Goal: Task Accomplishment & Management: Manage account settings

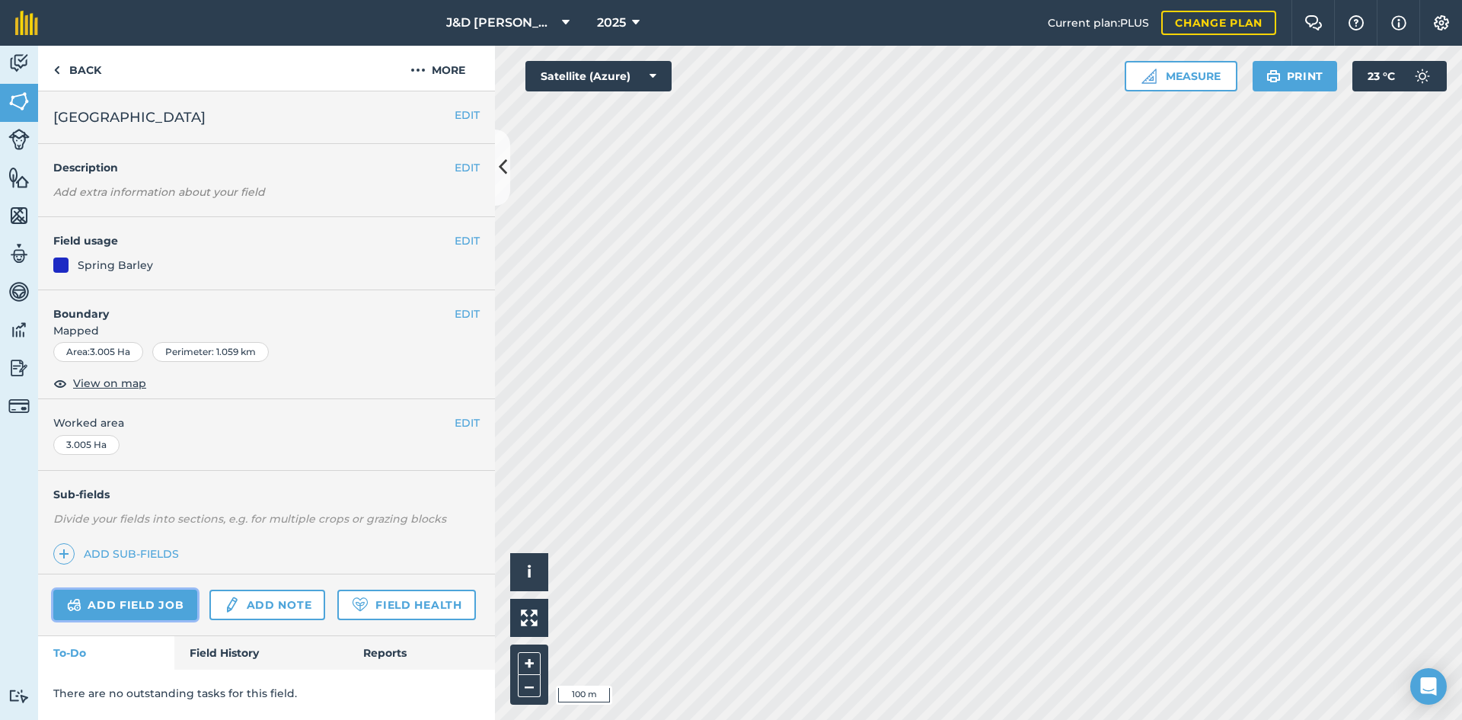
click at [177, 613] on link "Add field job" at bounding box center [125, 604] width 144 height 30
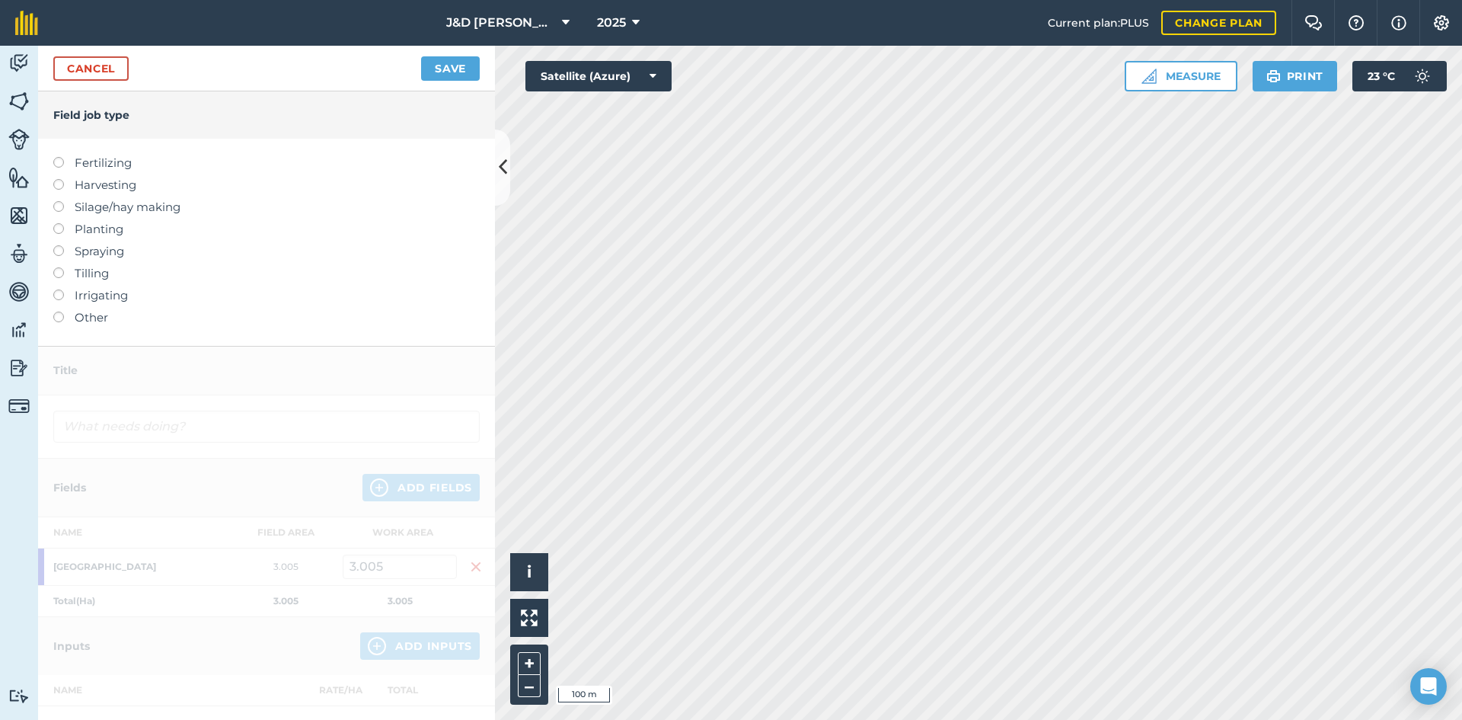
click at [111, 187] on label "Harvesting" at bounding box center [266, 185] width 426 height 18
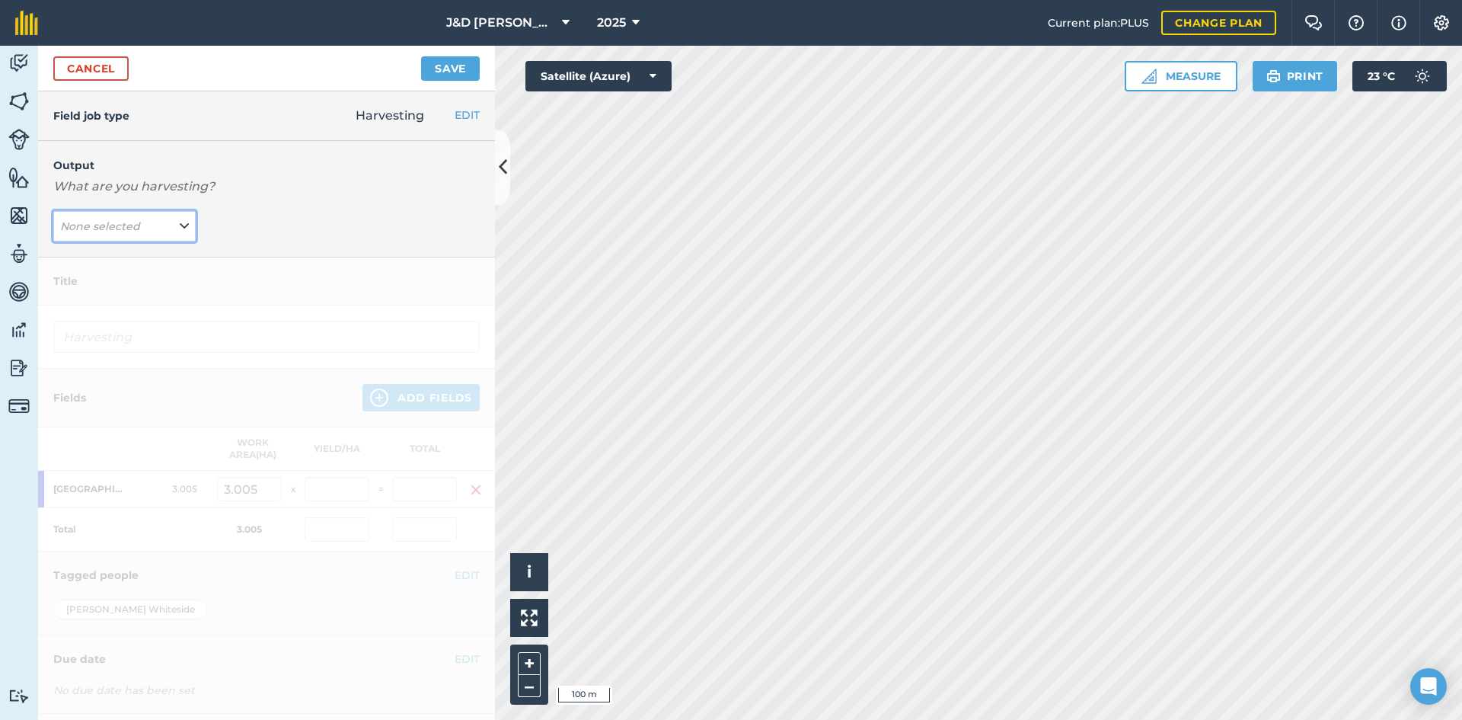
click at [114, 232] on em "None selected" at bounding box center [100, 226] width 80 height 14
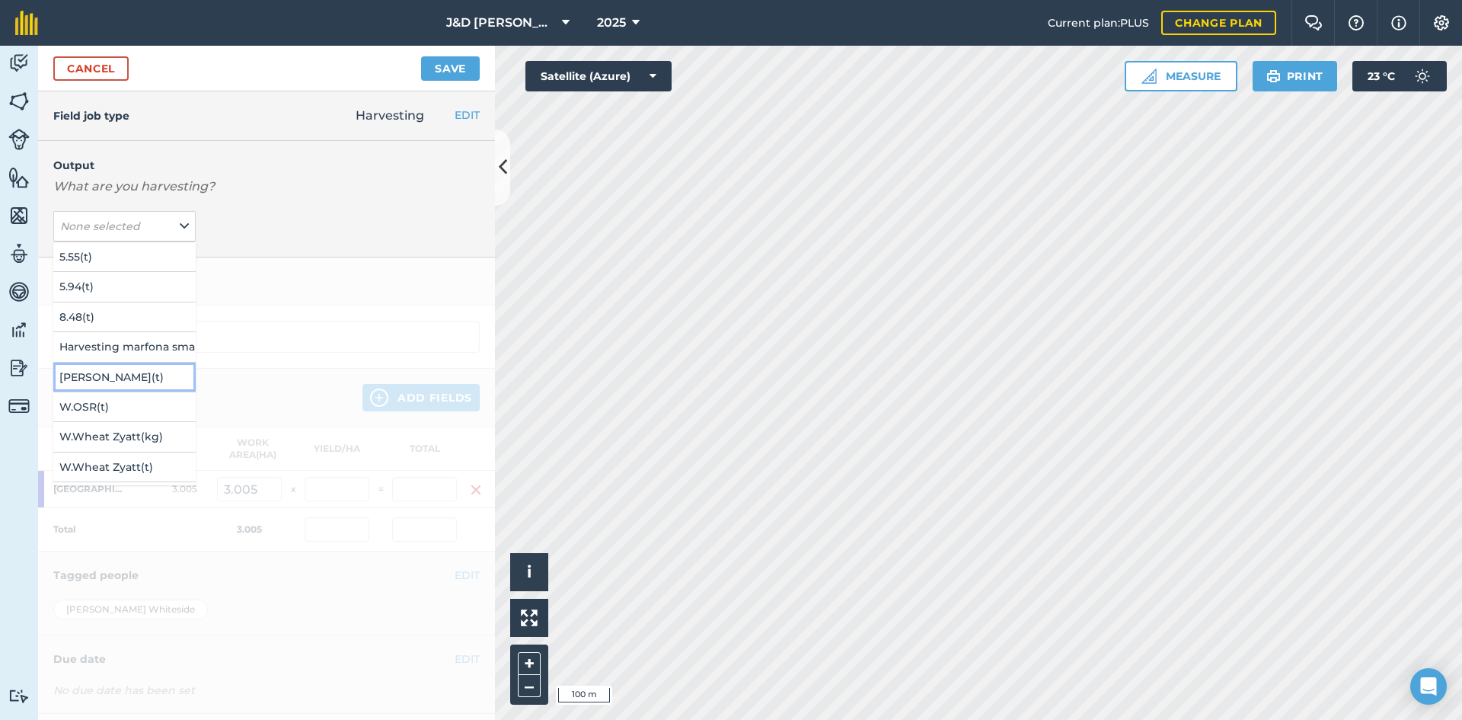
click at [126, 377] on button "[PERSON_NAME] ( t )" at bounding box center [124, 376] width 142 height 29
type input "Harvesting [PERSON_NAME]"
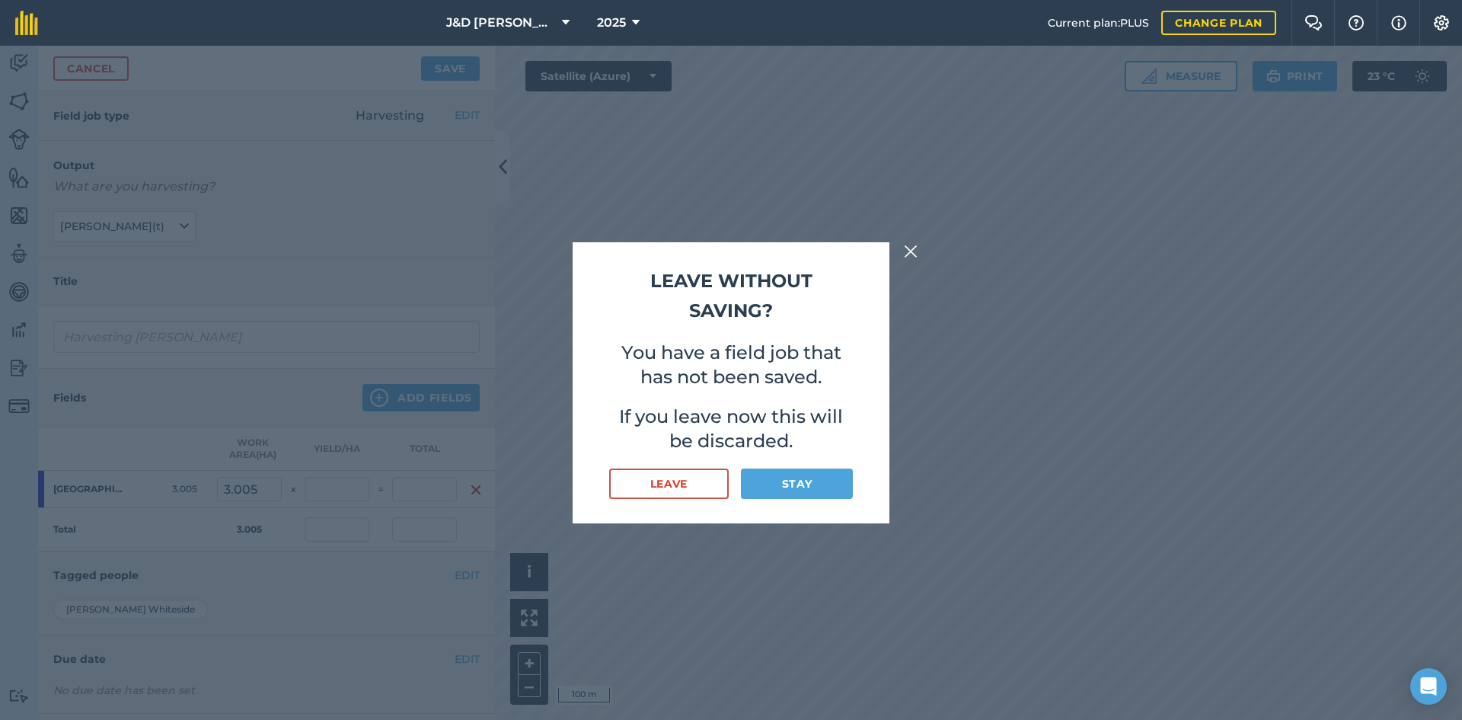
click at [909, 255] on img at bounding box center [911, 251] width 14 height 18
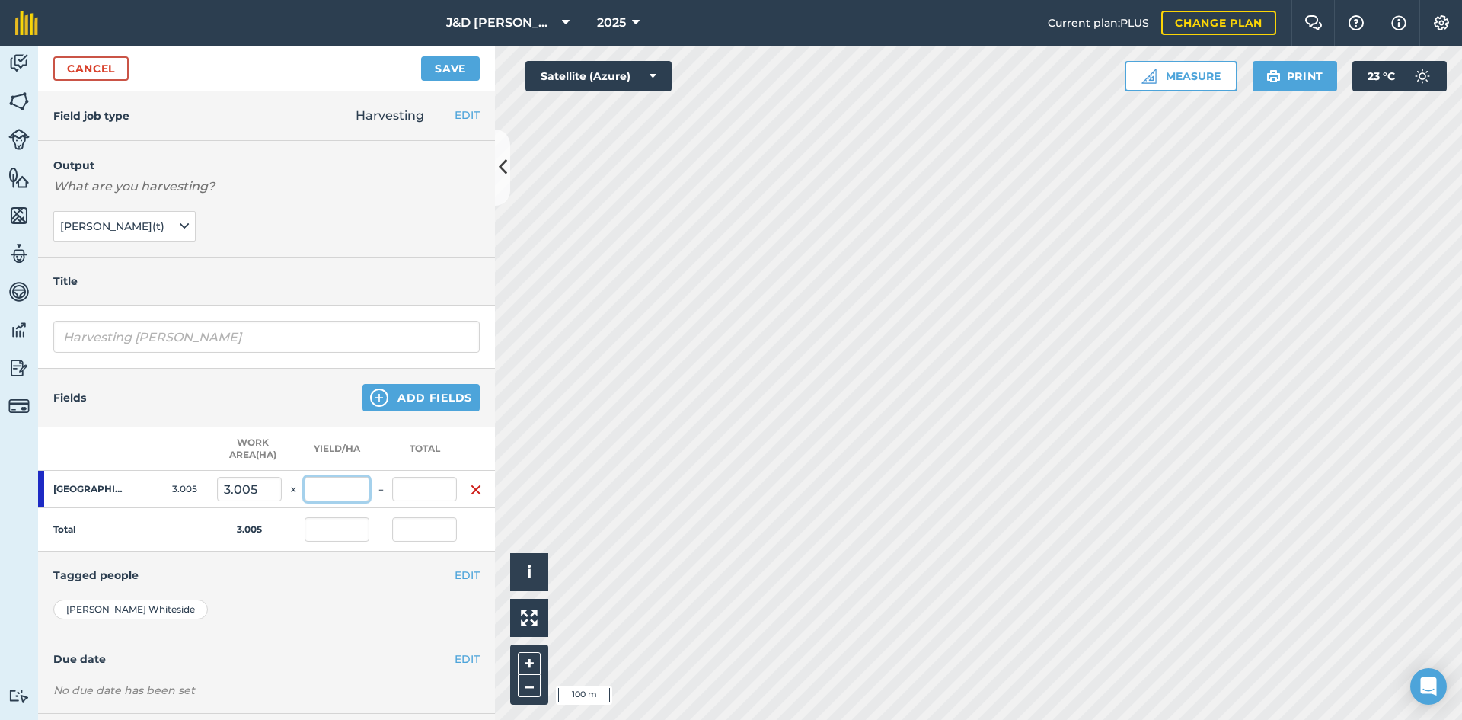
click at [334, 494] on input "text" at bounding box center [337, 489] width 65 height 24
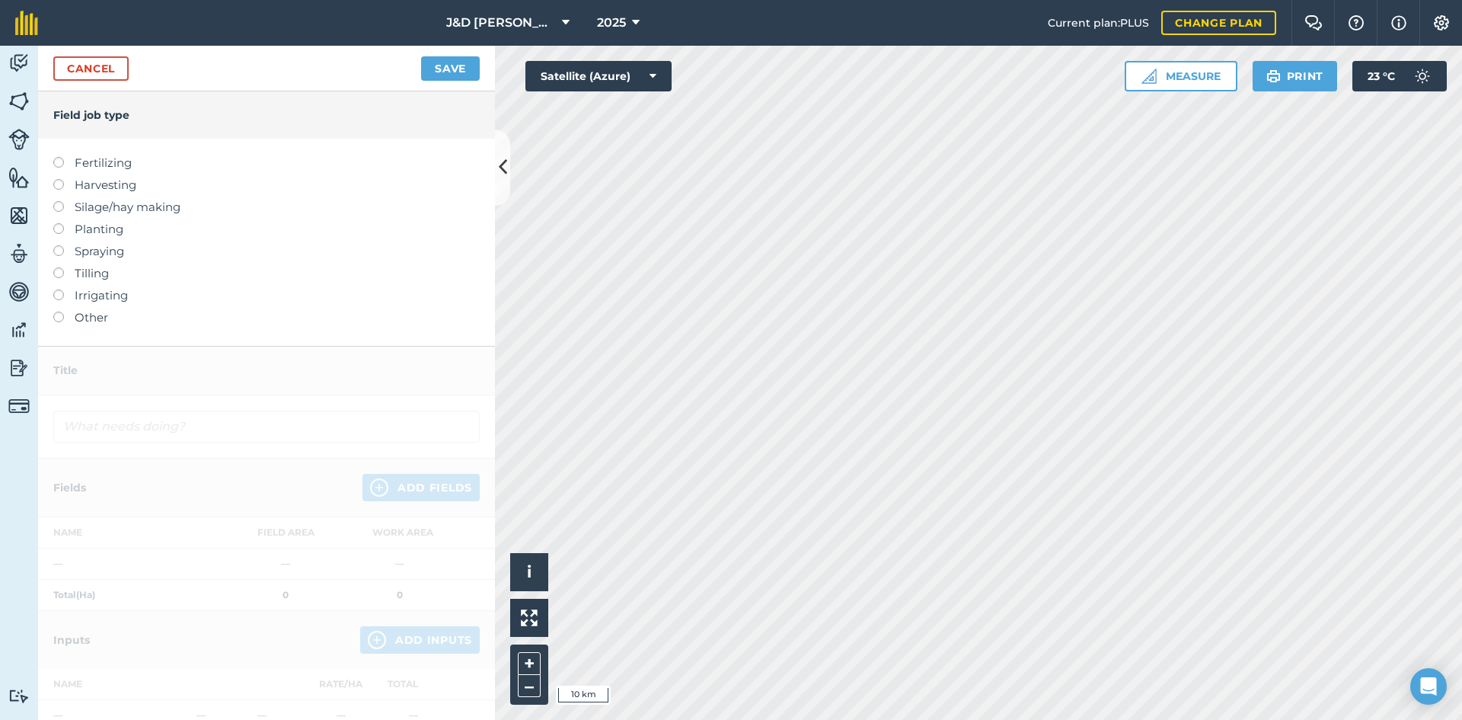
click at [107, 188] on label "Harvesting" at bounding box center [266, 185] width 426 height 18
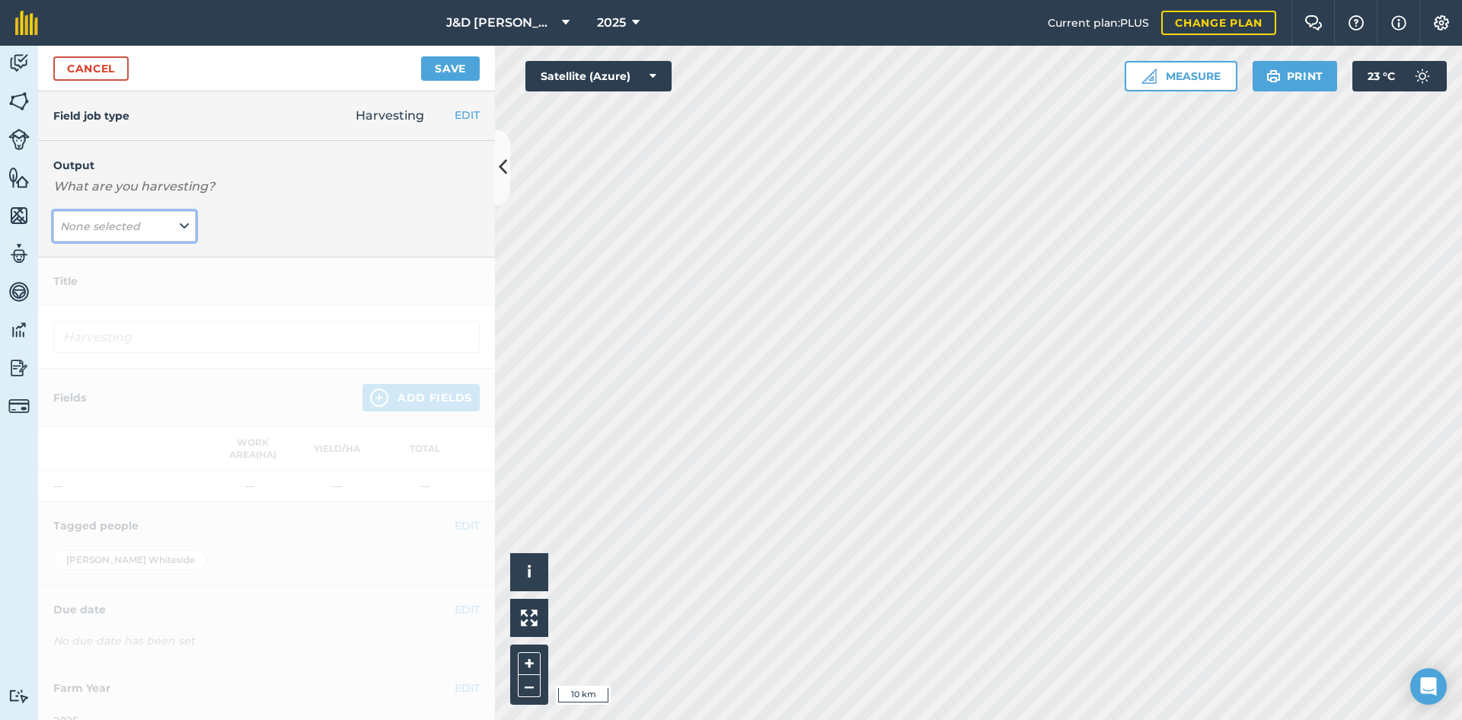
click at [120, 234] on span "None selected" at bounding box center [101, 226] width 83 height 17
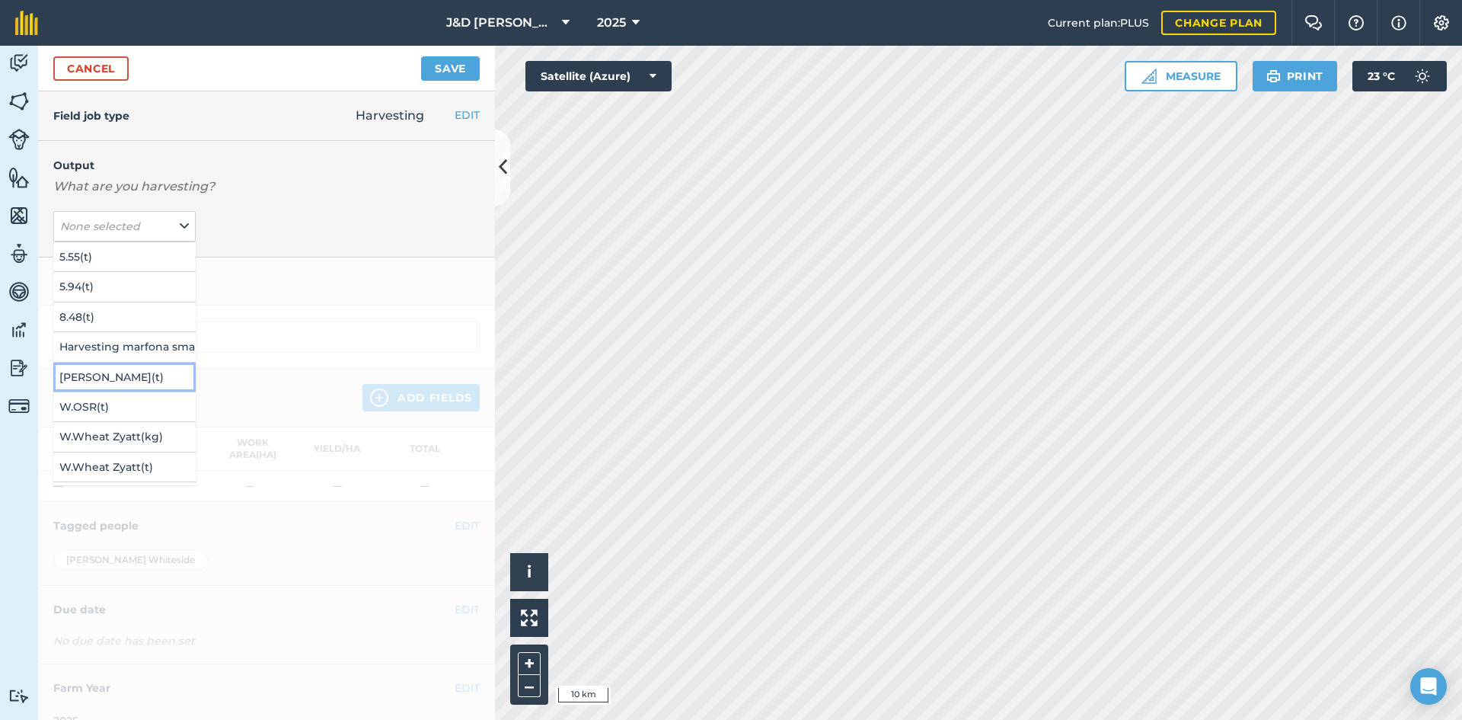
click at [104, 375] on button "[PERSON_NAME] ( t )" at bounding box center [124, 376] width 142 height 29
type input "Harvesting [PERSON_NAME]"
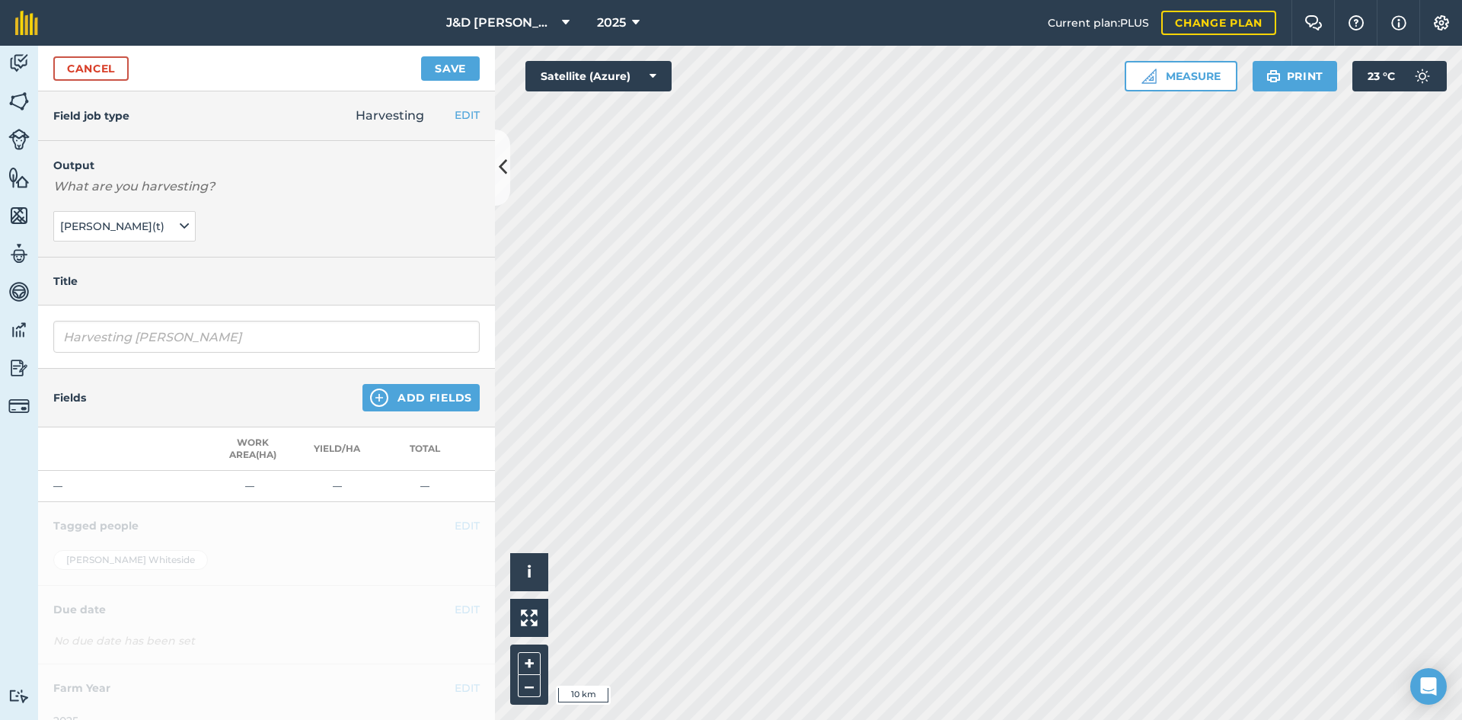
click at [400, 416] on div "Fields Add Fields" at bounding box center [266, 398] width 457 height 59
click at [411, 403] on button "Add Fields" at bounding box center [420, 397] width 117 height 27
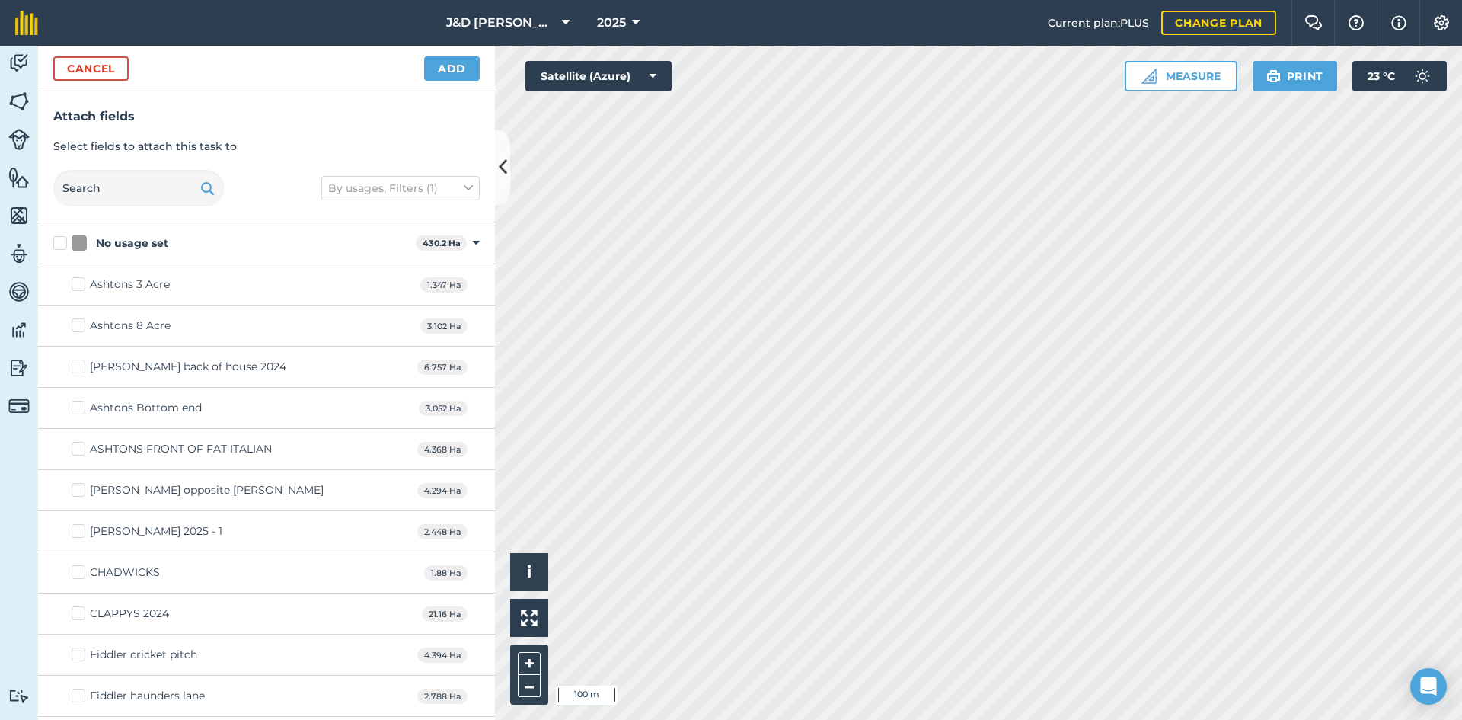
checkbox input "true"
click at [449, 73] on button "Add" at bounding box center [452, 68] width 56 height 24
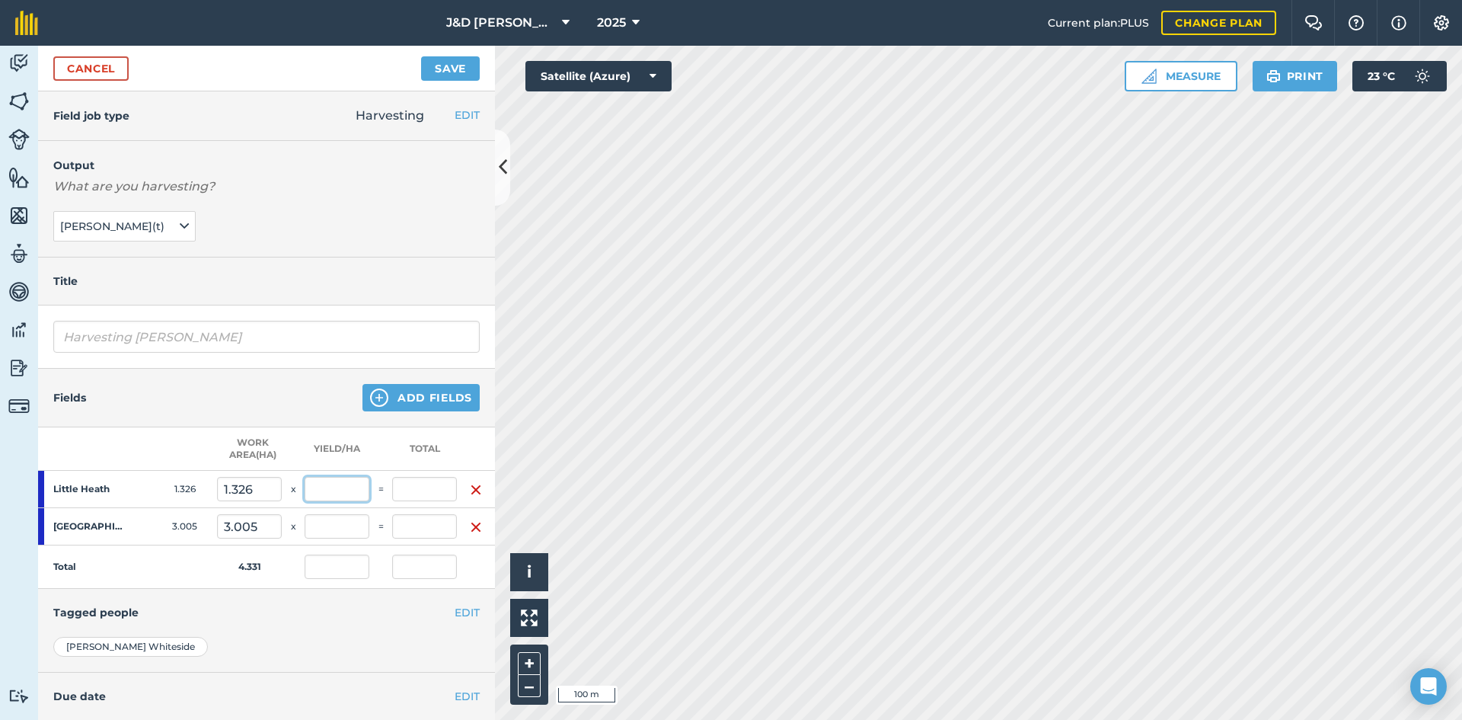
click at [328, 494] on input "text" at bounding box center [337, 489] width 65 height 24
click at [324, 476] on td at bounding box center [337, 489] width 65 height 37
click at [327, 482] on input "text" at bounding box center [337, 489] width 65 height 24
type input "7.4"
type input "2.266"
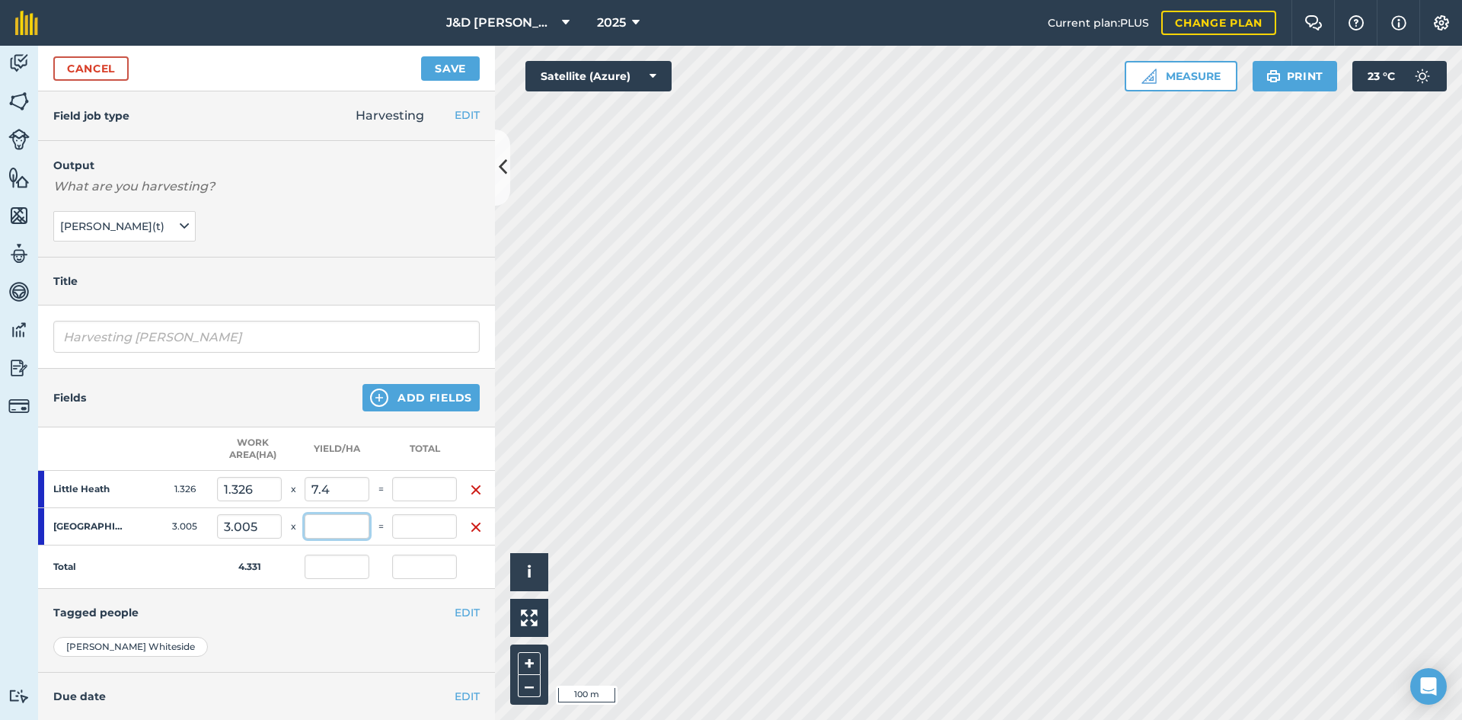
type input "9.812"
click at [332, 528] on input "text" at bounding box center [337, 526] width 65 height 24
type input "7.4"
type input "22.237"
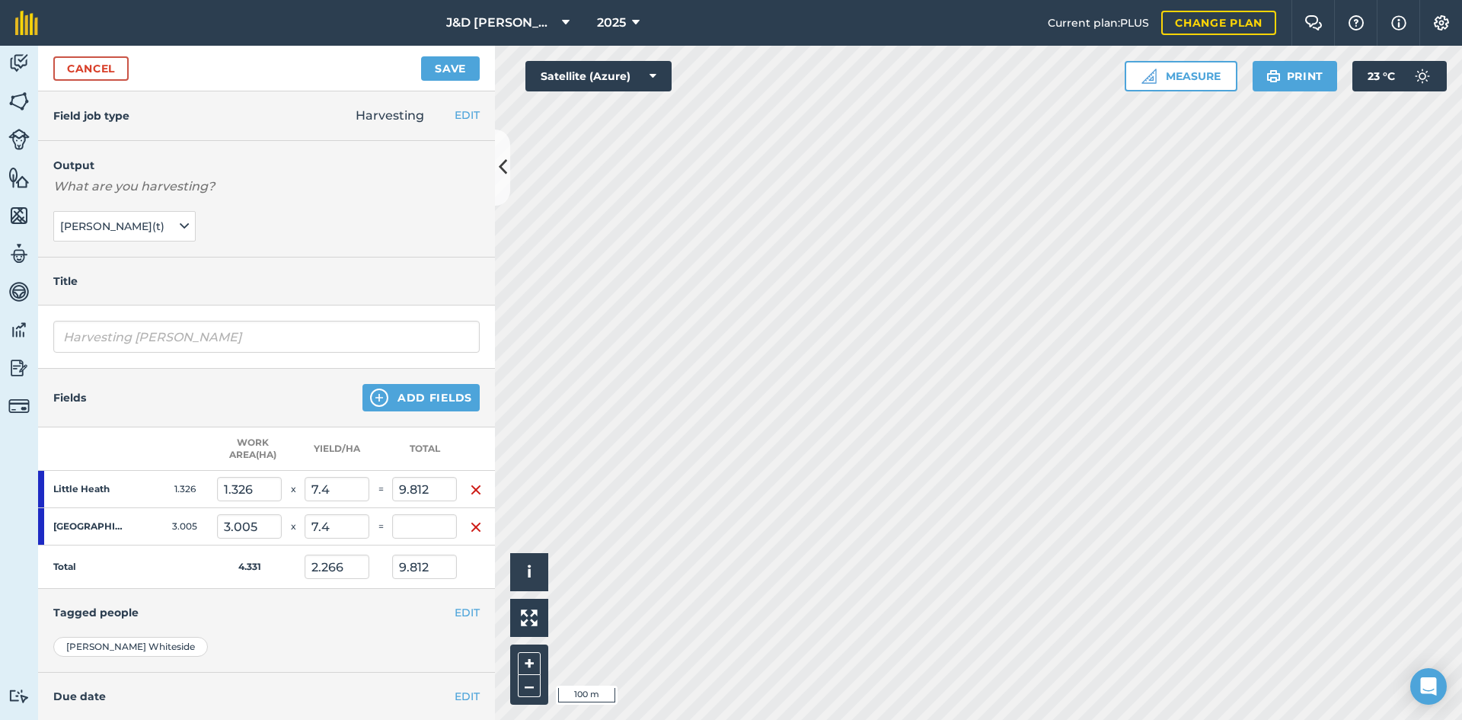
type input "7.4"
type input "32.049"
drag, startPoint x: 350, startPoint y: 629, endPoint x: 353, endPoint y: 618, distance: 11.6
click at [353, 618] on div "EDIT Tagged people" at bounding box center [266, 612] width 457 height 47
click at [353, 618] on h4 "Tagged people" at bounding box center [266, 612] width 426 height 17
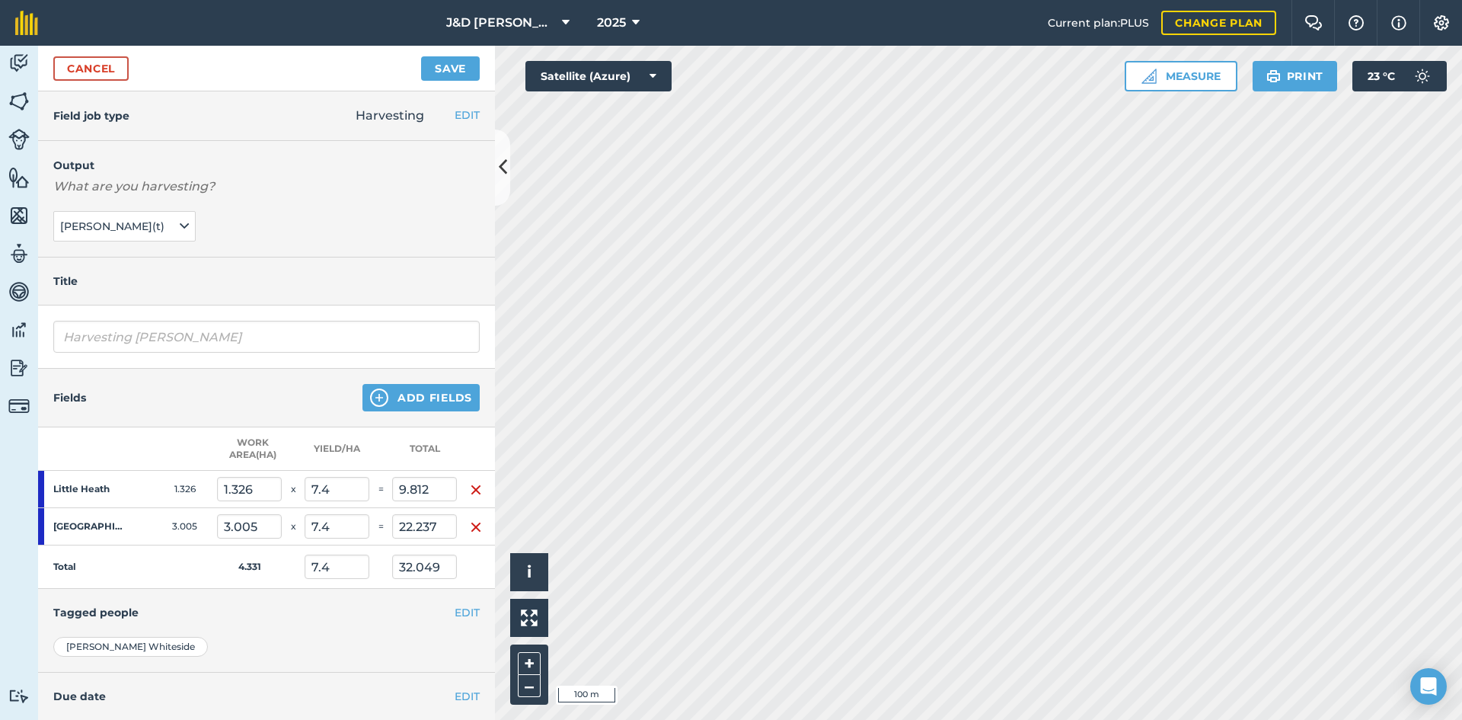
scroll to position [123, 0]
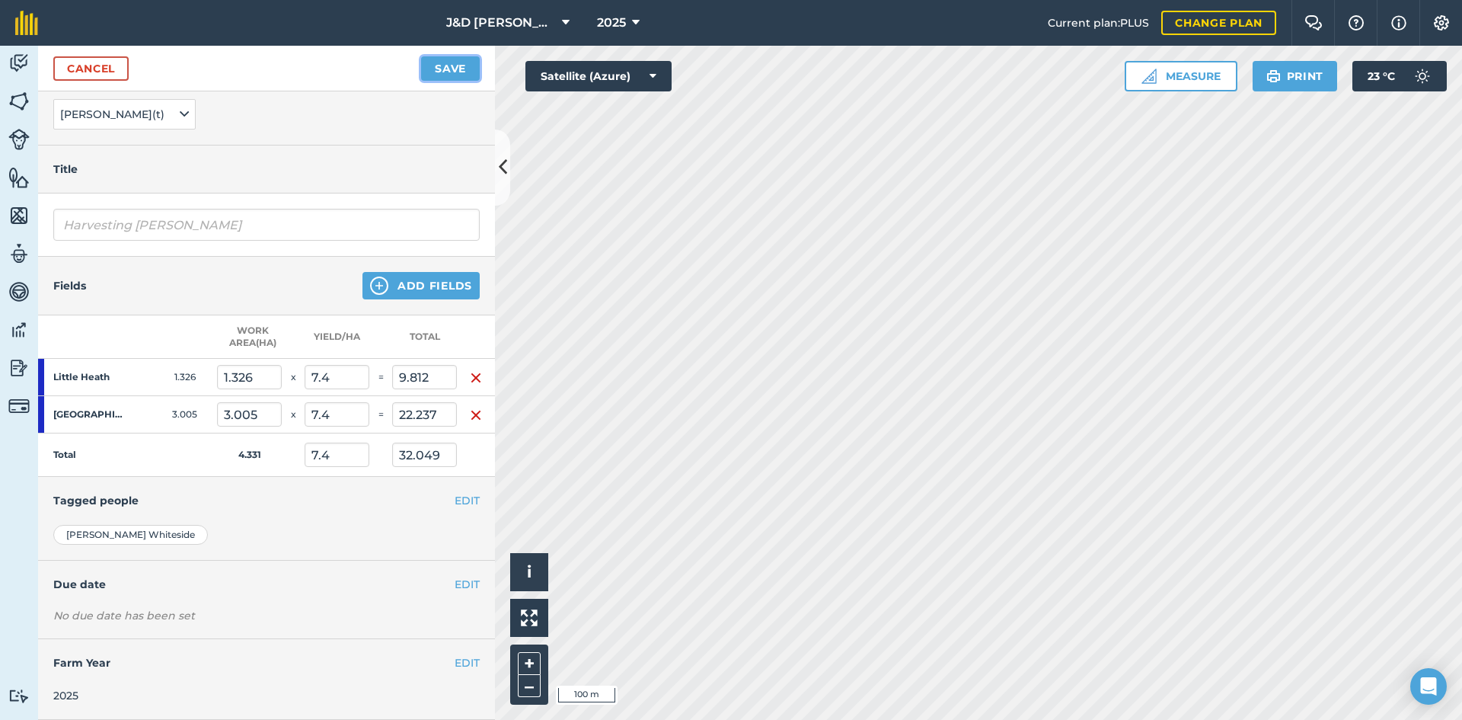
click at [450, 63] on button "Save" at bounding box center [450, 68] width 59 height 24
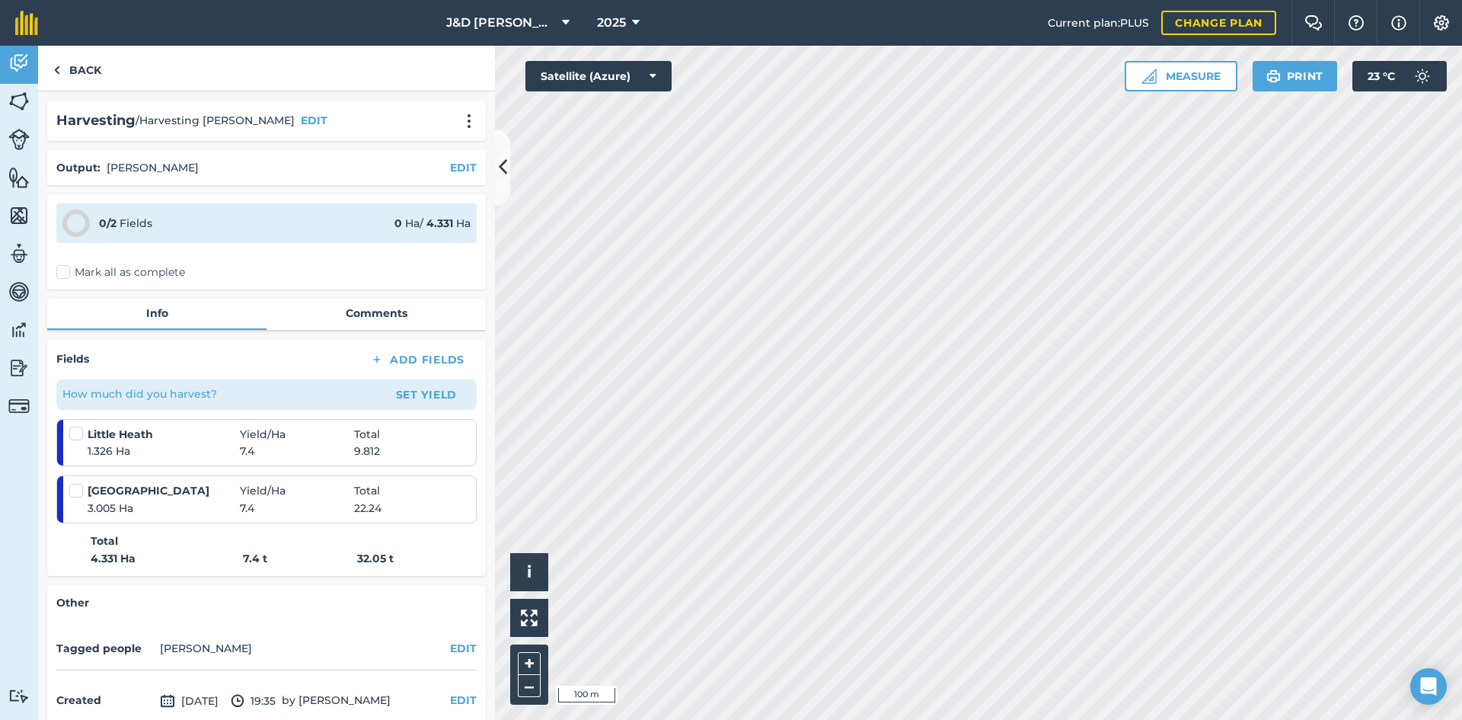
click at [73, 271] on label "Mark all as complete" at bounding box center [120, 272] width 129 height 16
click at [66, 271] on input "Mark all as complete" at bounding box center [61, 269] width 10 height 10
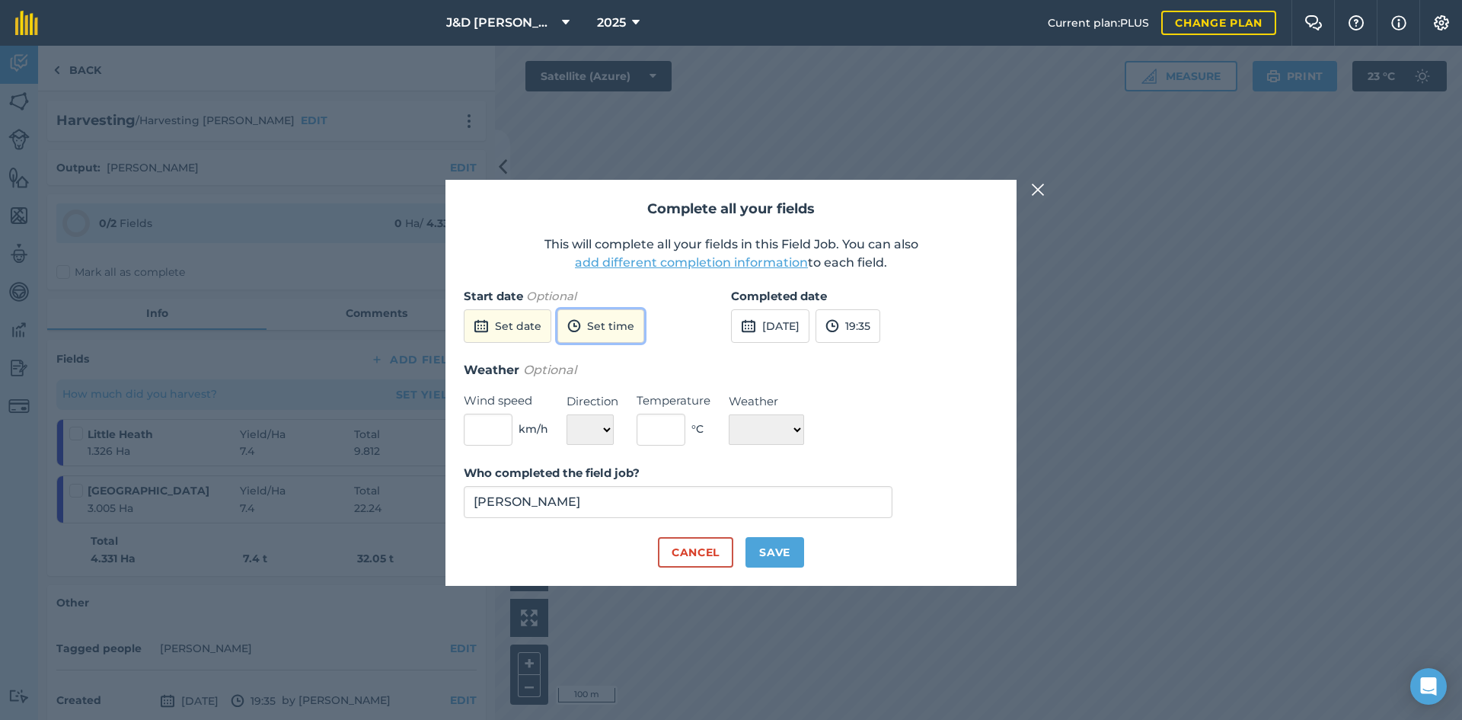
click at [606, 330] on button "Set time" at bounding box center [600, 326] width 87 height 34
click at [532, 319] on button "Set date" at bounding box center [508, 326] width 88 height 34
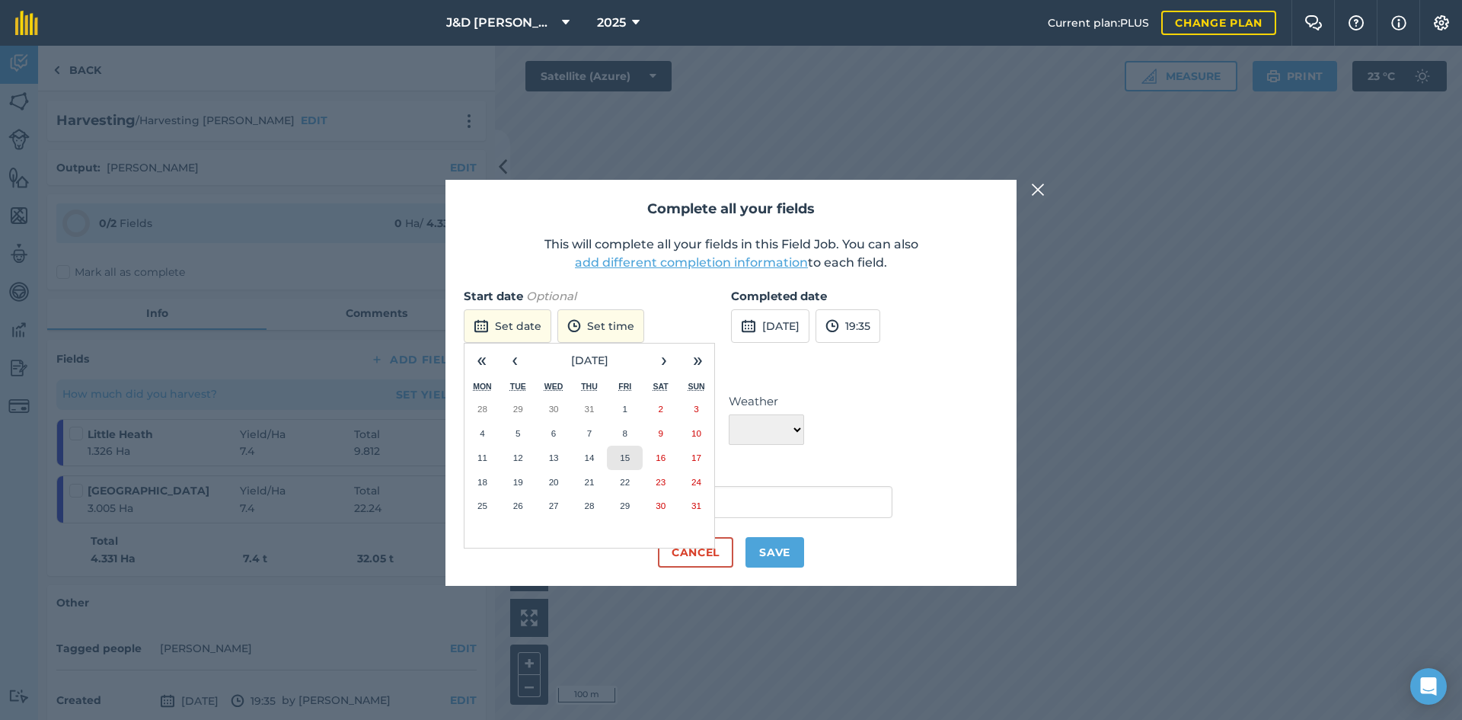
click at [622, 465] on button "15" at bounding box center [625, 458] width 36 height 24
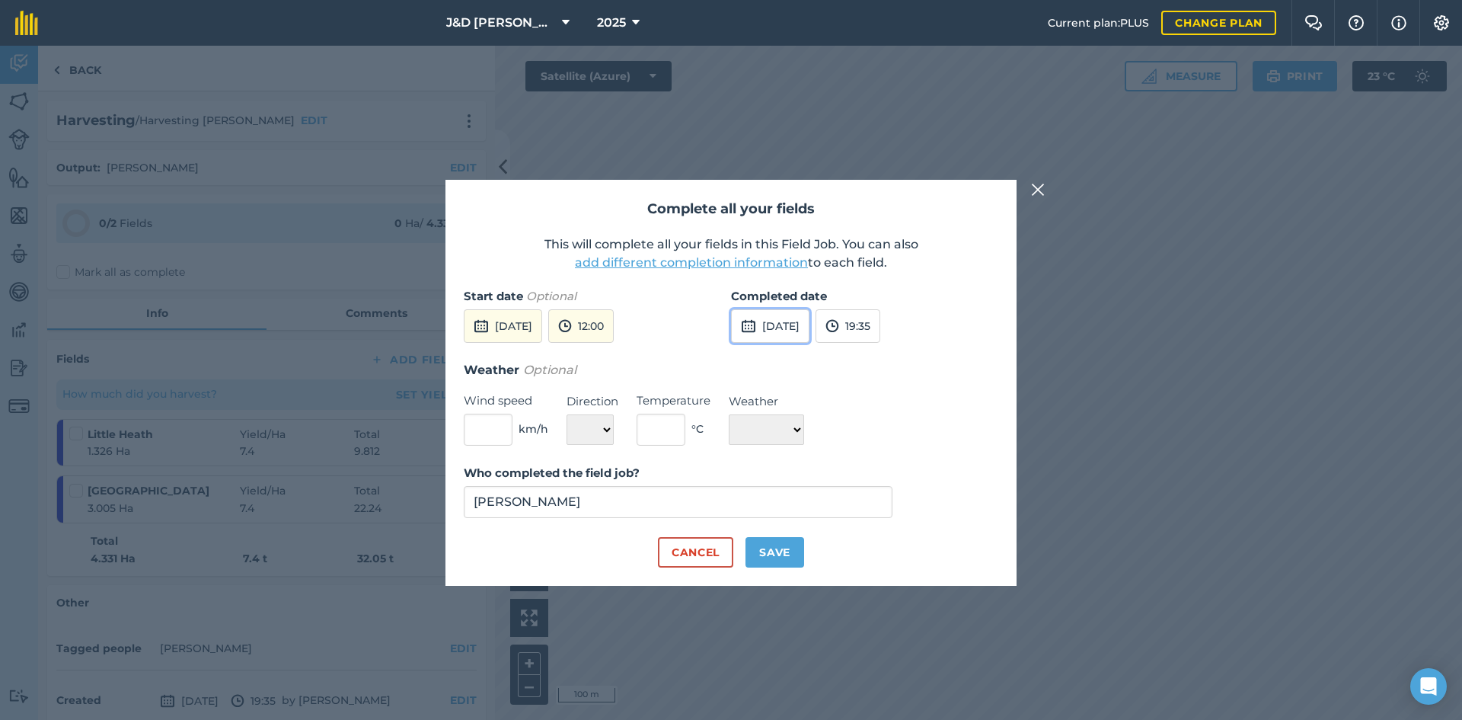
click at [810, 333] on button "[DATE]" at bounding box center [770, 326] width 78 height 34
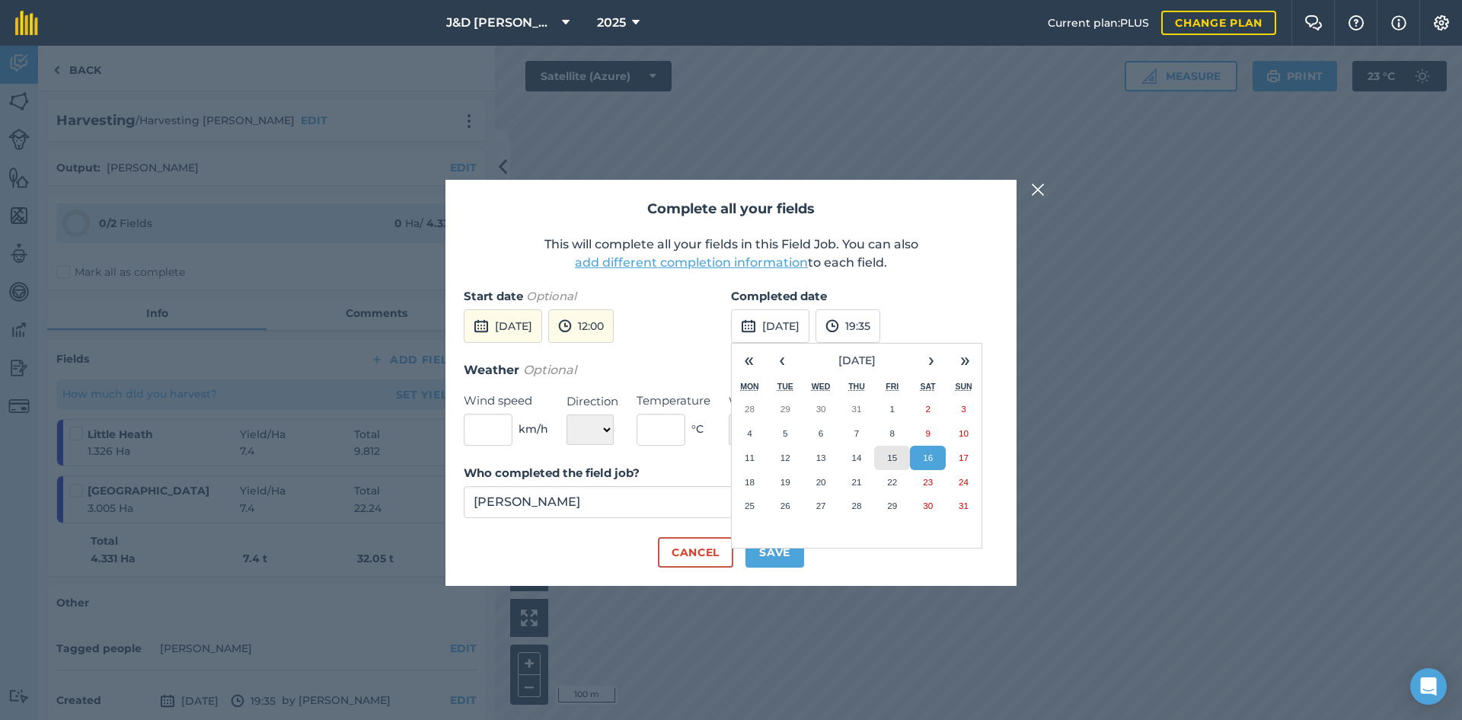
click at [896, 459] on abbr "15" at bounding box center [892, 457] width 10 height 10
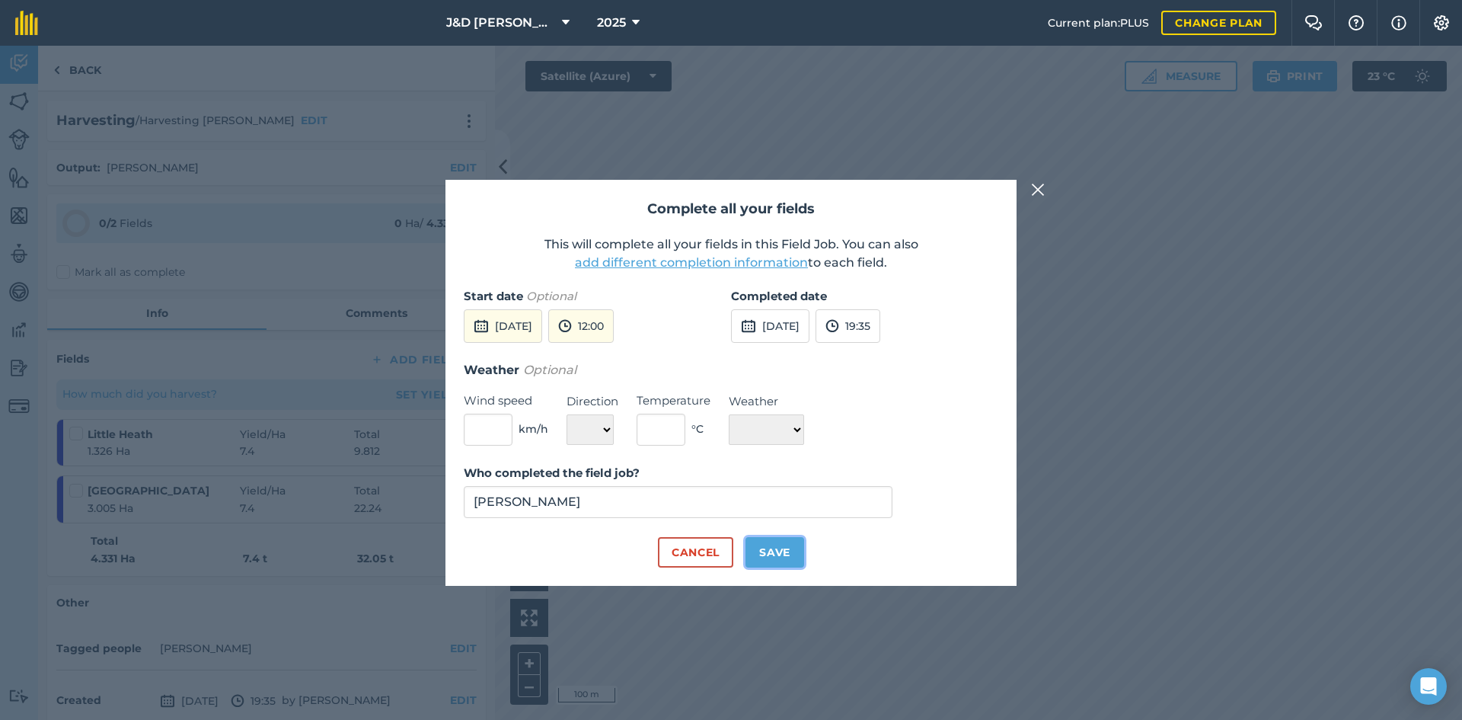
click at [789, 560] on button "Save" at bounding box center [775, 552] width 59 height 30
checkbox input "true"
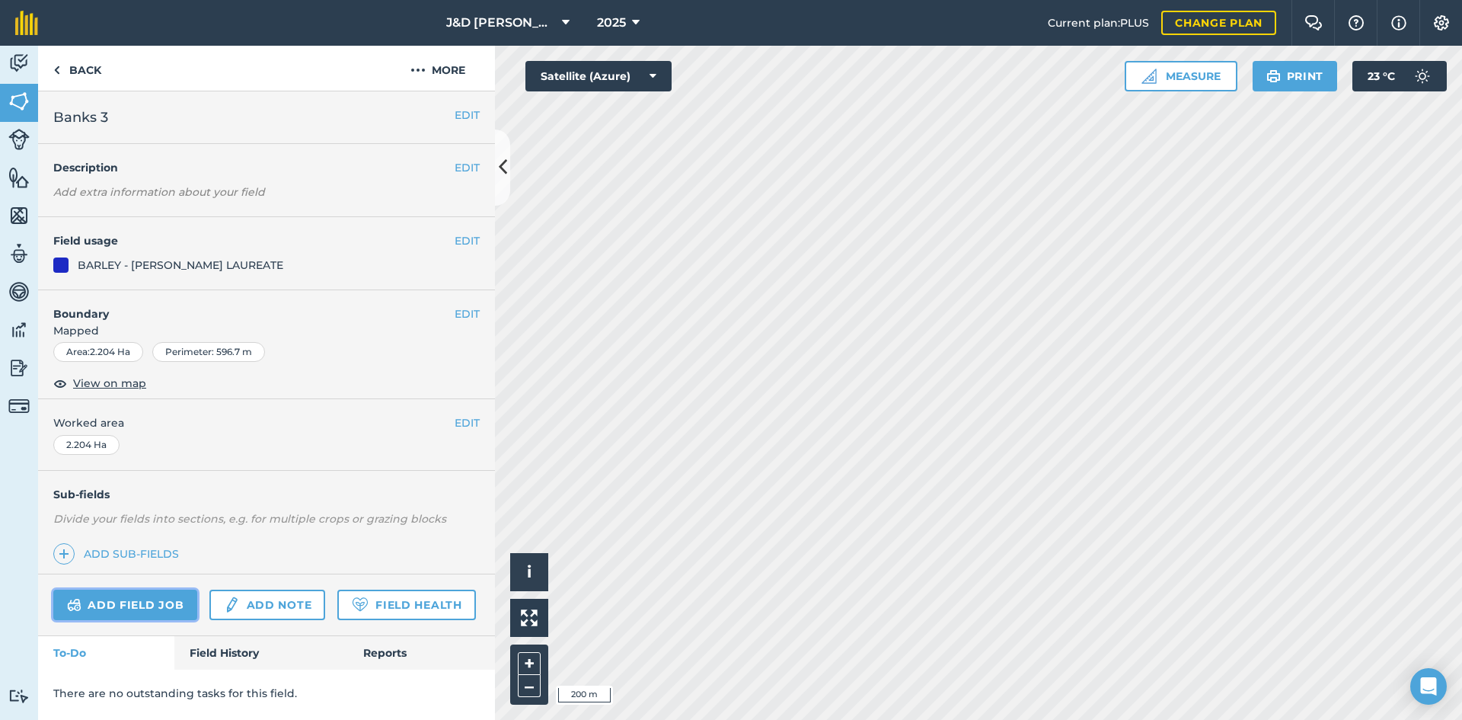
click at [145, 593] on link "Add field job" at bounding box center [125, 604] width 144 height 30
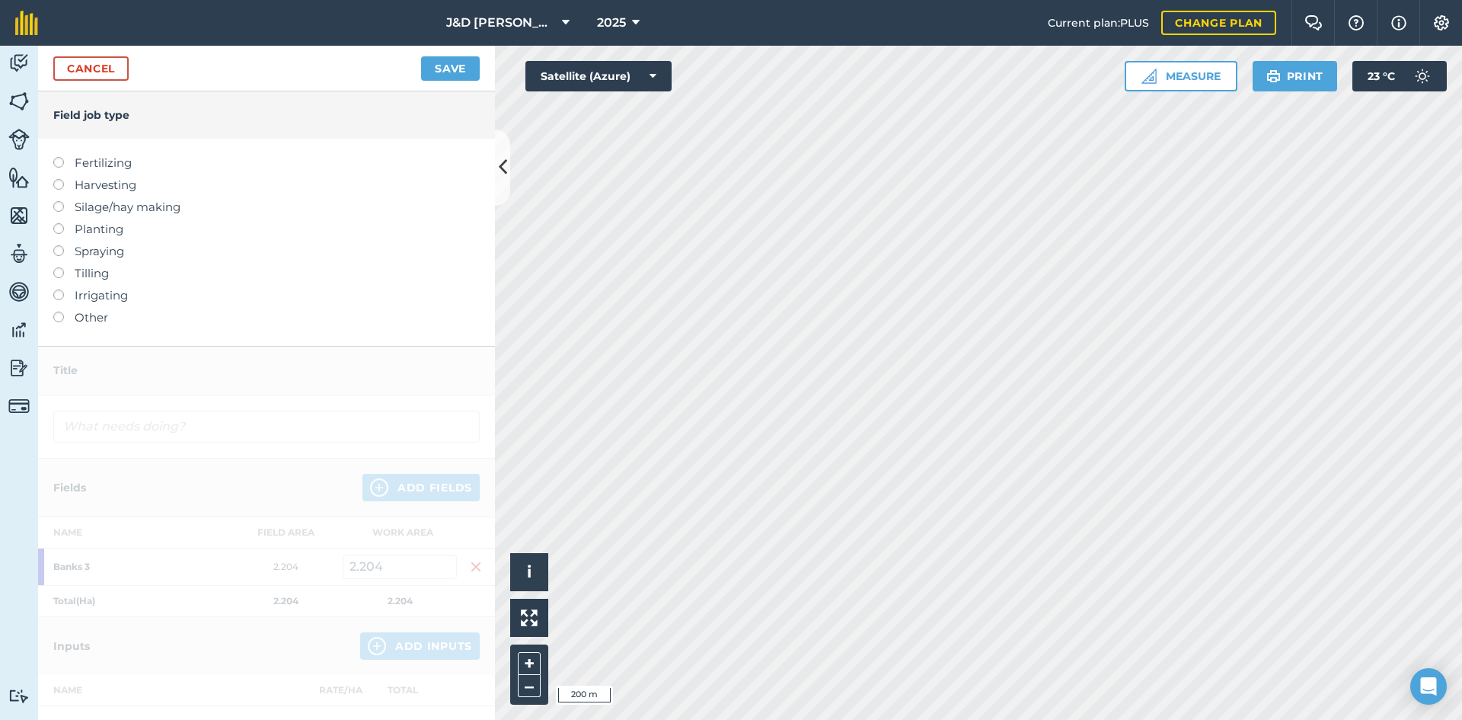
click at [117, 187] on label "Harvesting" at bounding box center [266, 185] width 426 height 18
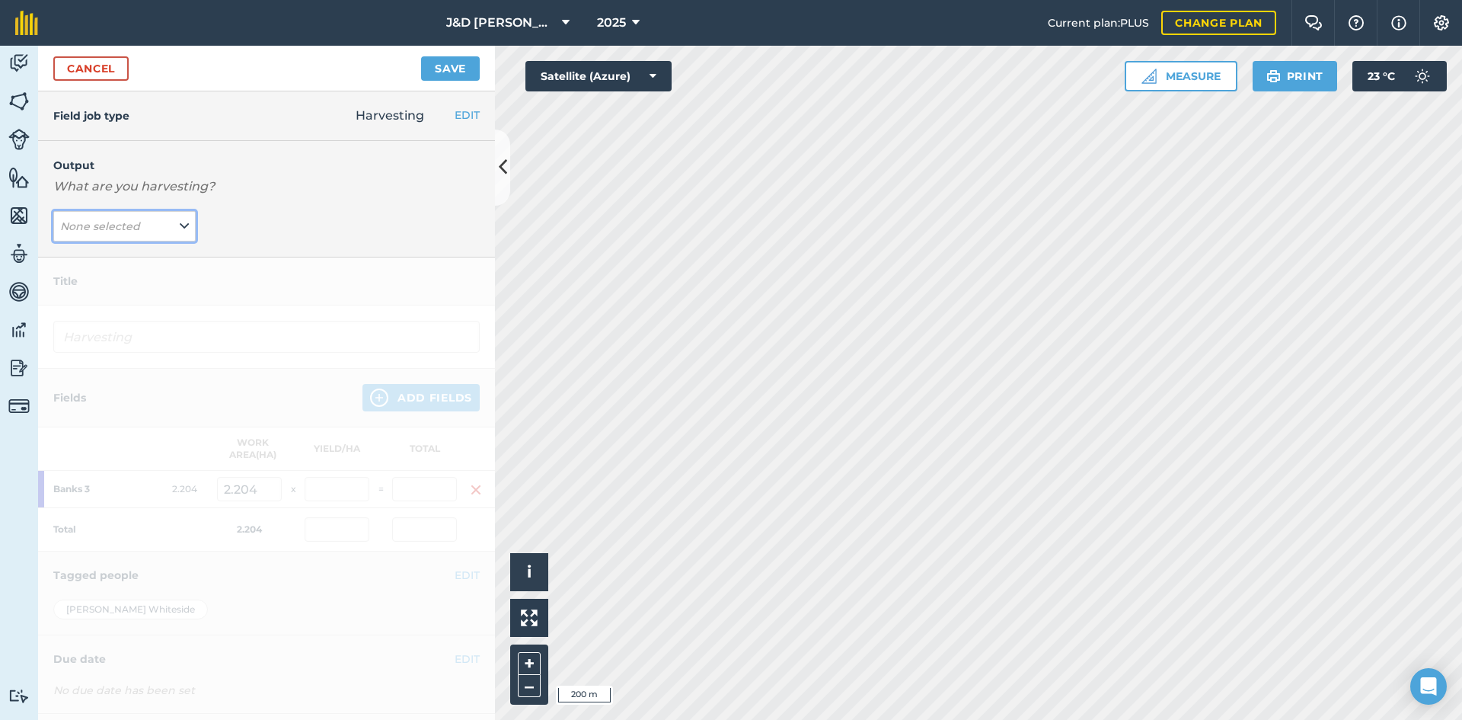
click at [136, 225] on em "None selected" at bounding box center [100, 226] width 80 height 14
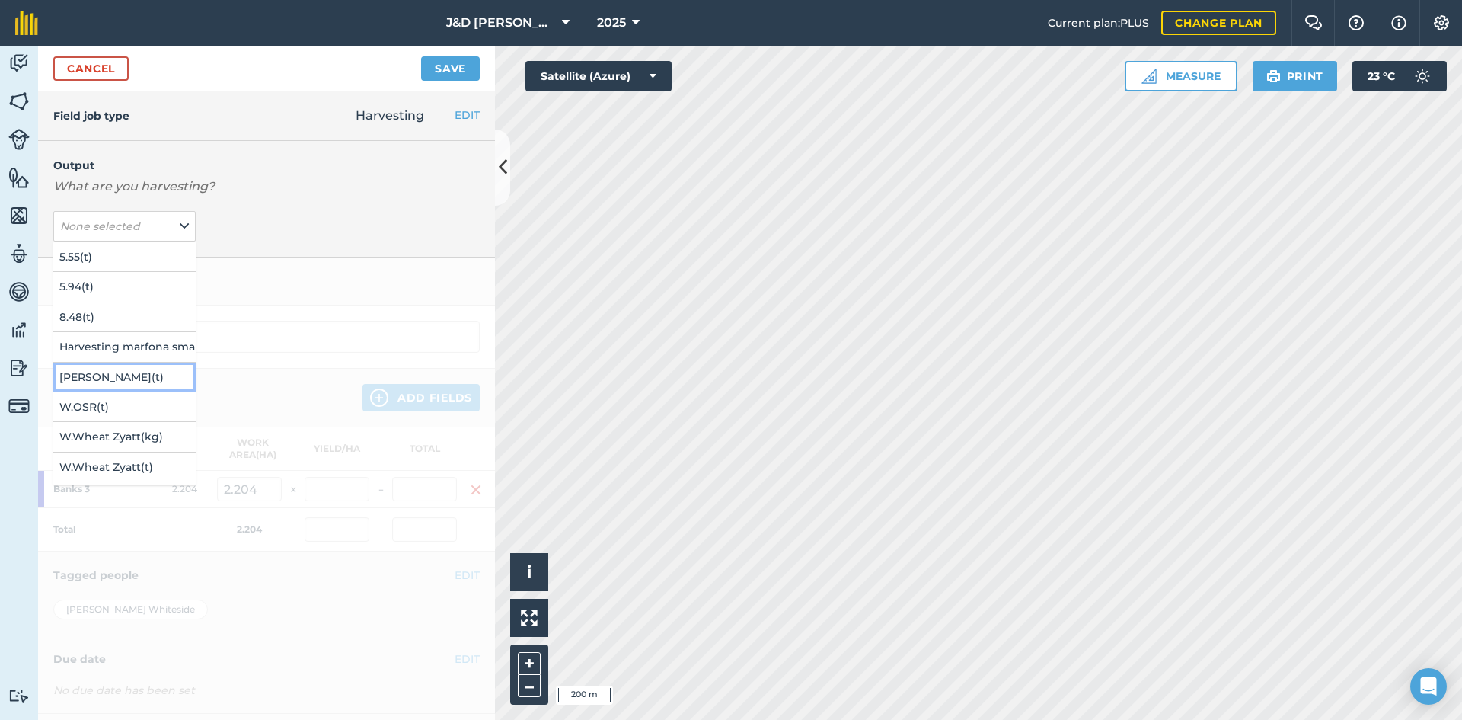
click at [88, 378] on button "[PERSON_NAME] ( t )" at bounding box center [124, 376] width 142 height 29
type input "Harvesting [PERSON_NAME]"
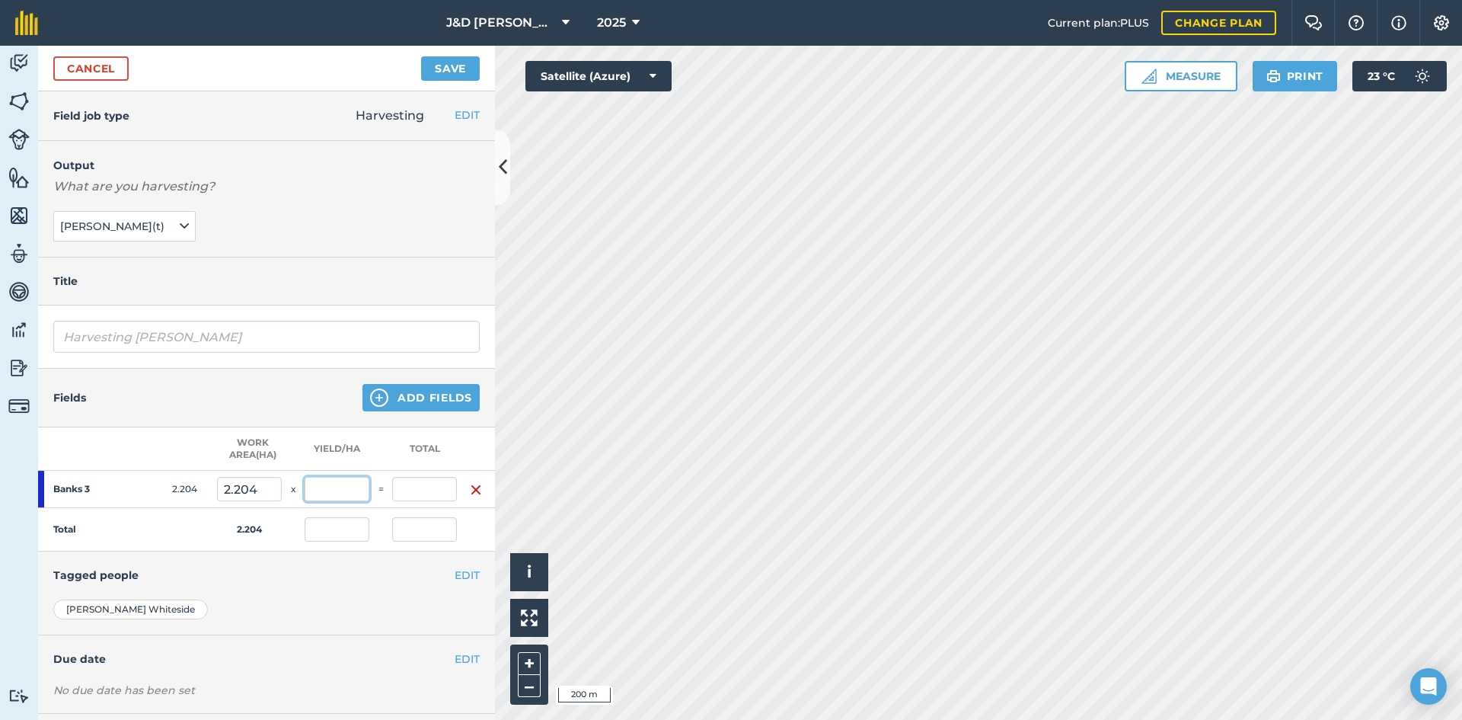
click at [352, 492] on input "text" at bounding box center [337, 489] width 65 height 24
type input "4.9"
type input "10.8"
type input "4.9"
type input "10.8"
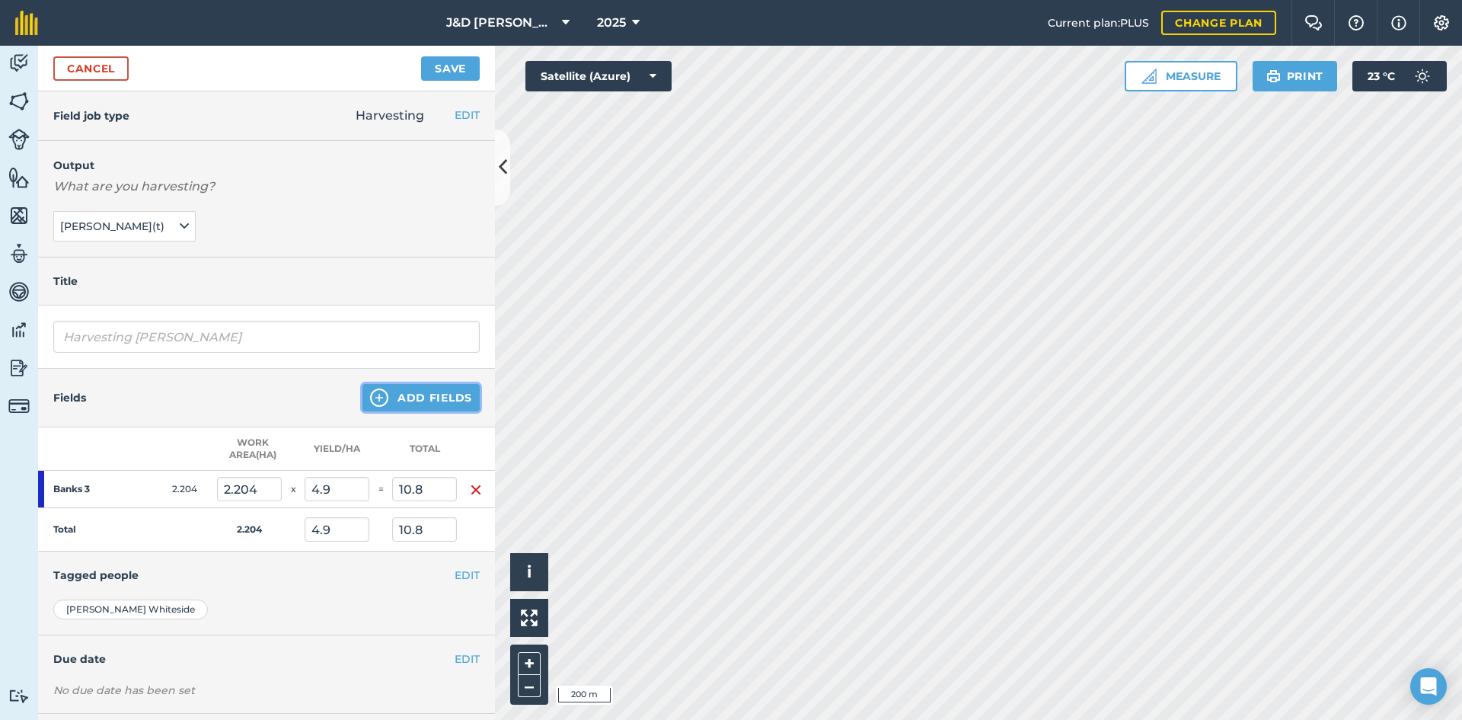
click at [420, 404] on button "Add Fields" at bounding box center [420, 397] width 117 height 27
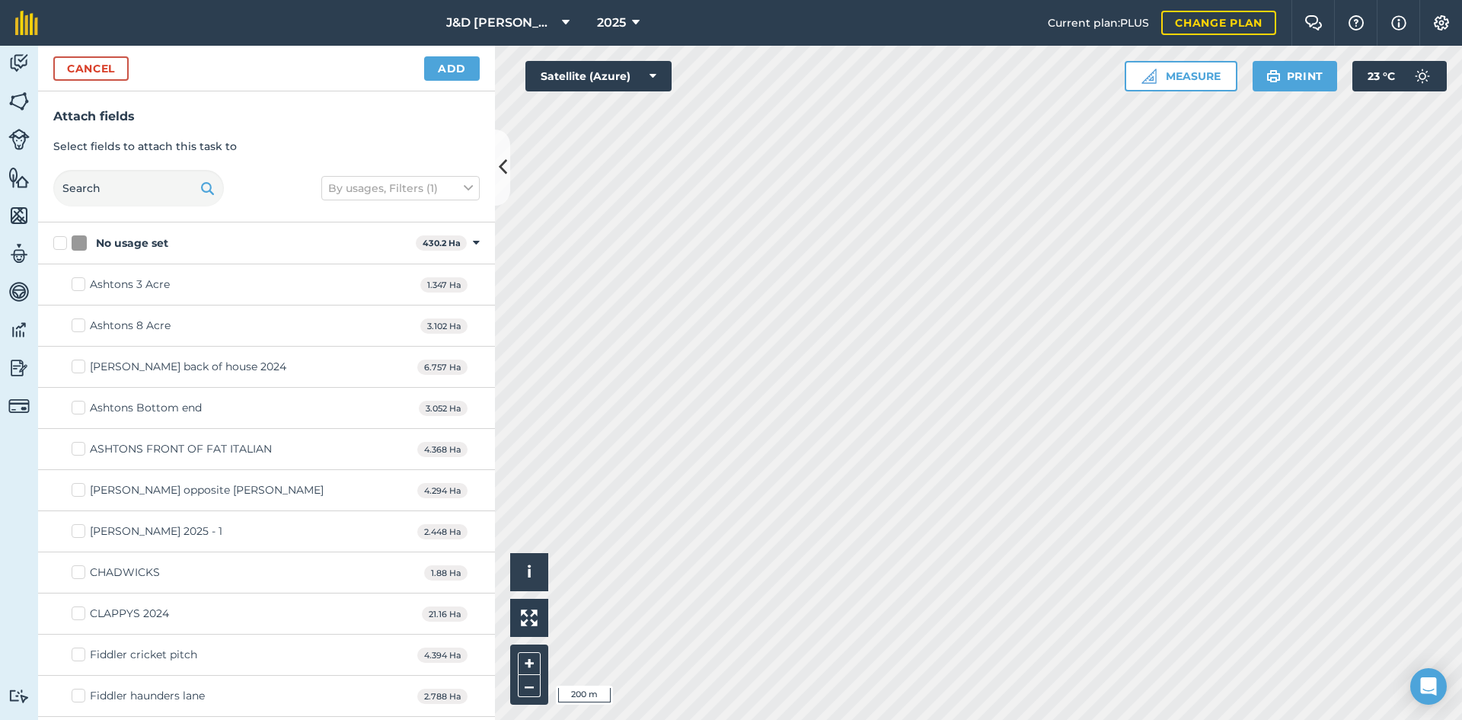
checkbox input "true"
click at [439, 81] on div "Cancel Add" at bounding box center [266, 69] width 457 height 46
click at [446, 72] on button "Add" at bounding box center [452, 68] width 56 height 24
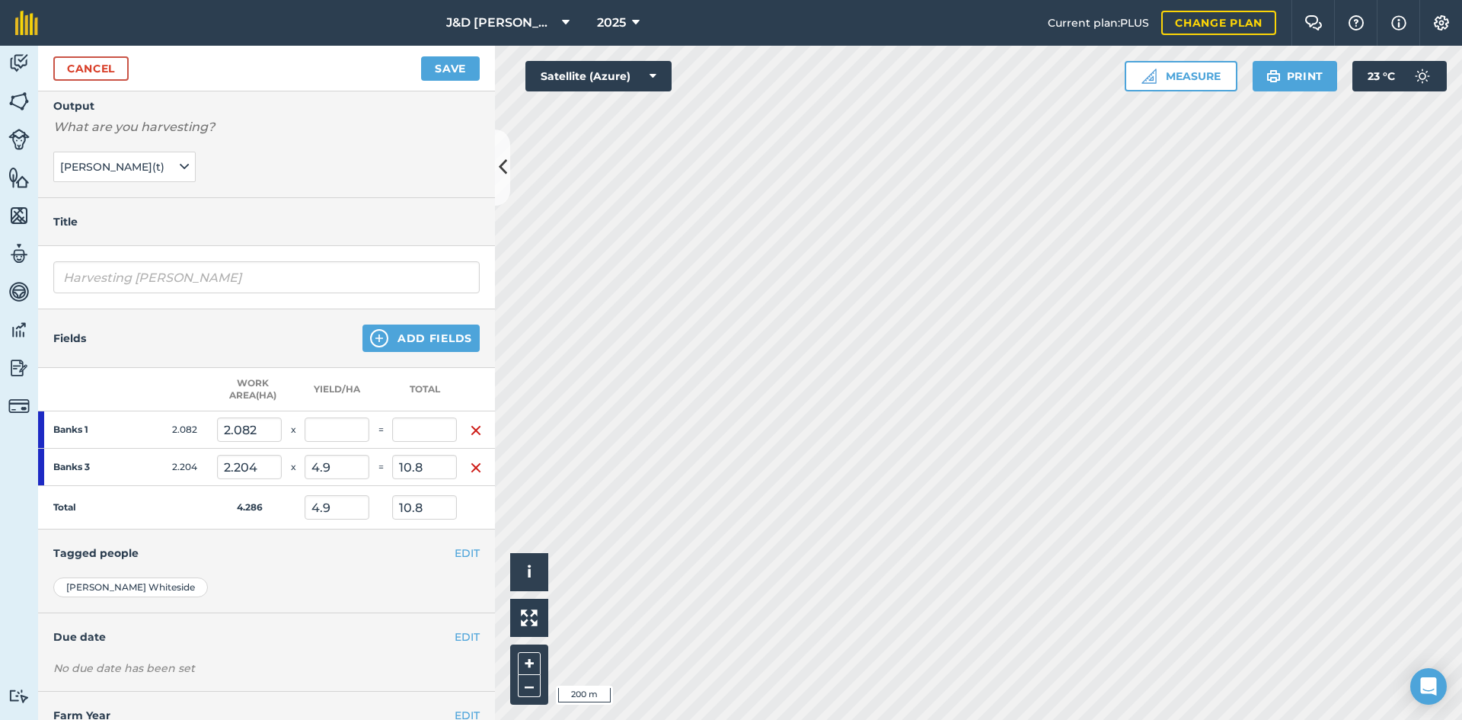
scroll to position [64, 0]
click at [337, 417] on input "text" at bounding box center [337, 425] width 65 height 24
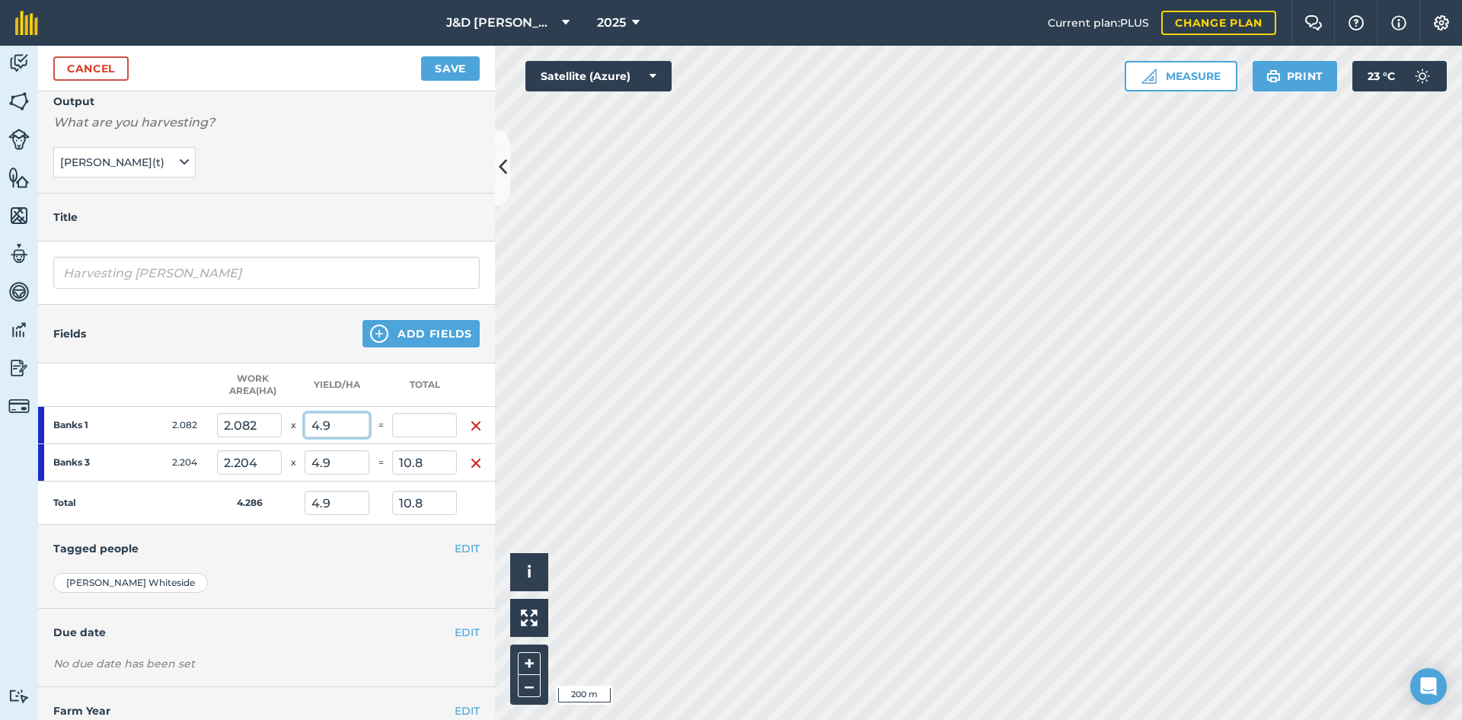
type input "4.9"
type input "21.001"
type input "10.202"
click at [460, 67] on button "Save" at bounding box center [450, 68] width 59 height 24
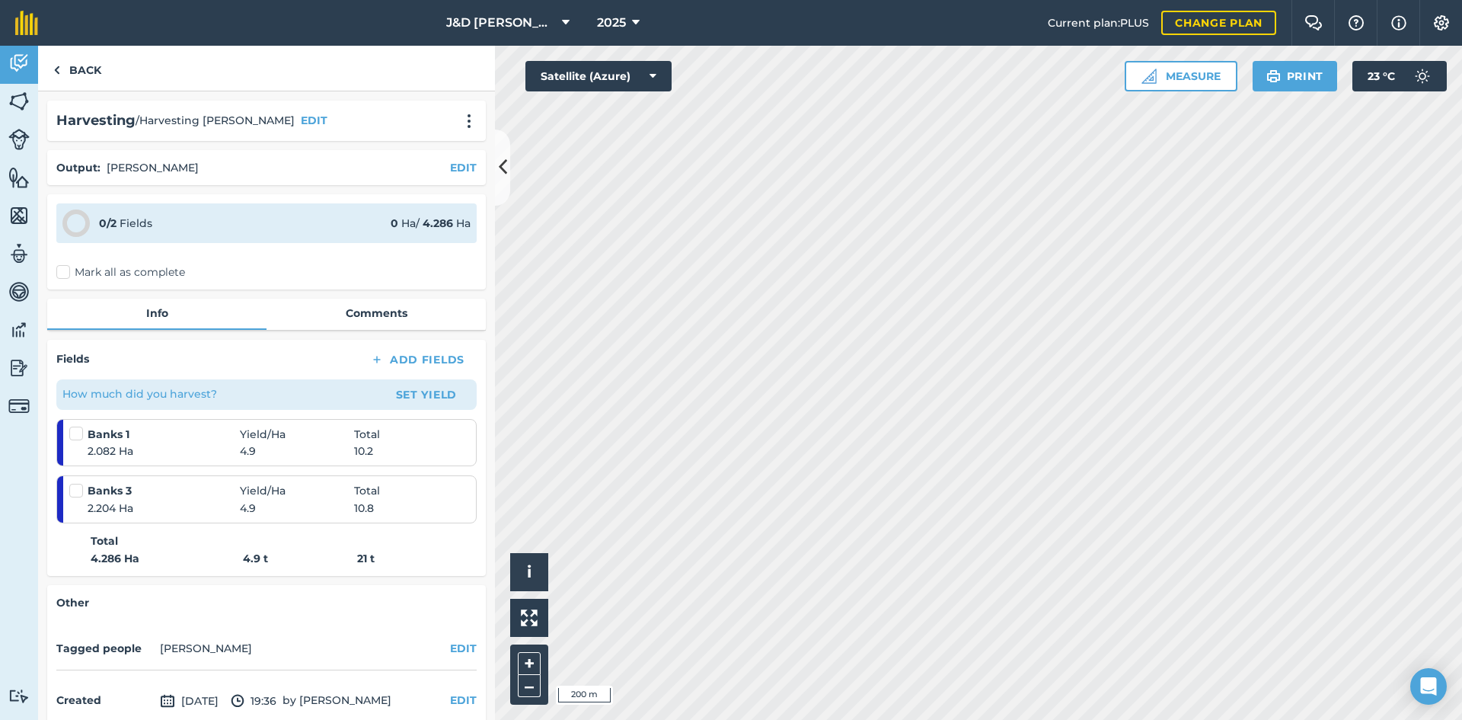
click at [60, 273] on label "Mark all as complete" at bounding box center [120, 272] width 129 height 16
click at [60, 273] on input "Mark all as complete" at bounding box center [61, 269] width 10 height 10
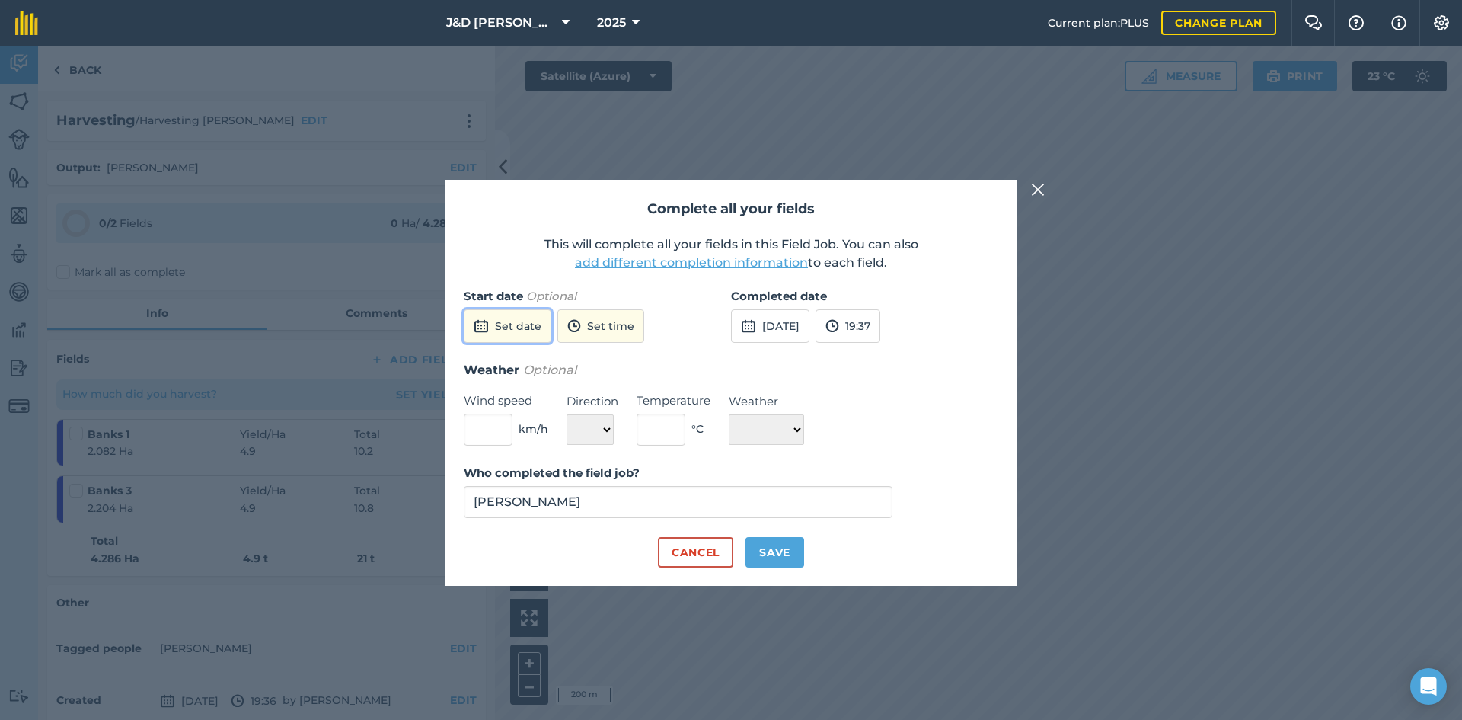
click at [527, 330] on button "Set date" at bounding box center [508, 326] width 88 height 34
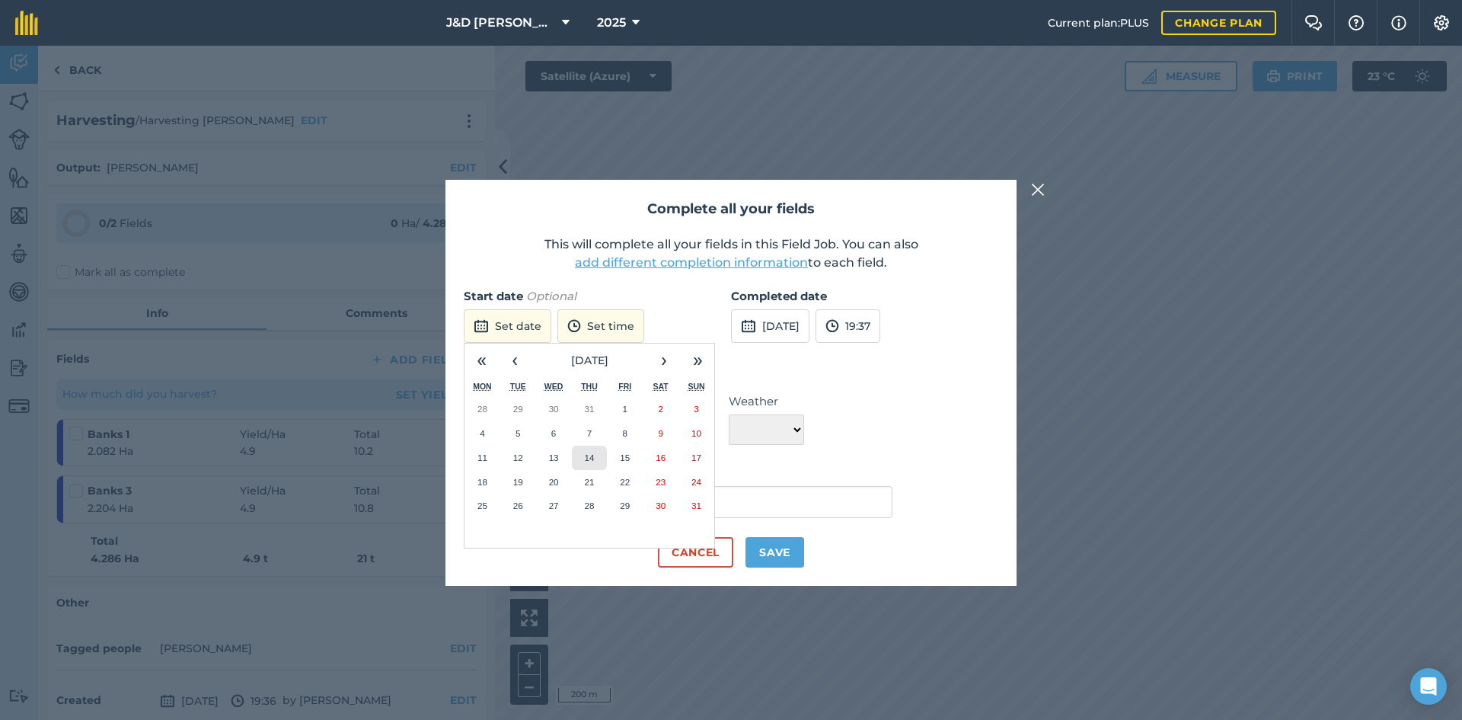
click at [593, 463] on button "14" at bounding box center [590, 458] width 36 height 24
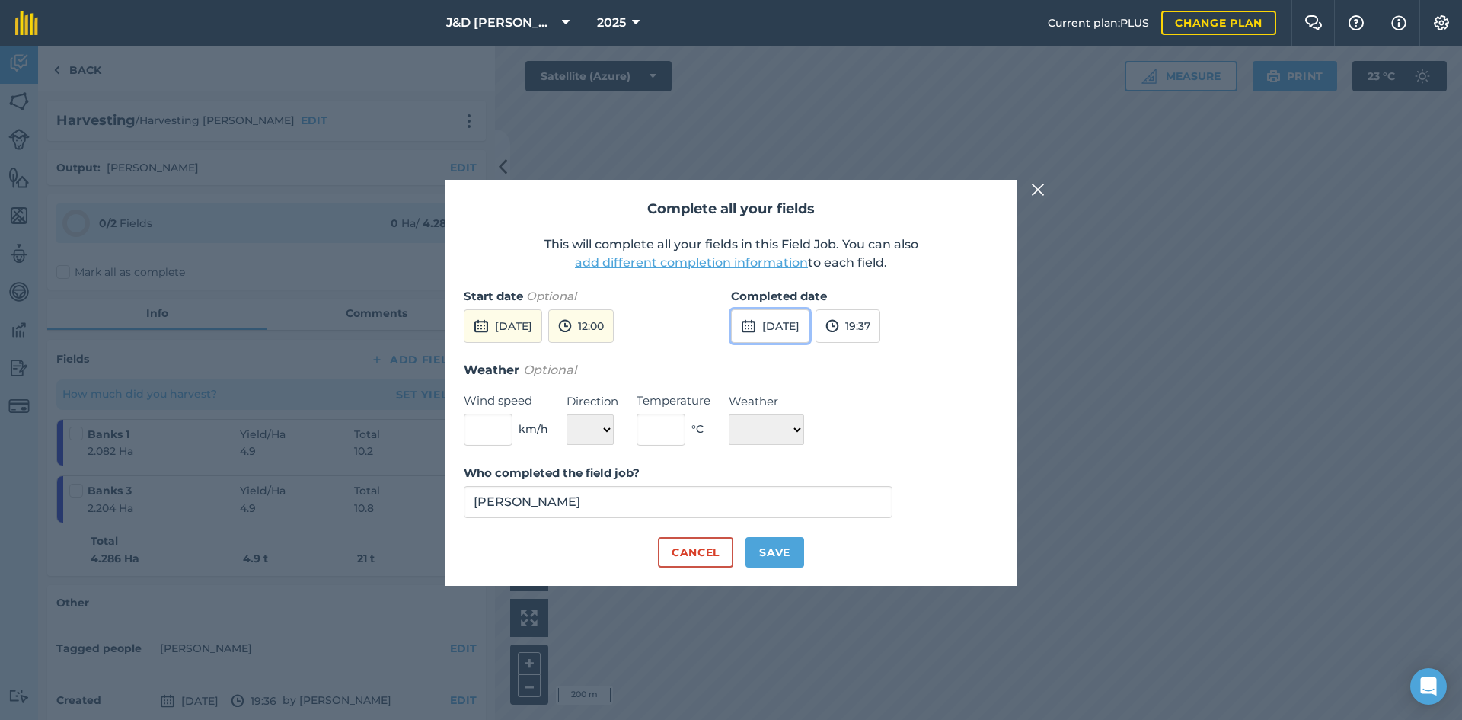
click at [781, 335] on button "[DATE]" at bounding box center [770, 326] width 78 height 34
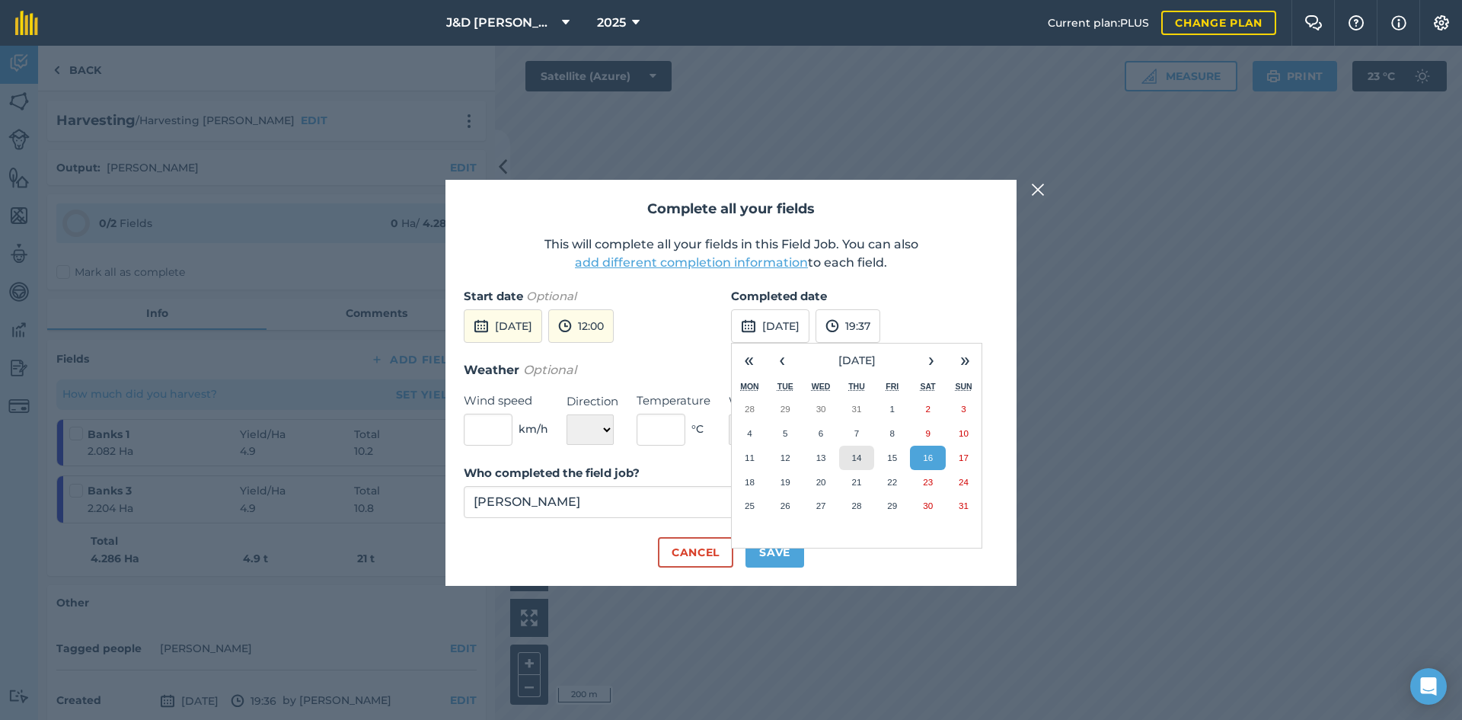
click at [861, 461] on abbr "14" at bounding box center [856, 457] width 10 height 10
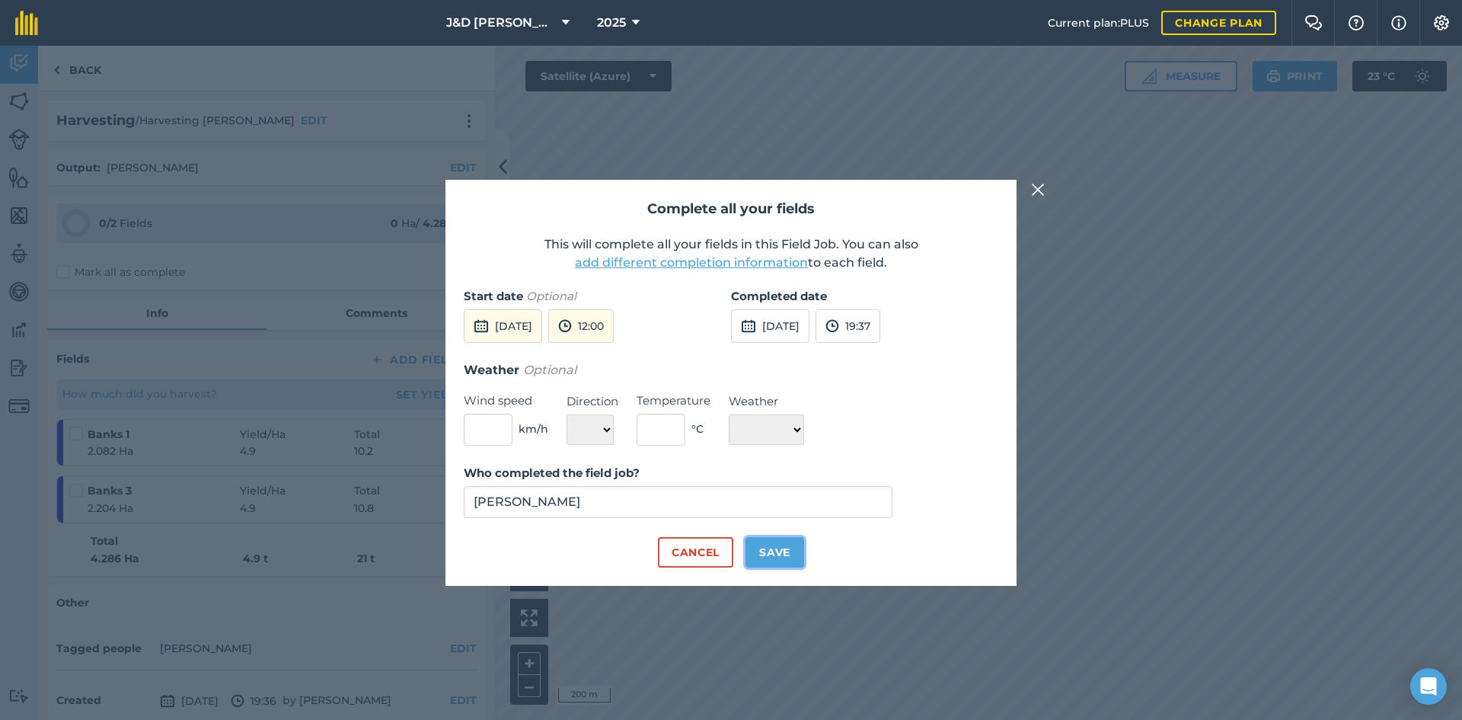
click at [778, 556] on button "Save" at bounding box center [775, 552] width 59 height 30
checkbox input "true"
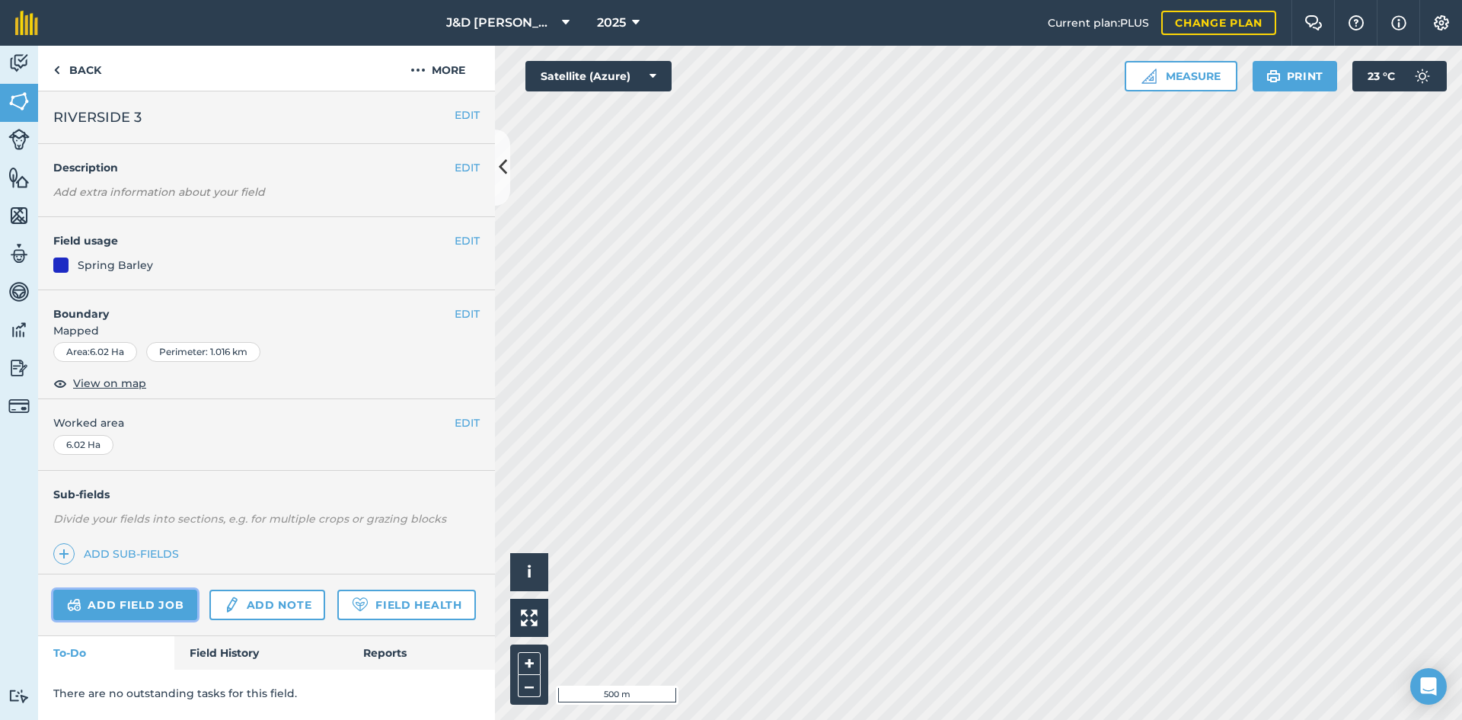
click at [138, 599] on link "Add field job" at bounding box center [125, 604] width 144 height 30
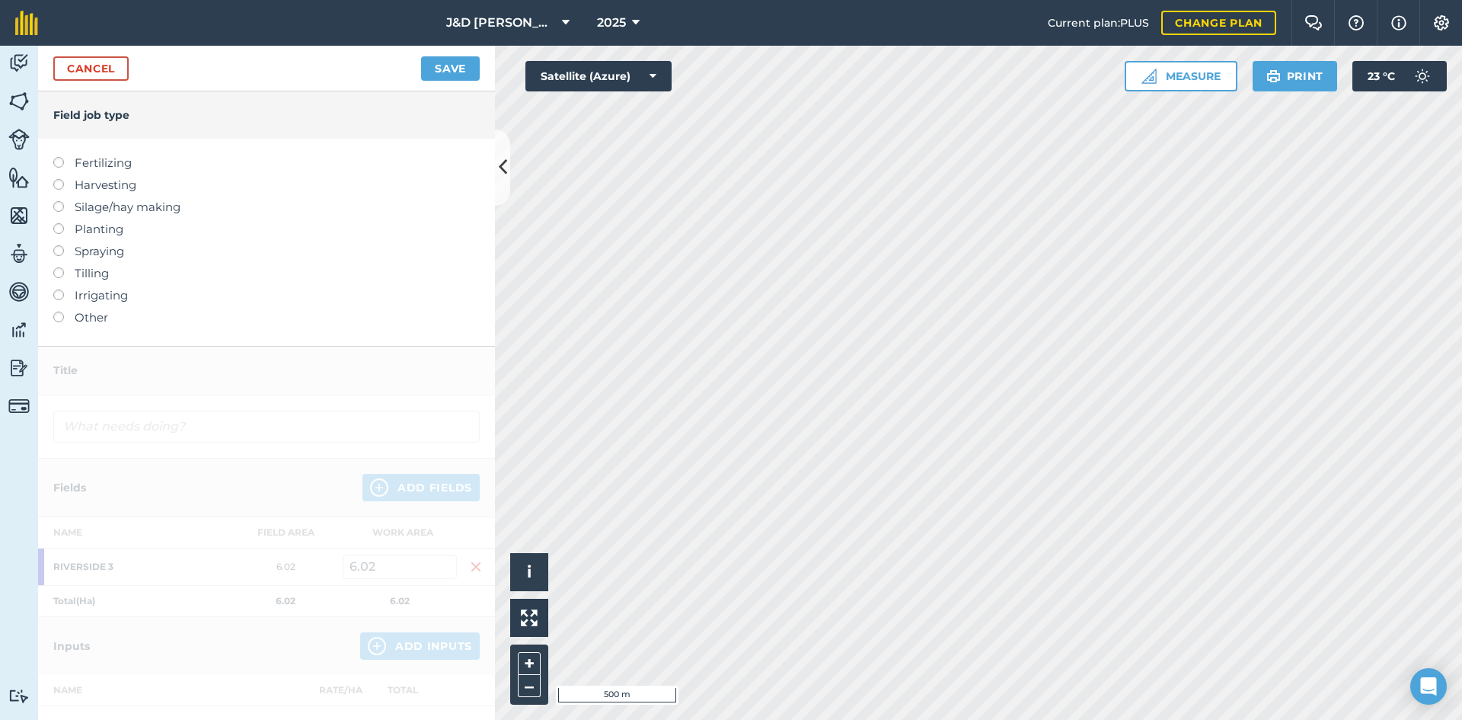
click at [110, 190] on label "Harvesting" at bounding box center [266, 185] width 426 height 18
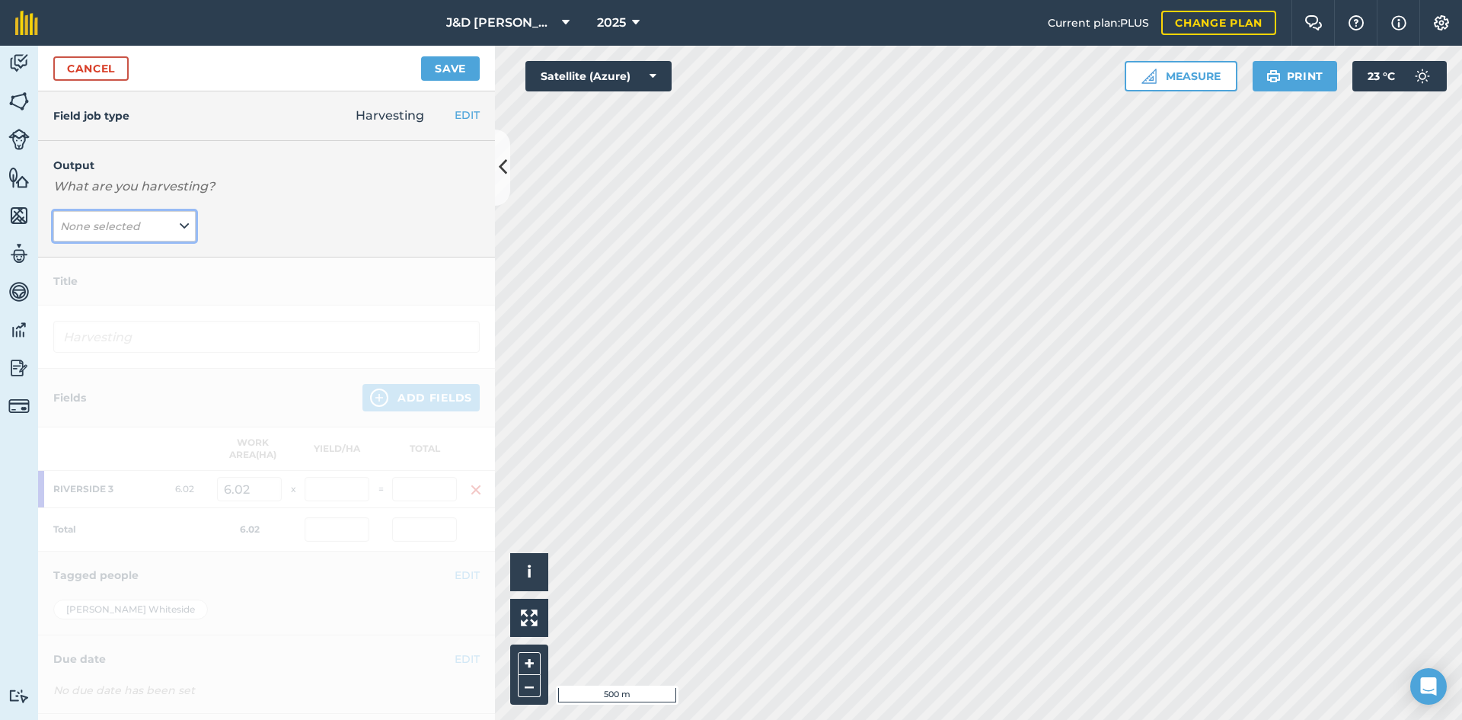
click at [123, 229] on em "None selected" at bounding box center [100, 226] width 80 height 14
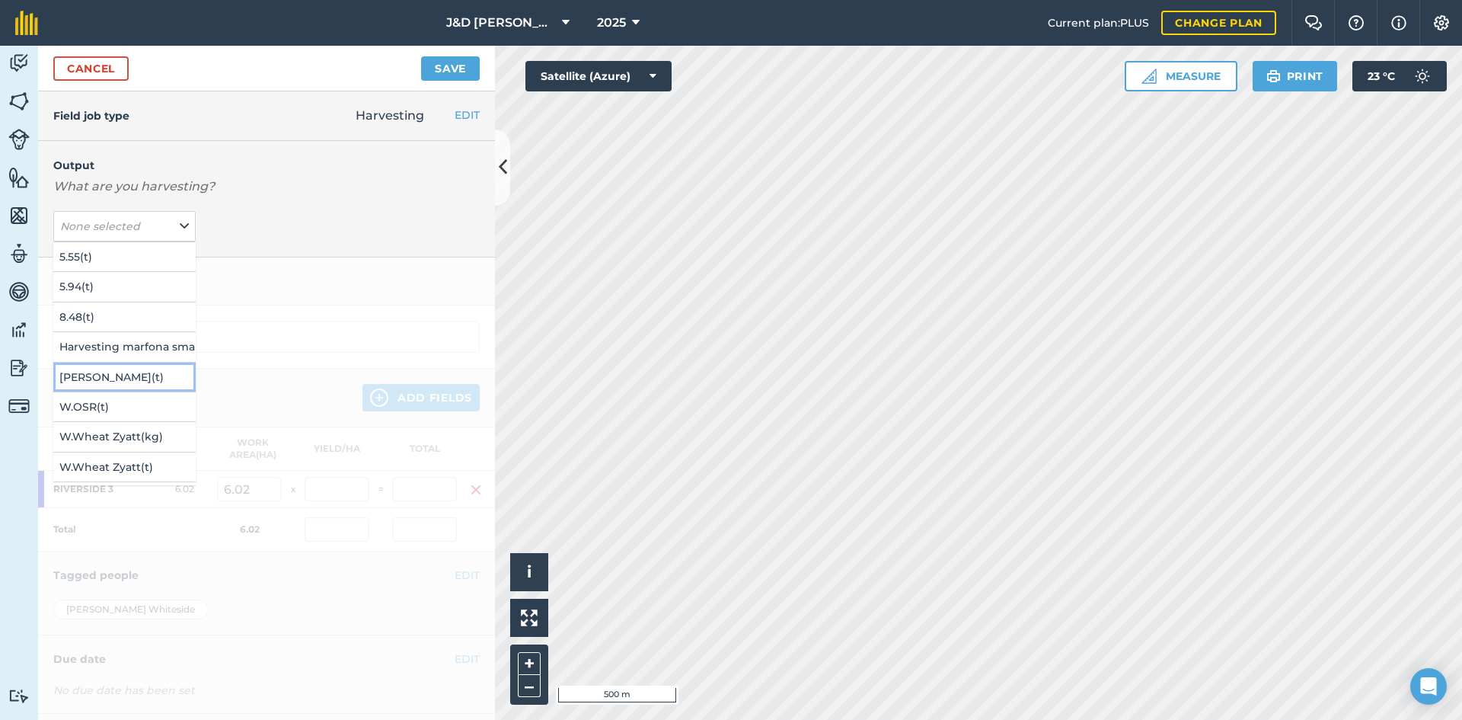
click at [94, 372] on button "[PERSON_NAME] ( t )" at bounding box center [124, 376] width 142 height 29
type input "Harvesting [PERSON_NAME]"
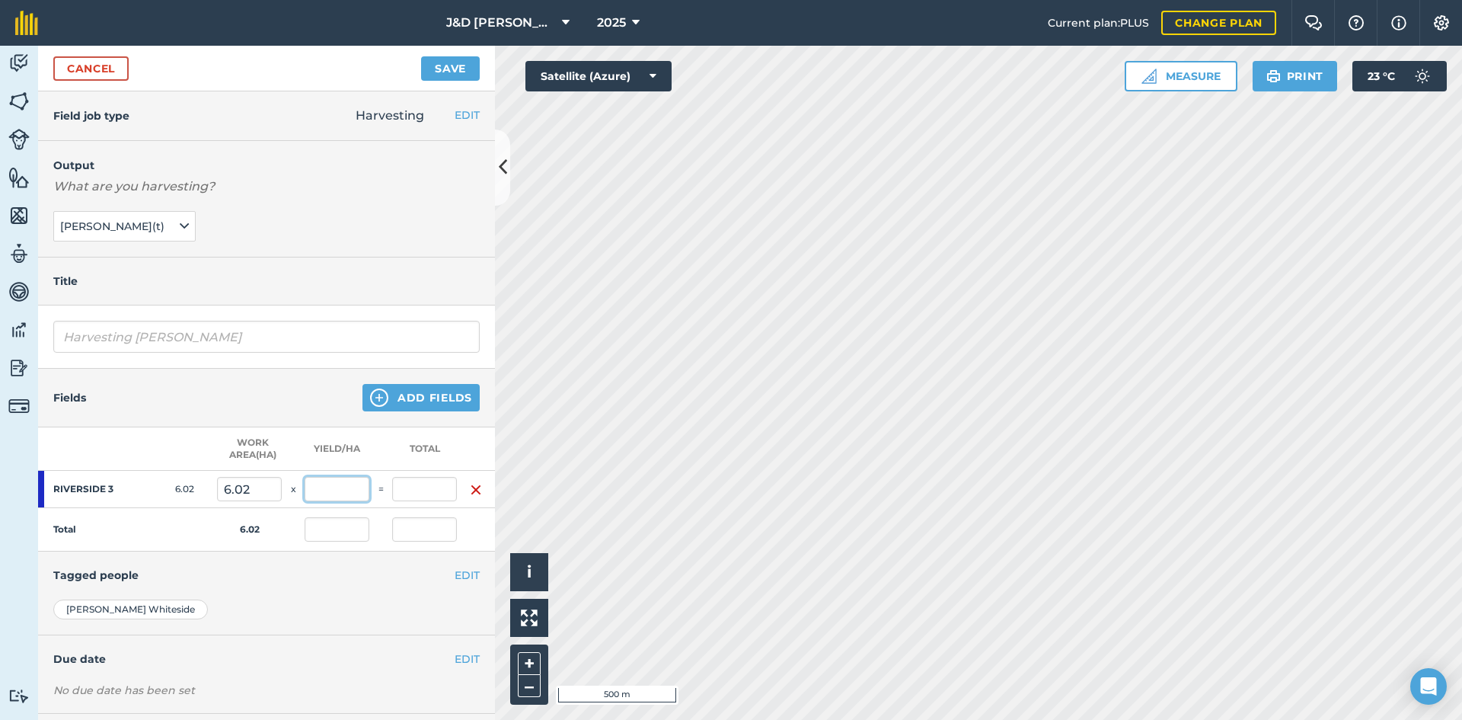
click at [340, 481] on input "text" at bounding box center [337, 489] width 65 height 24
type input "6.1"
type input "36.722"
type input "6.1"
type input "36.722"
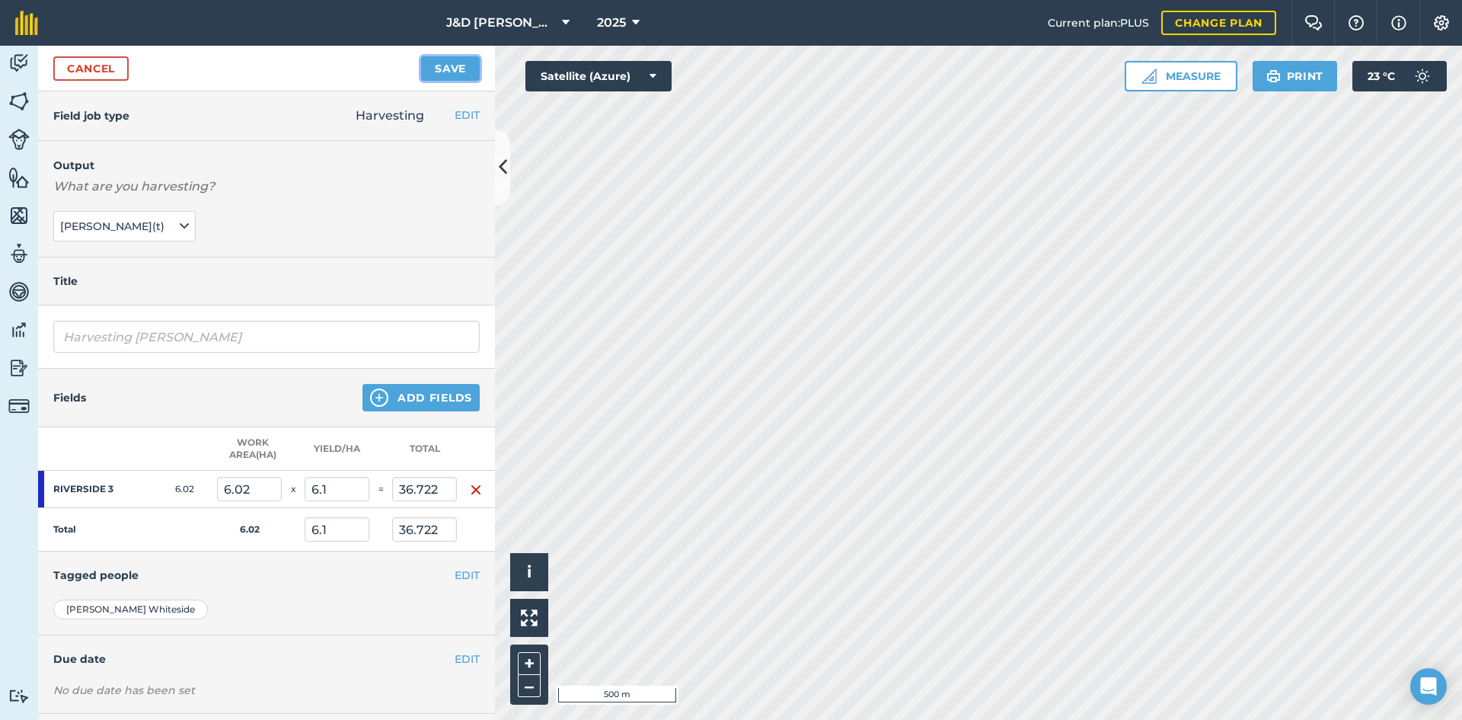
click at [443, 75] on button "Save" at bounding box center [450, 68] width 59 height 24
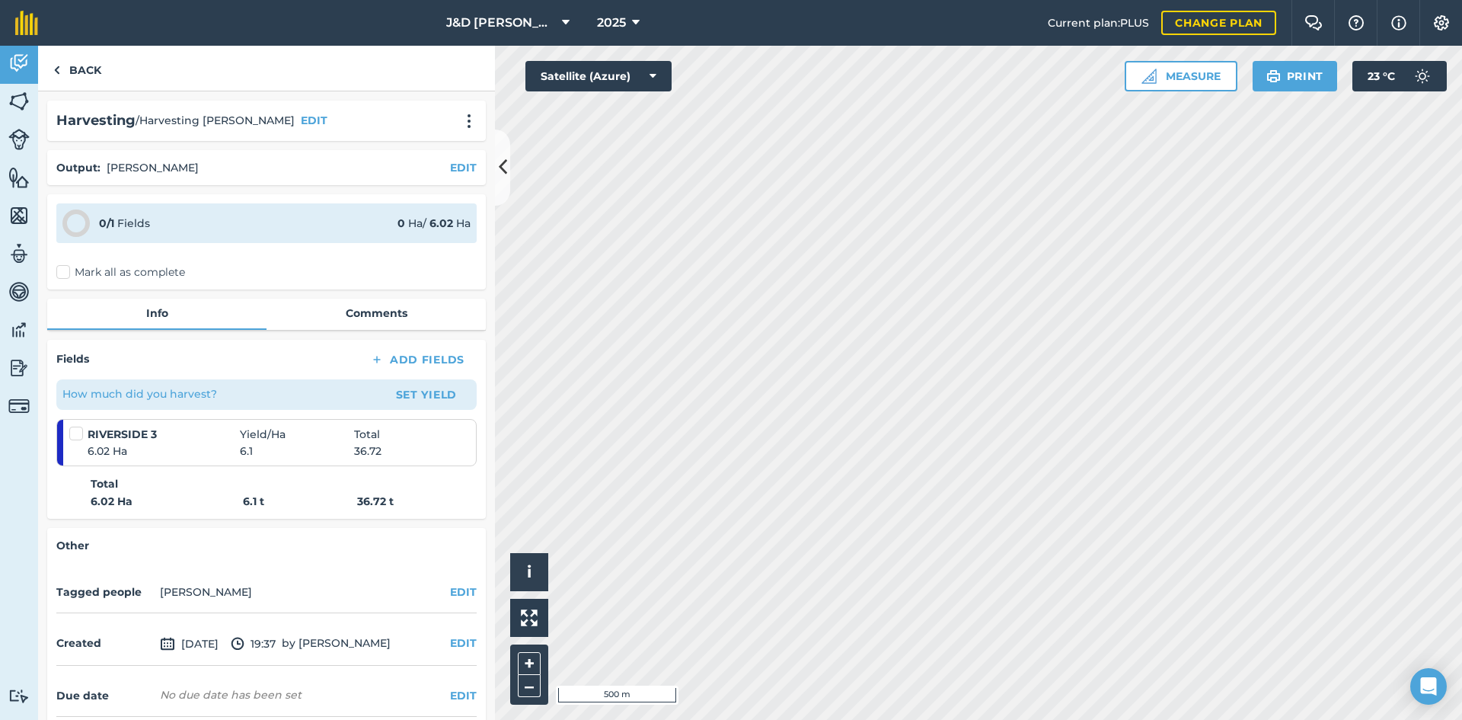
click at [71, 263] on div "0 / 1 Fields 0 Ha / 6.02 [PERSON_NAME] all as complete" at bounding box center [266, 241] width 439 height 95
click at [69, 264] on label "Mark all as complete" at bounding box center [120, 272] width 129 height 16
click at [66, 264] on input "Mark all as complete" at bounding box center [61, 269] width 10 height 10
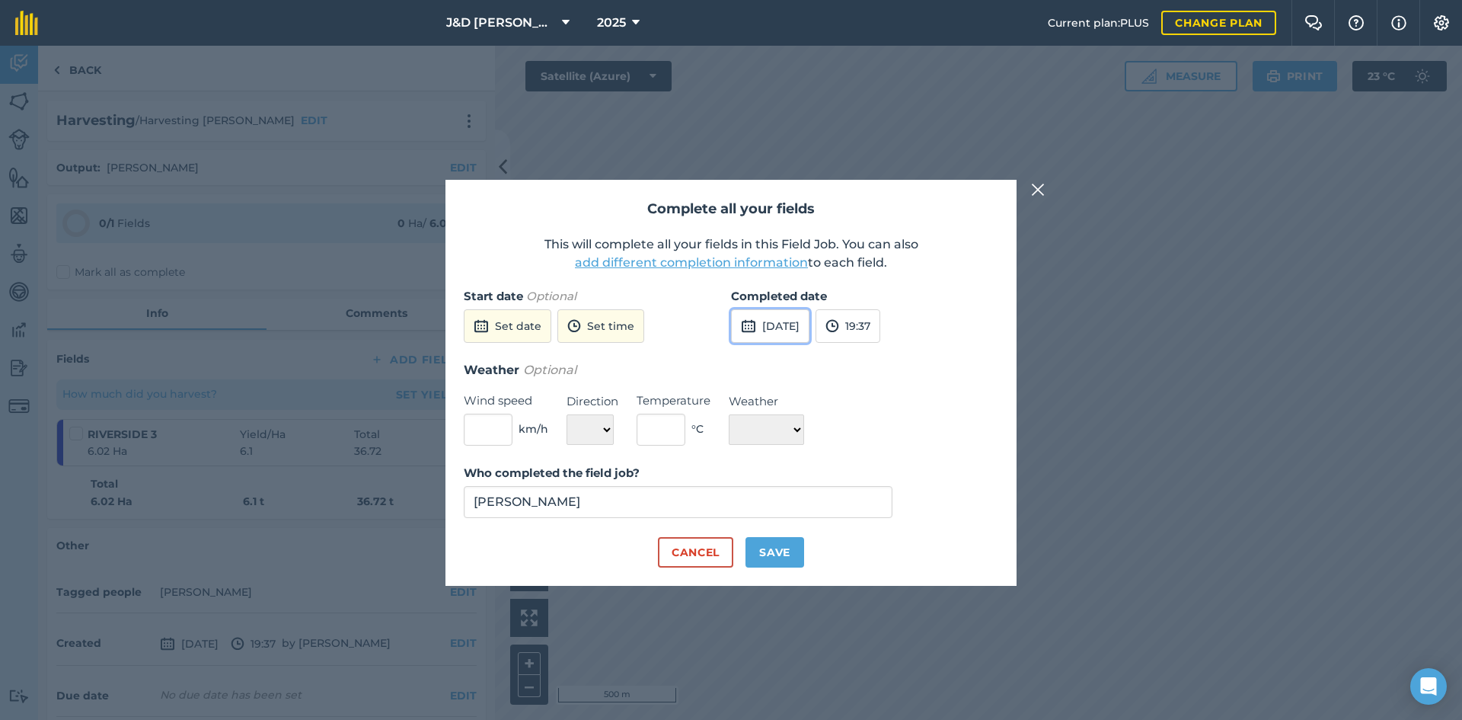
click at [787, 321] on button "[DATE]" at bounding box center [770, 326] width 78 height 34
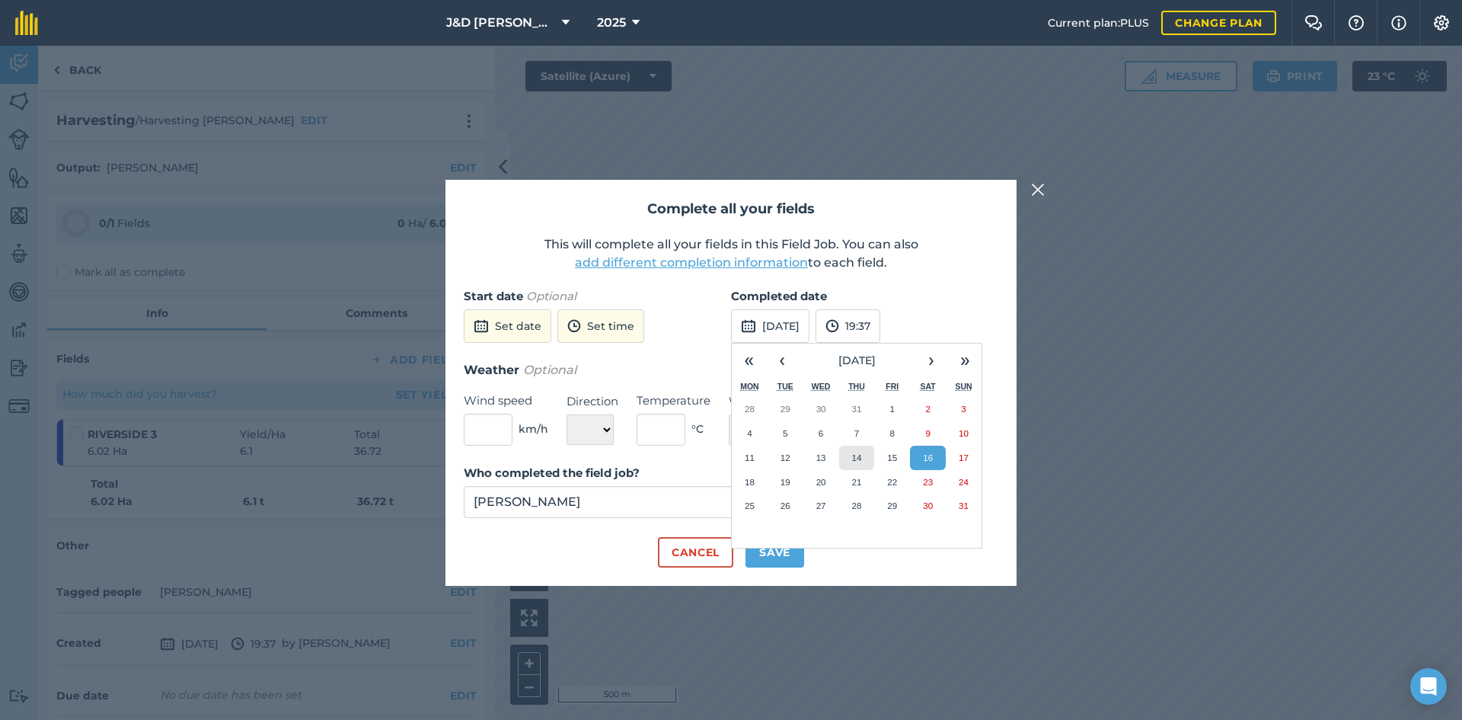
click at [858, 460] on abbr "14" at bounding box center [856, 457] width 10 height 10
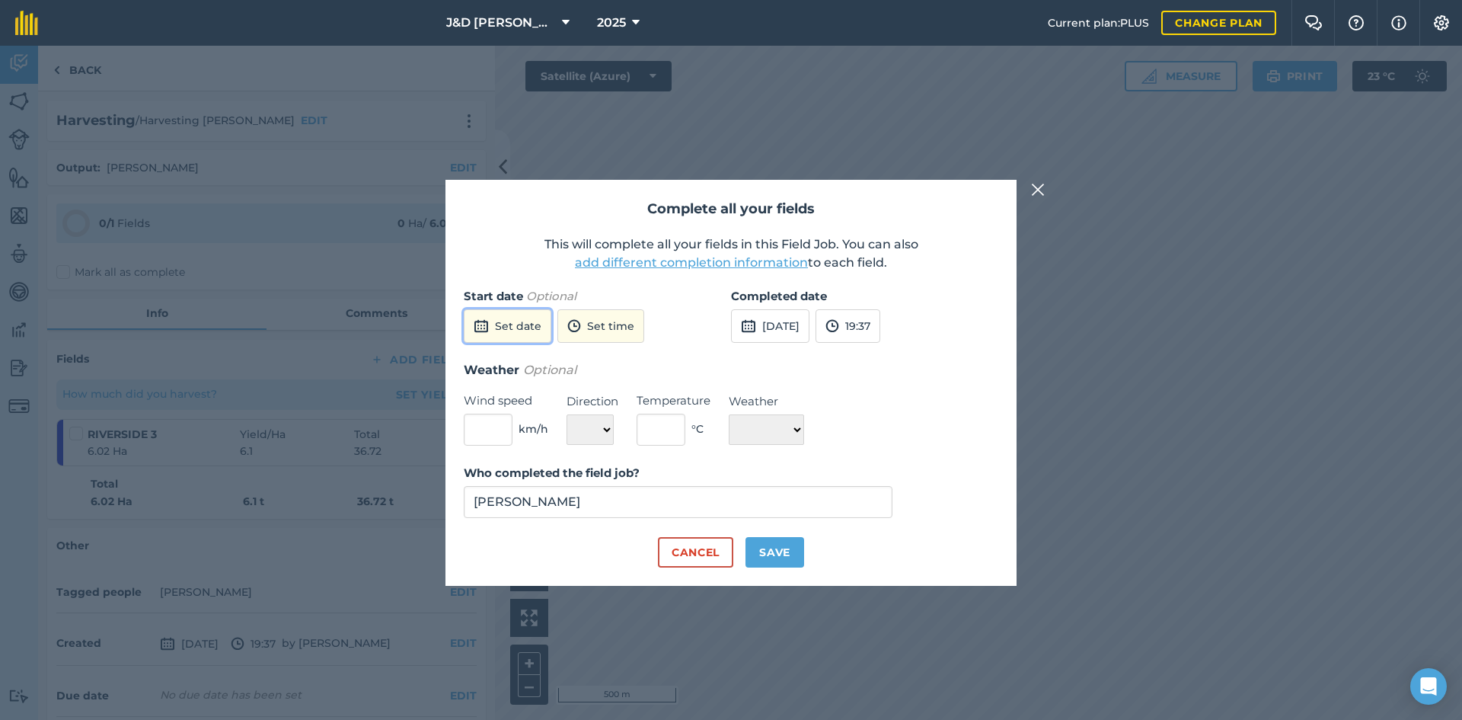
click at [513, 323] on button "Set date" at bounding box center [508, 326] width 88 height 34
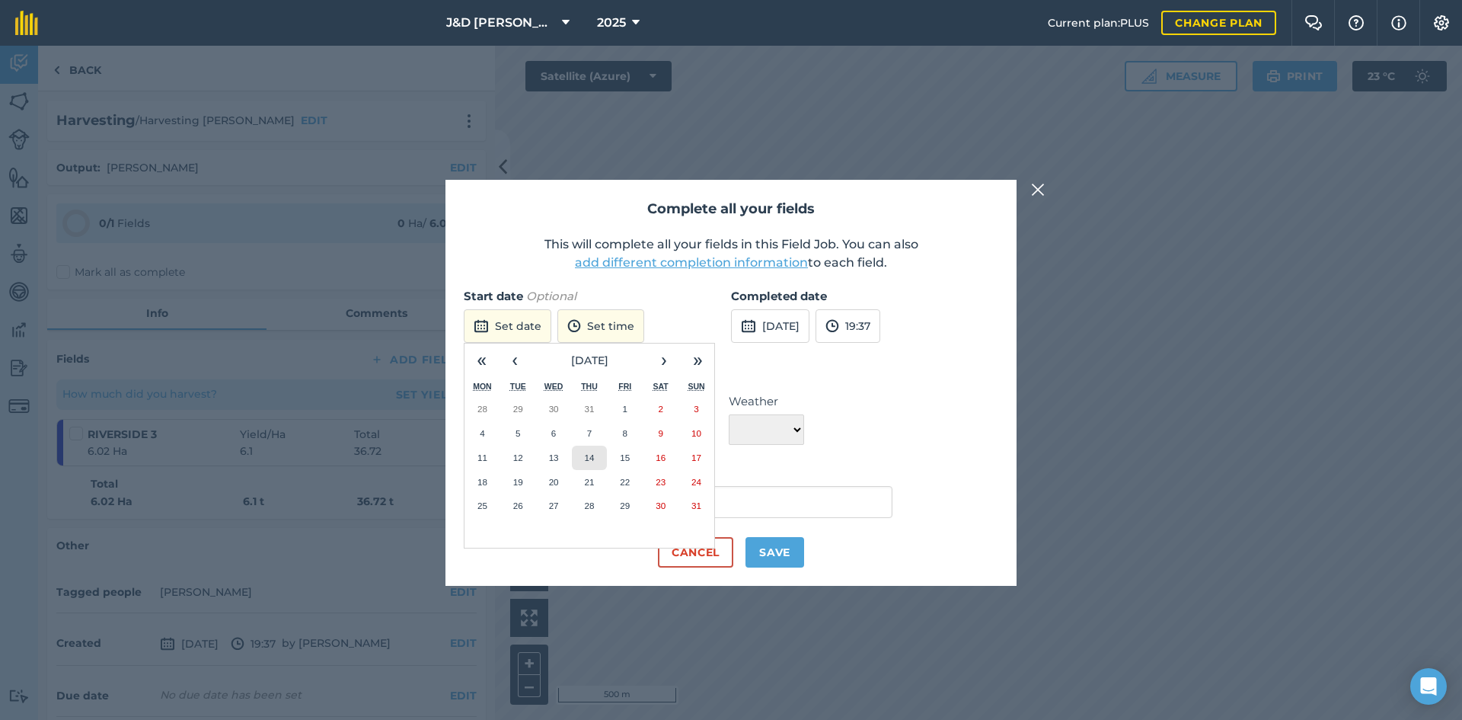
click at [588, 467] on button "14" at bounding box center [590, 458] width 36 height 24
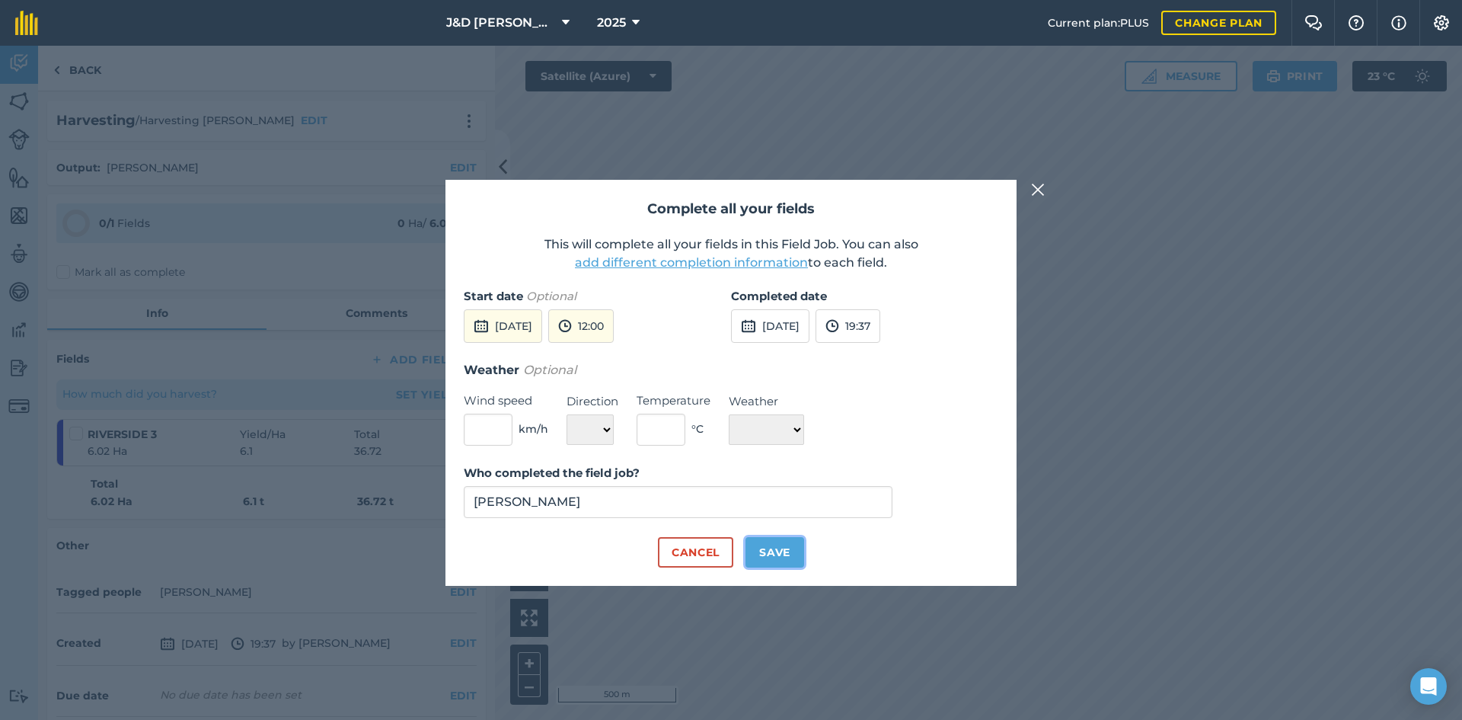
click at [784, 555] on button "Save" at bounding box center [775, 552] width 59 height 30
checkbox input "true"
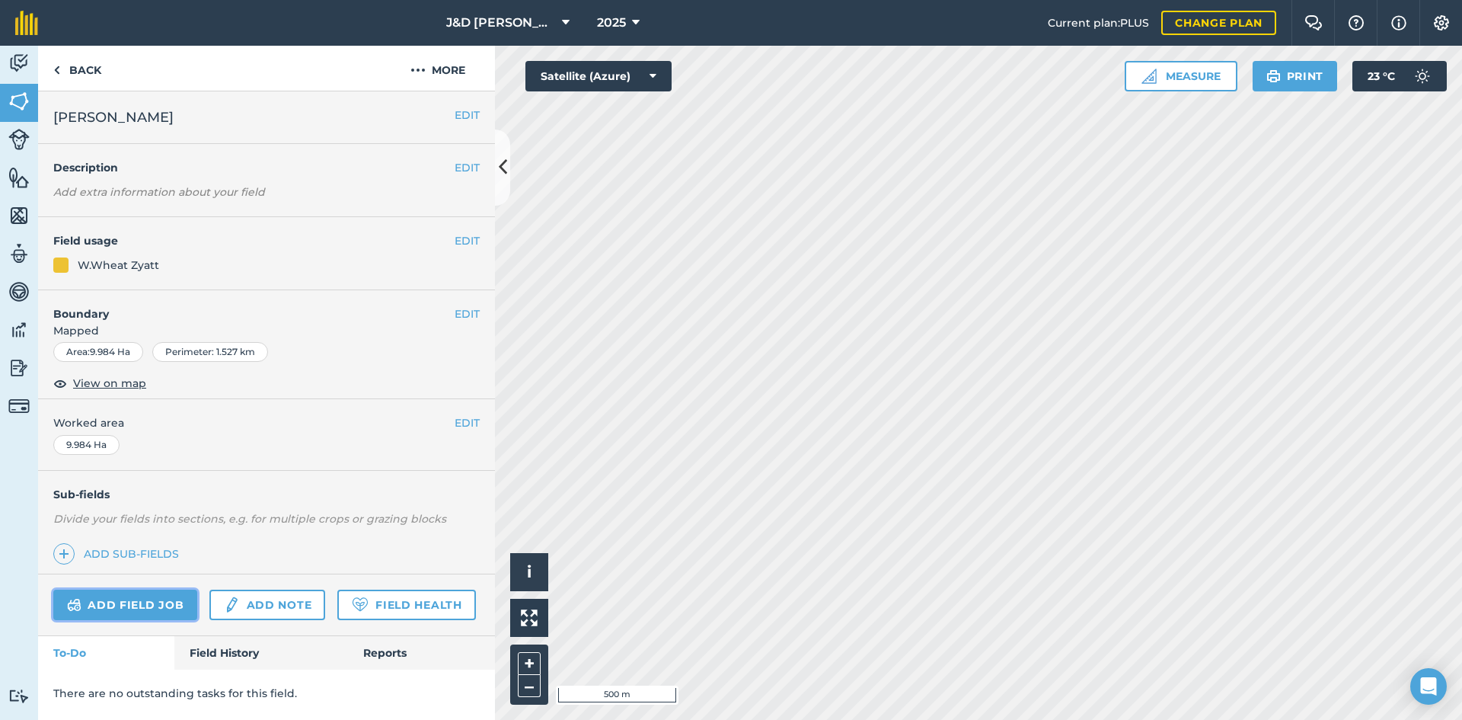
click at [148, 600] on link "Add field job" at bounding box center [125, 604] width 144 height 30
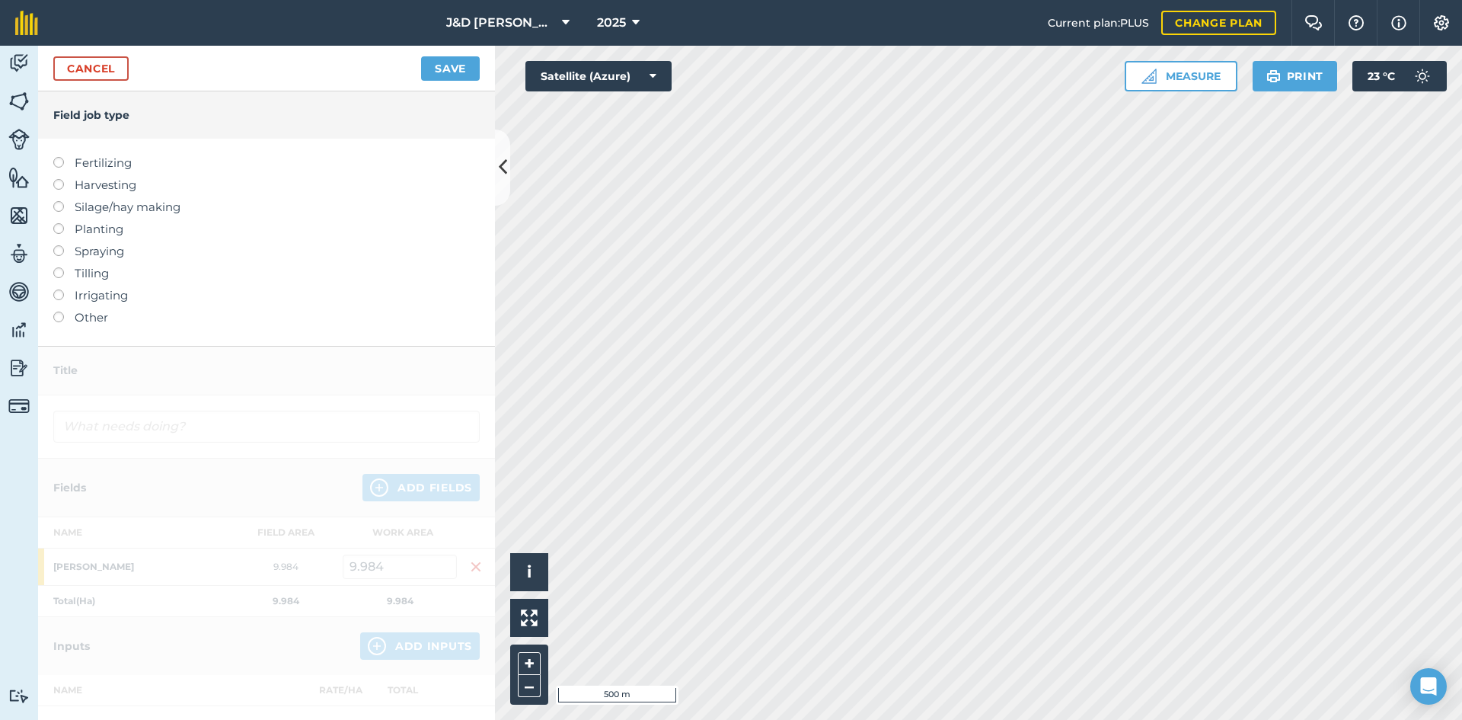
click at [97, 180] on label "Harvesting" at bounding box center [266, 185] width 426 height 18
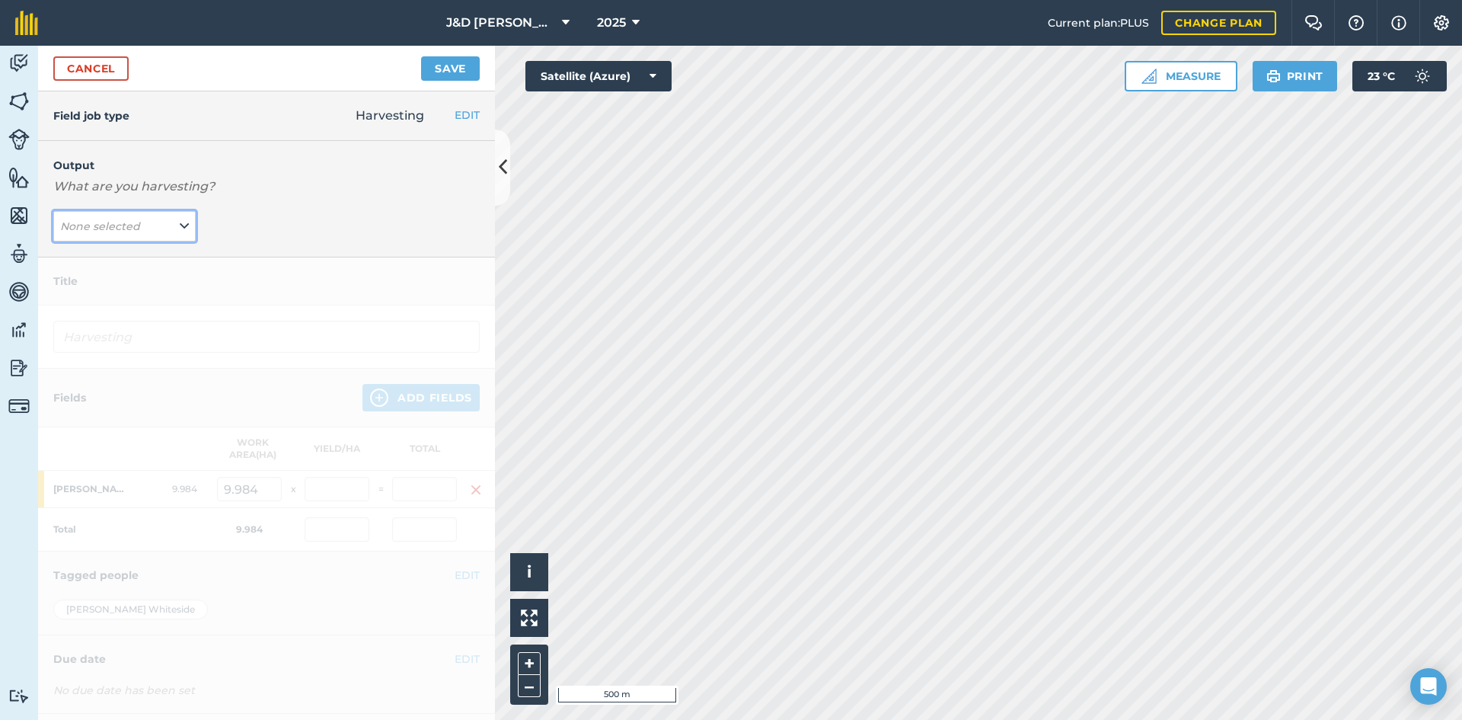
click at [131, 216] on button "None selected" at bounding box center [124, 226] width 142 height 30
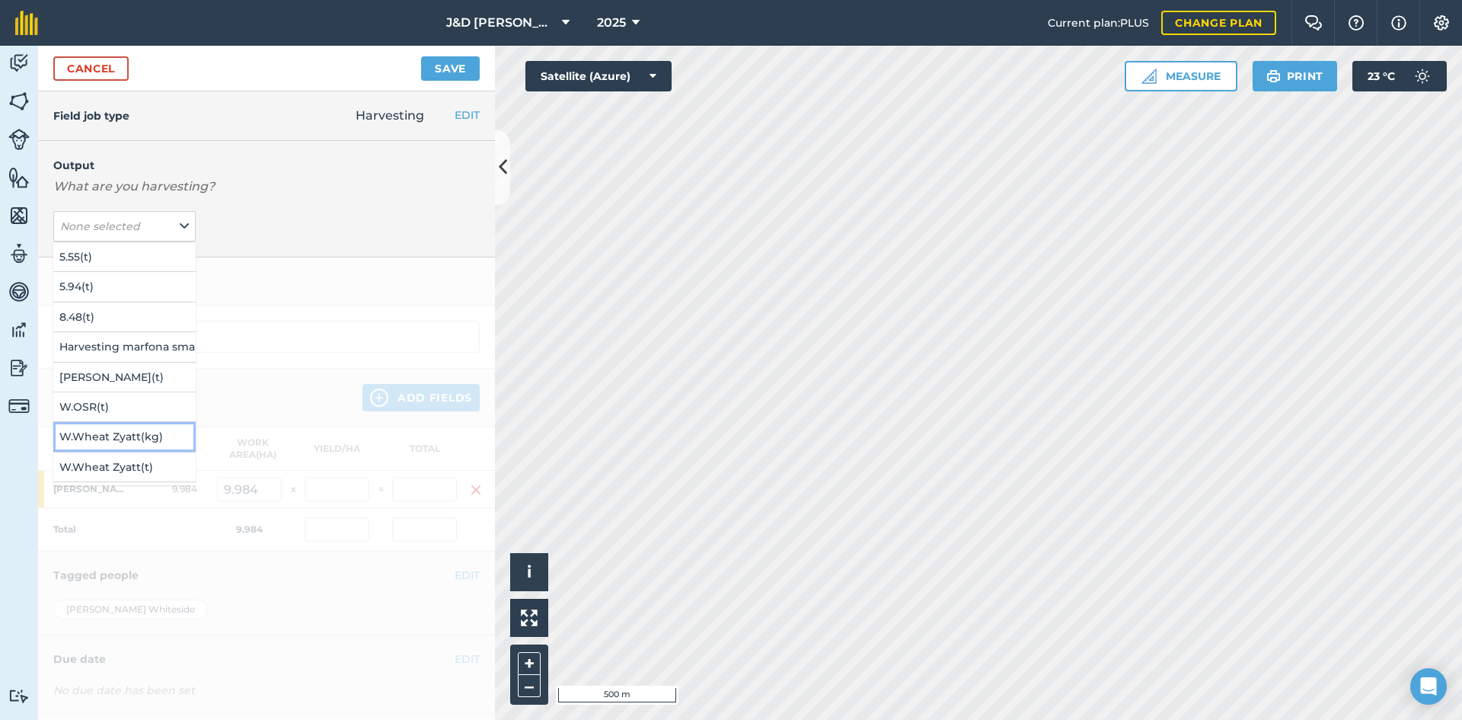
click at [121, 441] on button "W.Wheat Zyatt ( kg )" at bounding box center [124, 436] width 142 height 29
type input "Harvesting W.Wheat Zyatt"
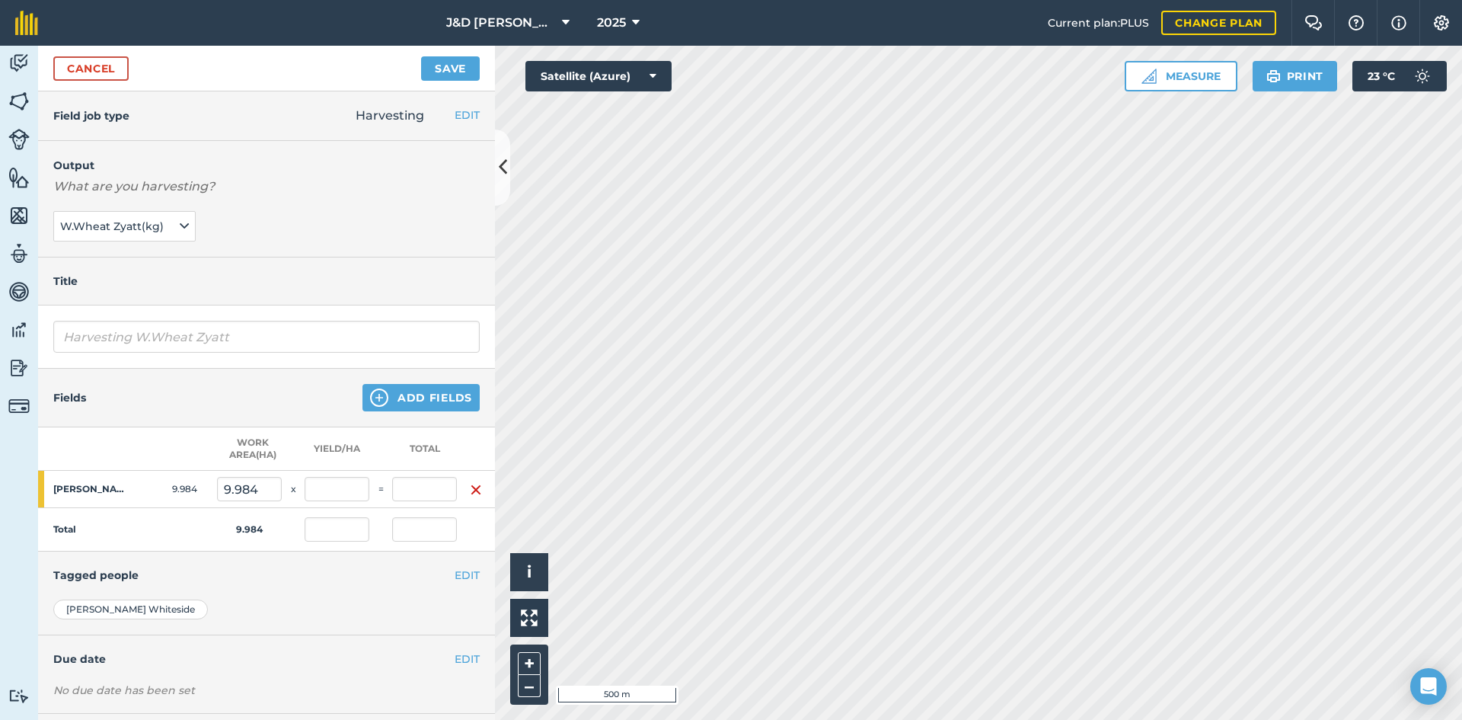
click at [410, 414] on div "Fields Add Fields" at bounding box center [266, 398] width 457 height 59
click at [423, 396] on button "Add Fields" at bounding box center [420, 397] width 117 height 27
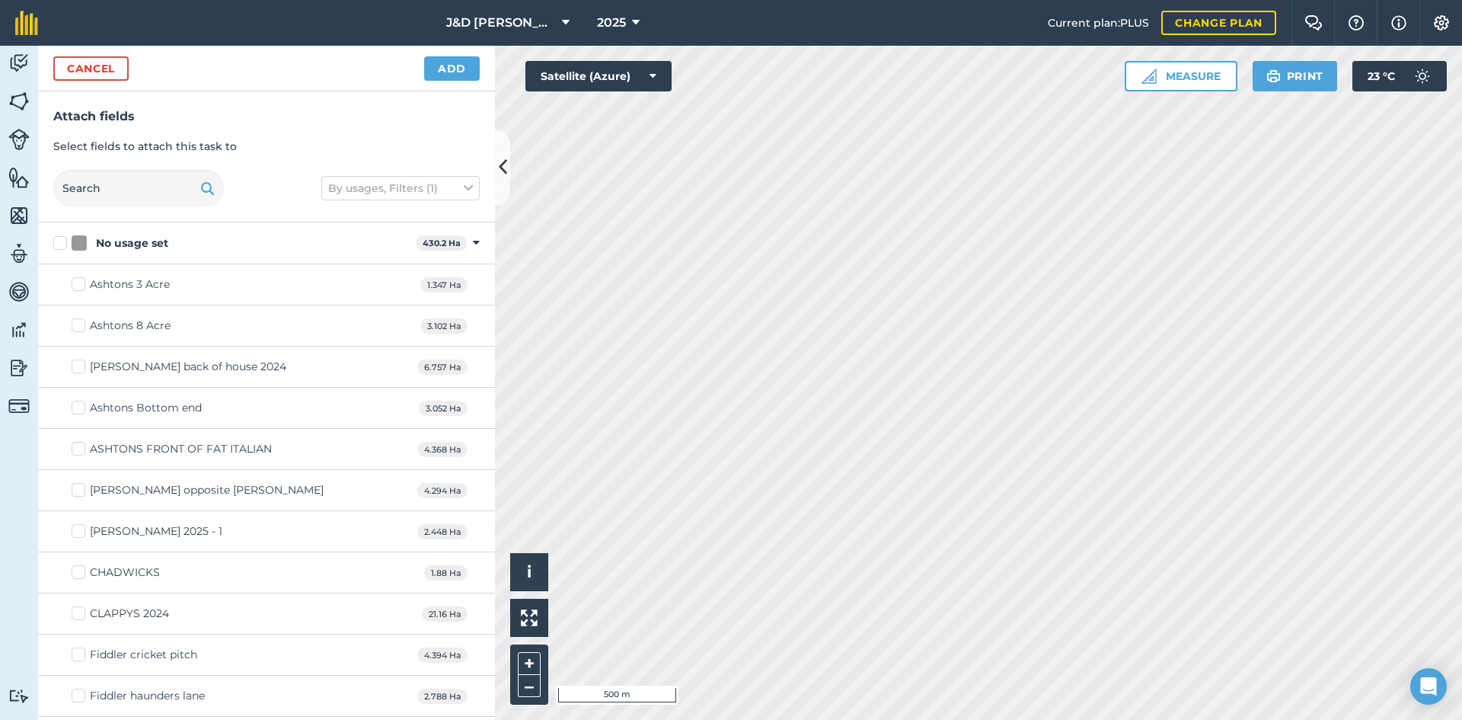
checkbox input "true"
click at [458, 68] on button "Add" at bounding box center [452, 68] width 56 height 24
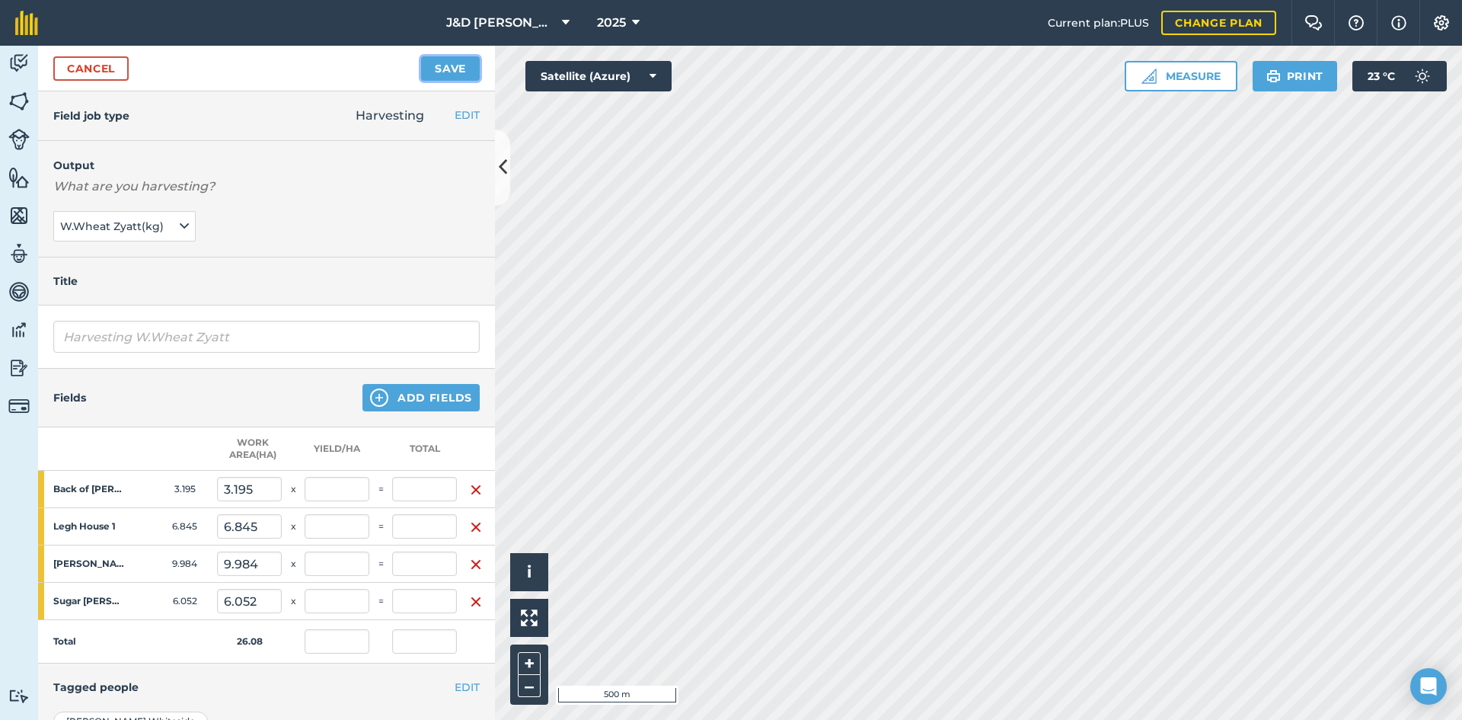
click at [441, 70] on button "Save" at bounding box center [450, 68] width 59 height 24
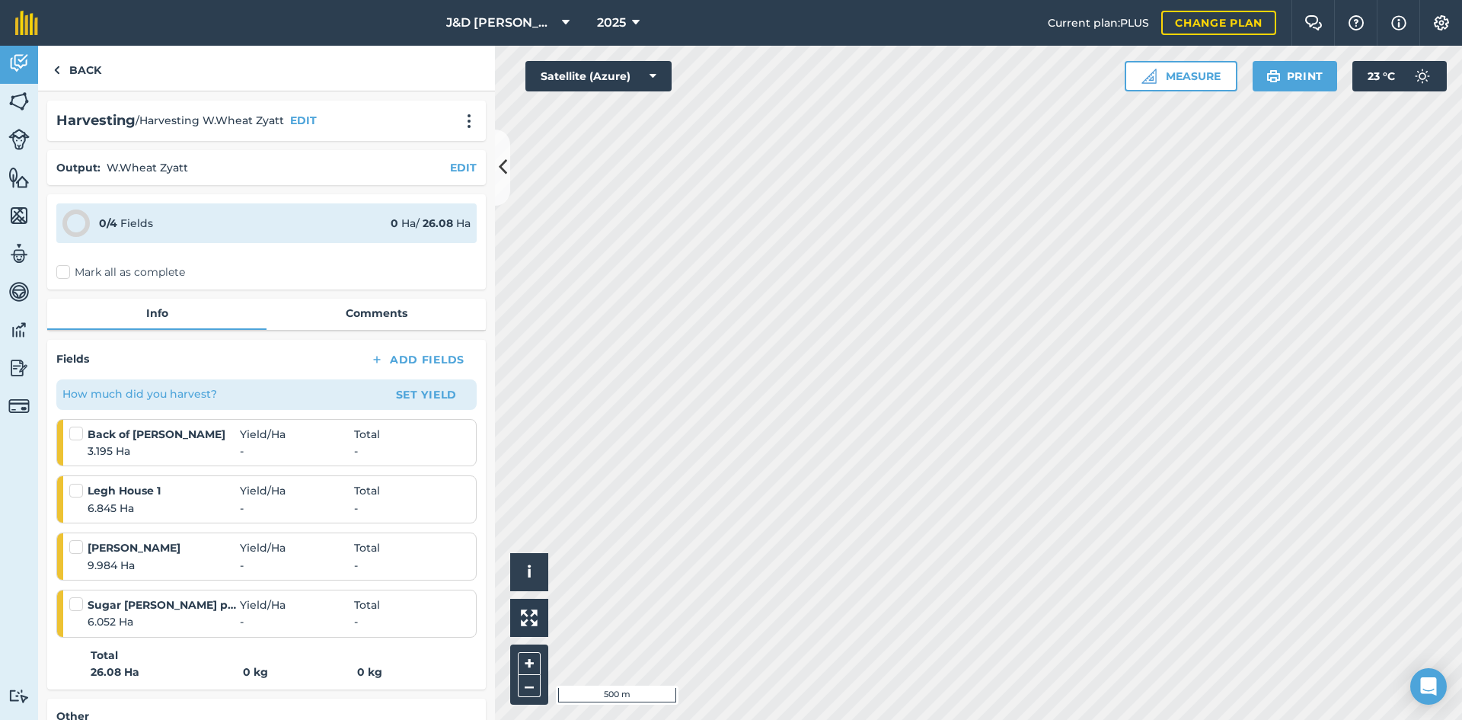
click at [59, 275] on label "Mark all as complete" at bounding box center [120, 272] width 129 height 16
click at [59, 274] on input "Mark all as complete" at bounding box center [61, 269] width 10 height 10
checkbox input "false"
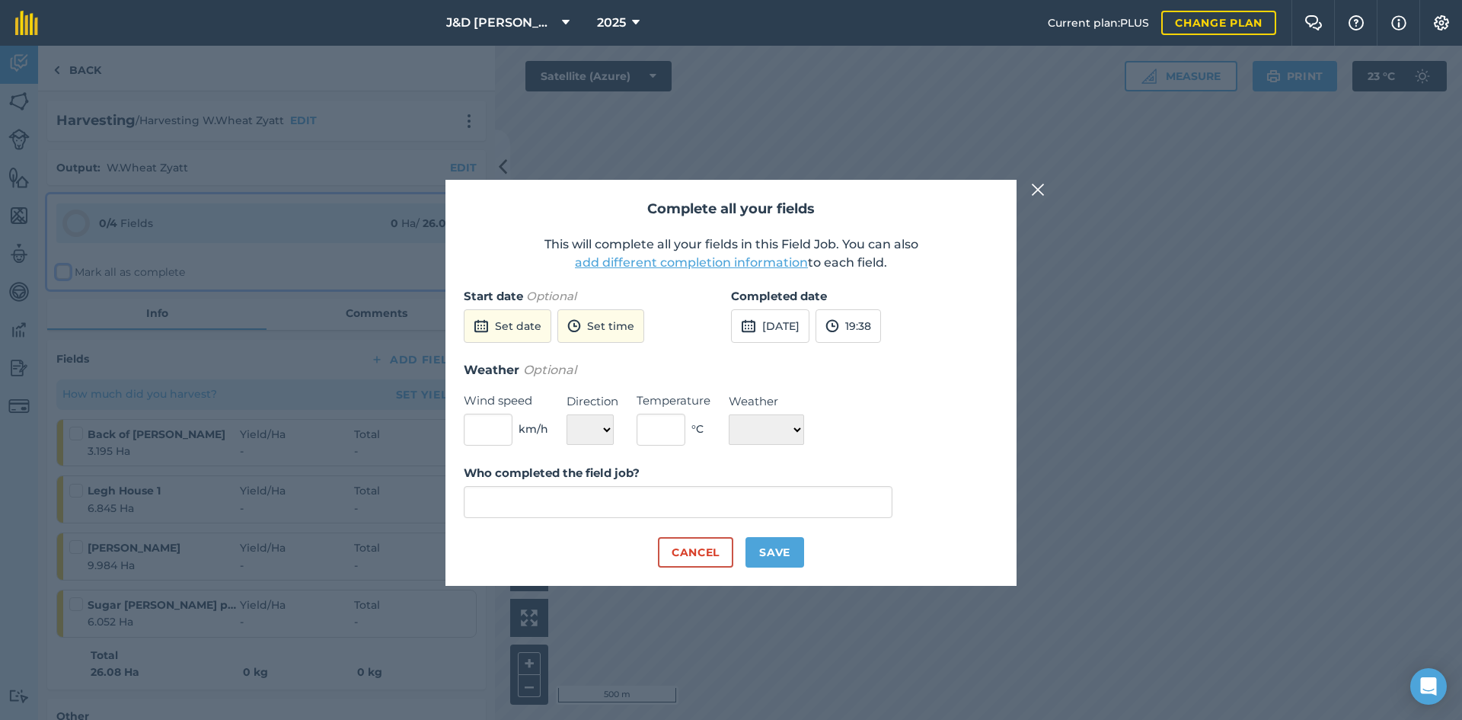
type input "[PERSON_NAME]"
click at [525, 331] on button "Set date" at bounding box center [508, 326] width 88 height 34
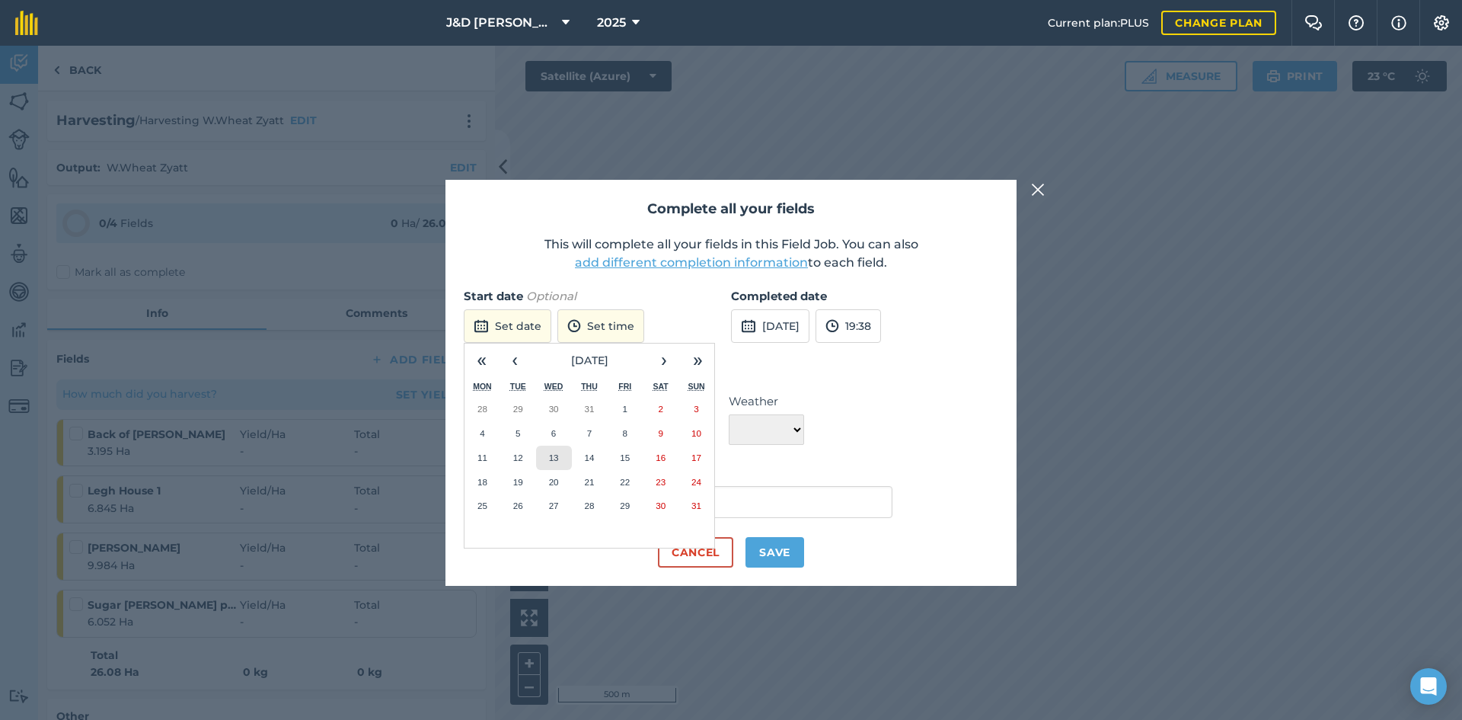
click at [544, 457] on button "13" at bounding box center [554, 458] width 36 height 24
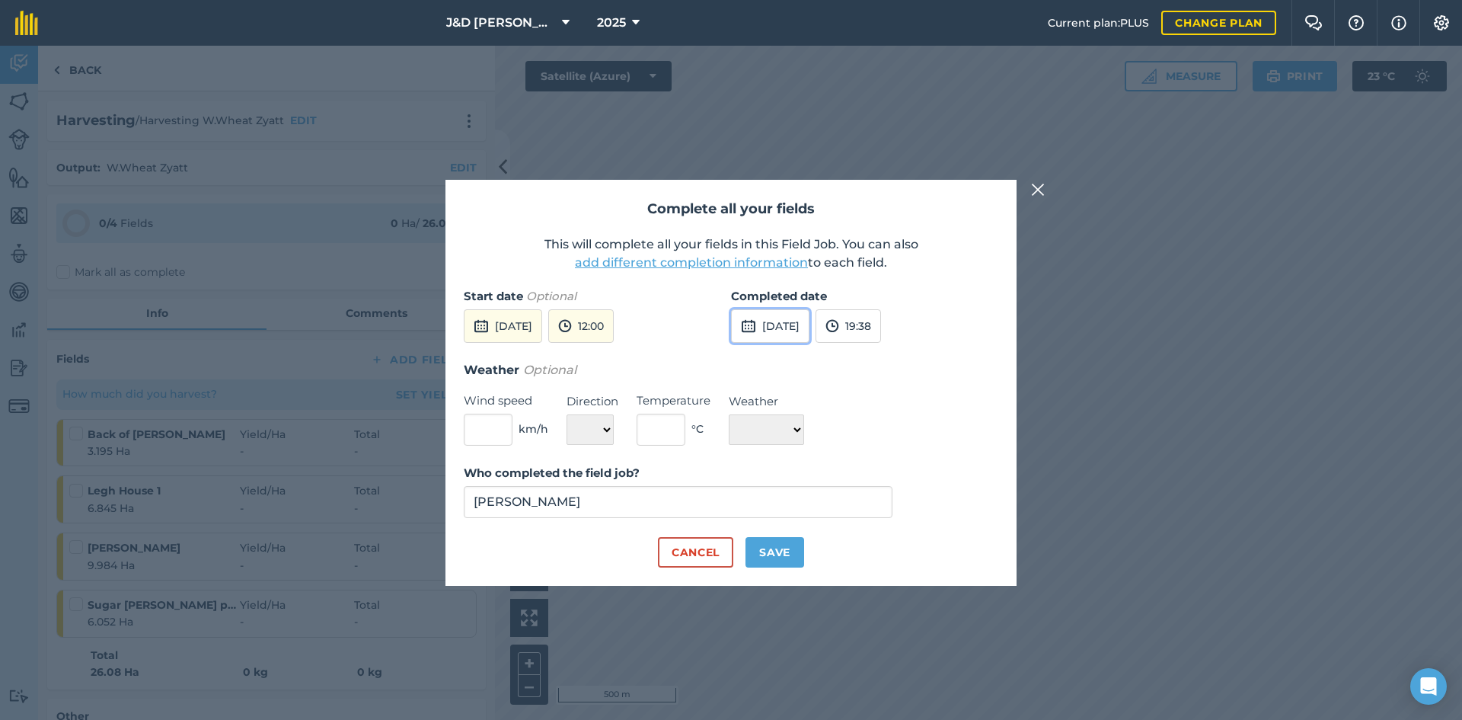
click at [788, 336] on button "[DATE]" at bounding box center [770, 326] width 78 height 34
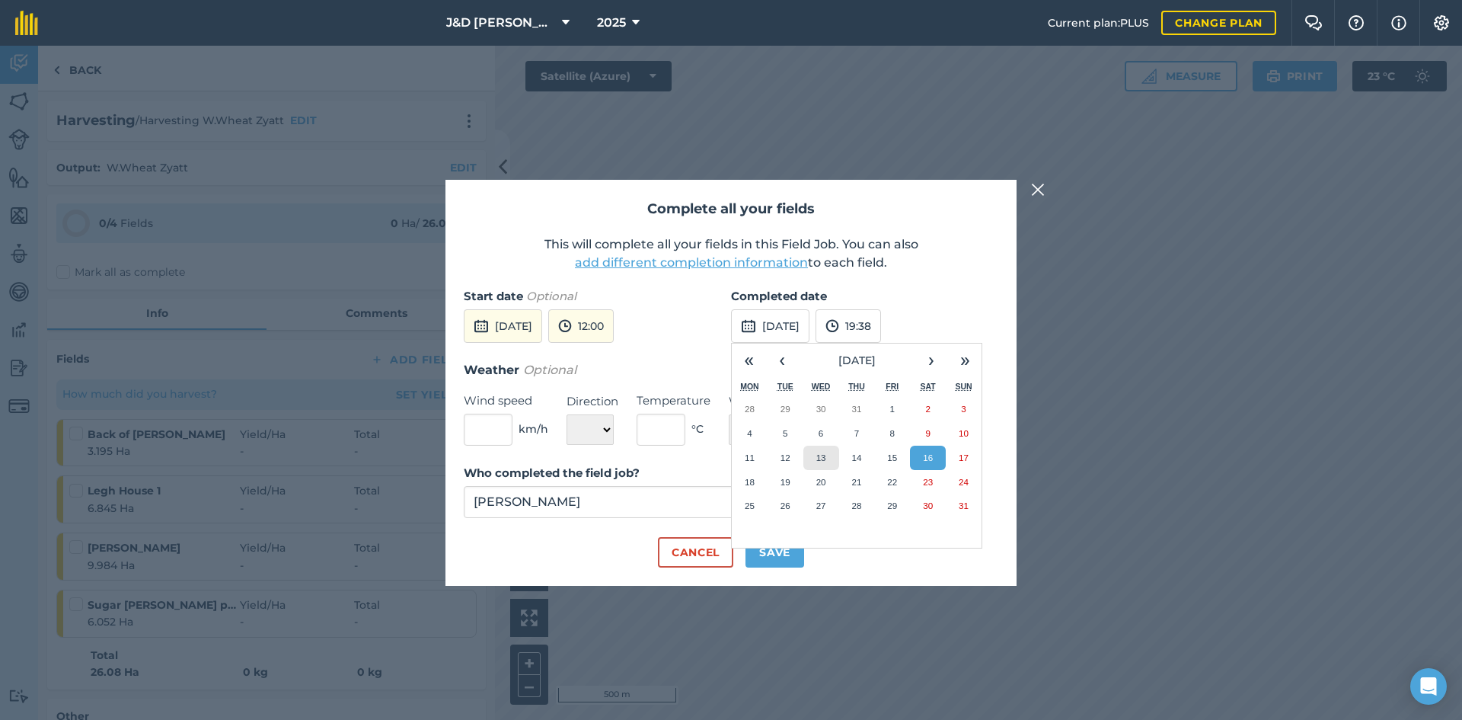
click at [820, 464] on button "13" at bounding box center [821, 458] width 36 height 24
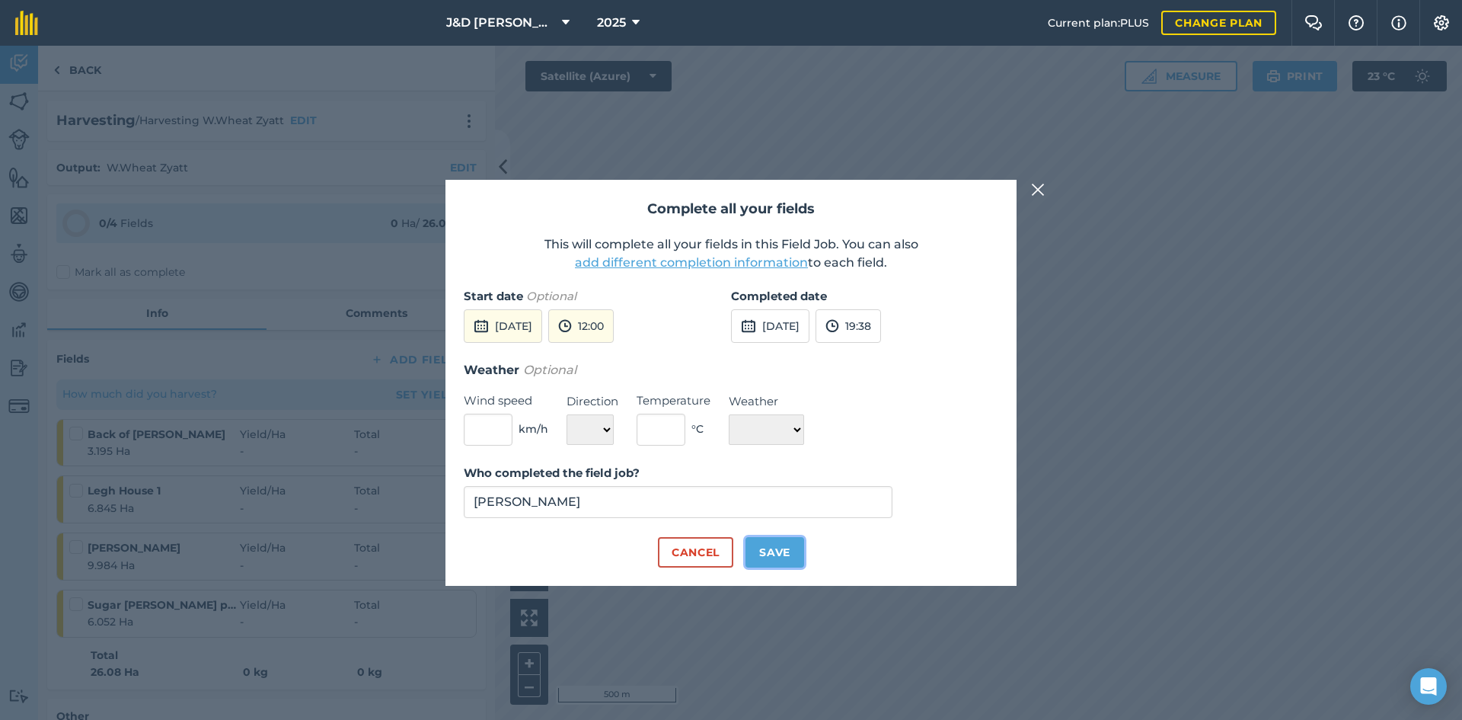
click at [774, 556] on button "Save" at bounding box center [775, 552] width 59 height 30
checkbox input "true"
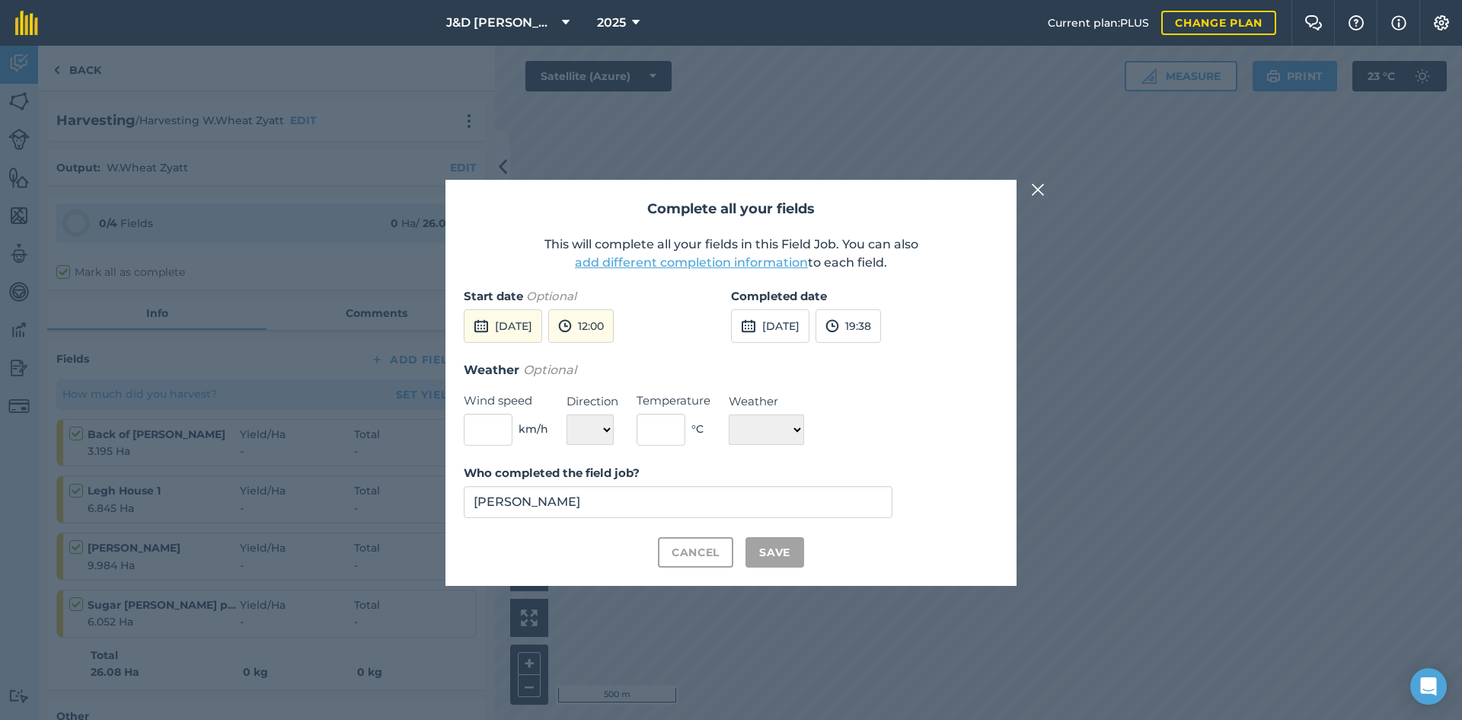
checkbox input "true"
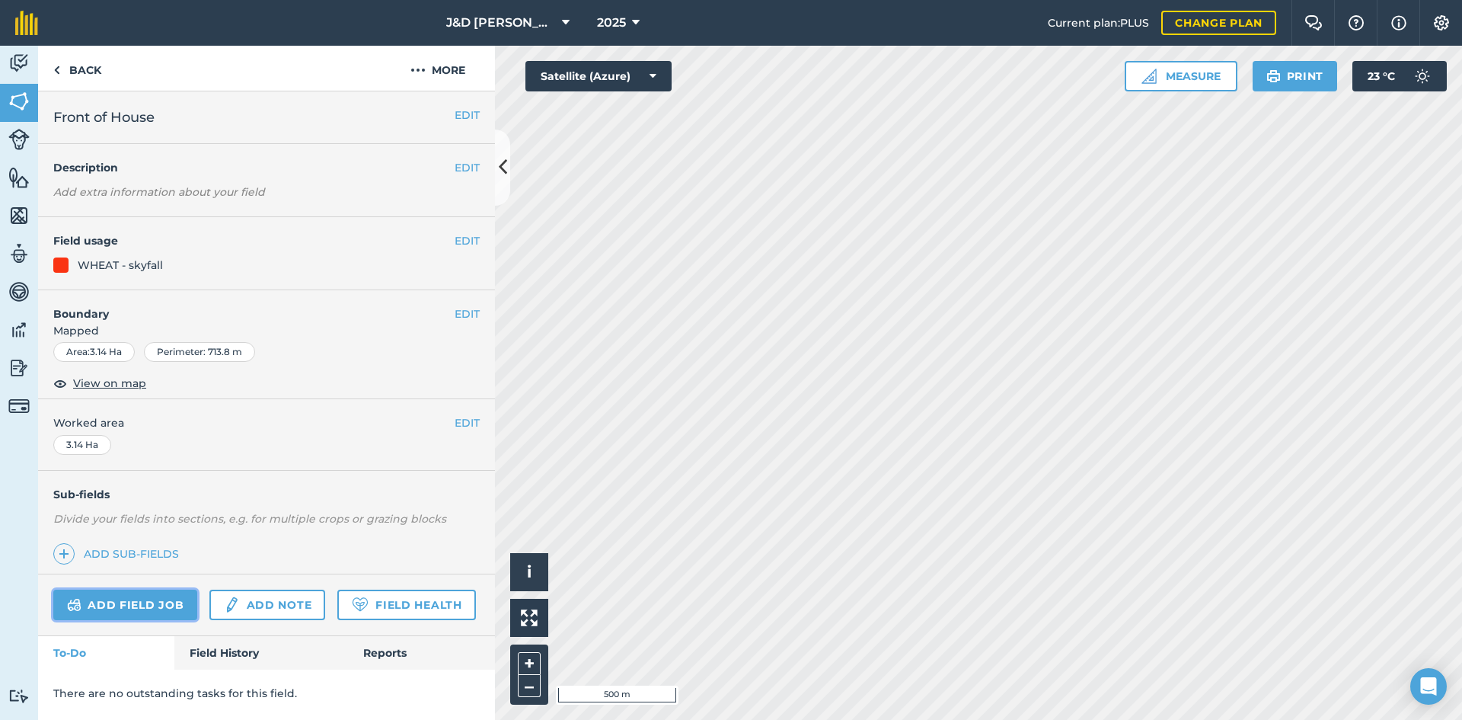
click at [135, 602] on link "Add field job" at bounding box center [125, 604] width 144 height 30
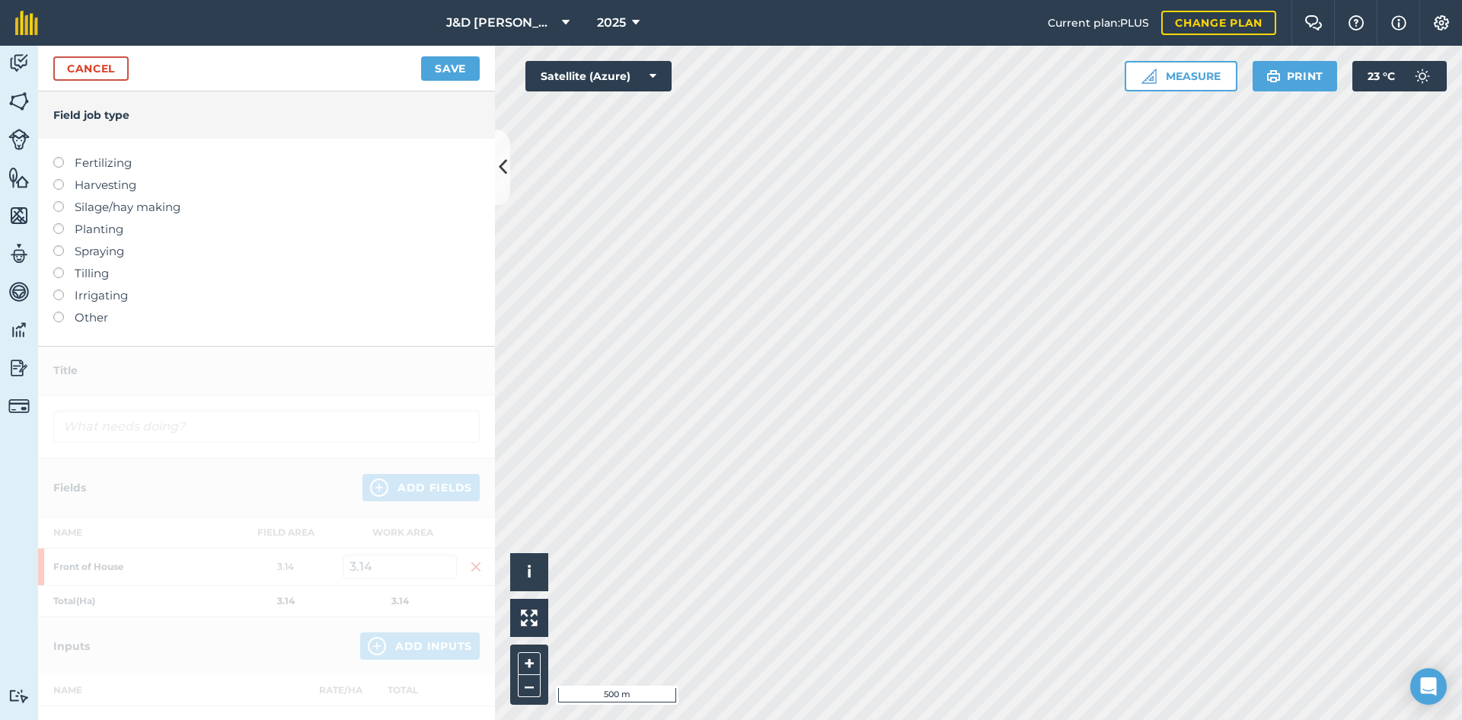
click at [116, 191] on label "Harvesting" at bounding box center [266, 185] width 426 height 18
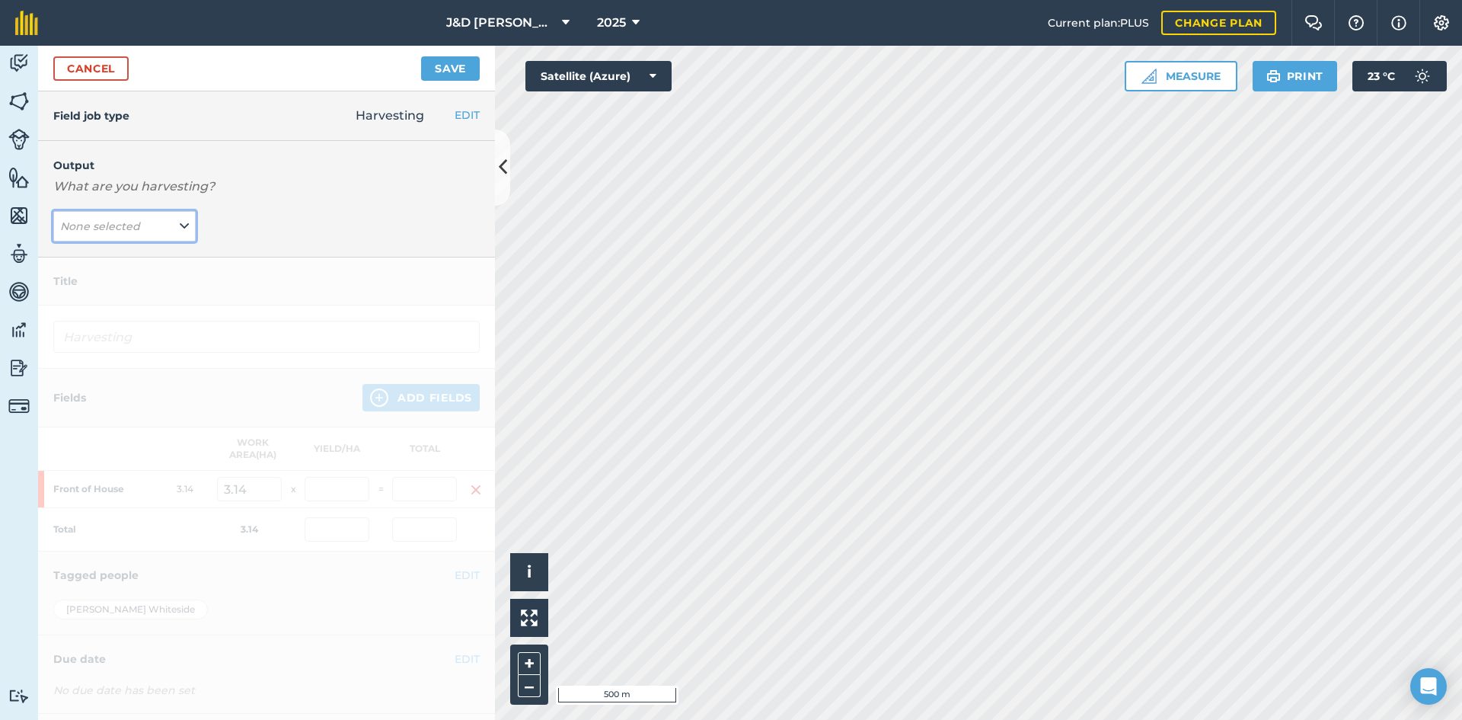
click at [126, 231] on em "None selected" at bounding box center [100, 226] width 80 height 14
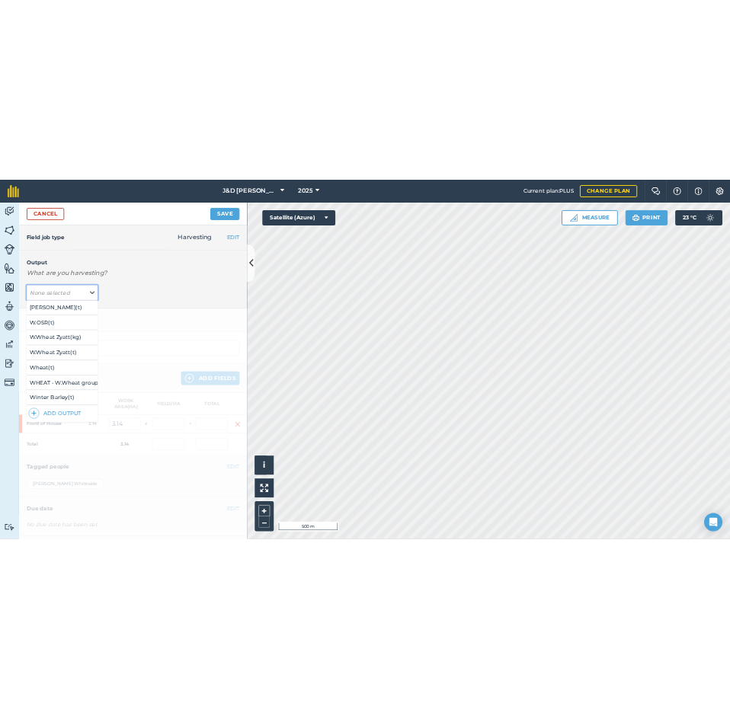
scroll to position [131, 0]
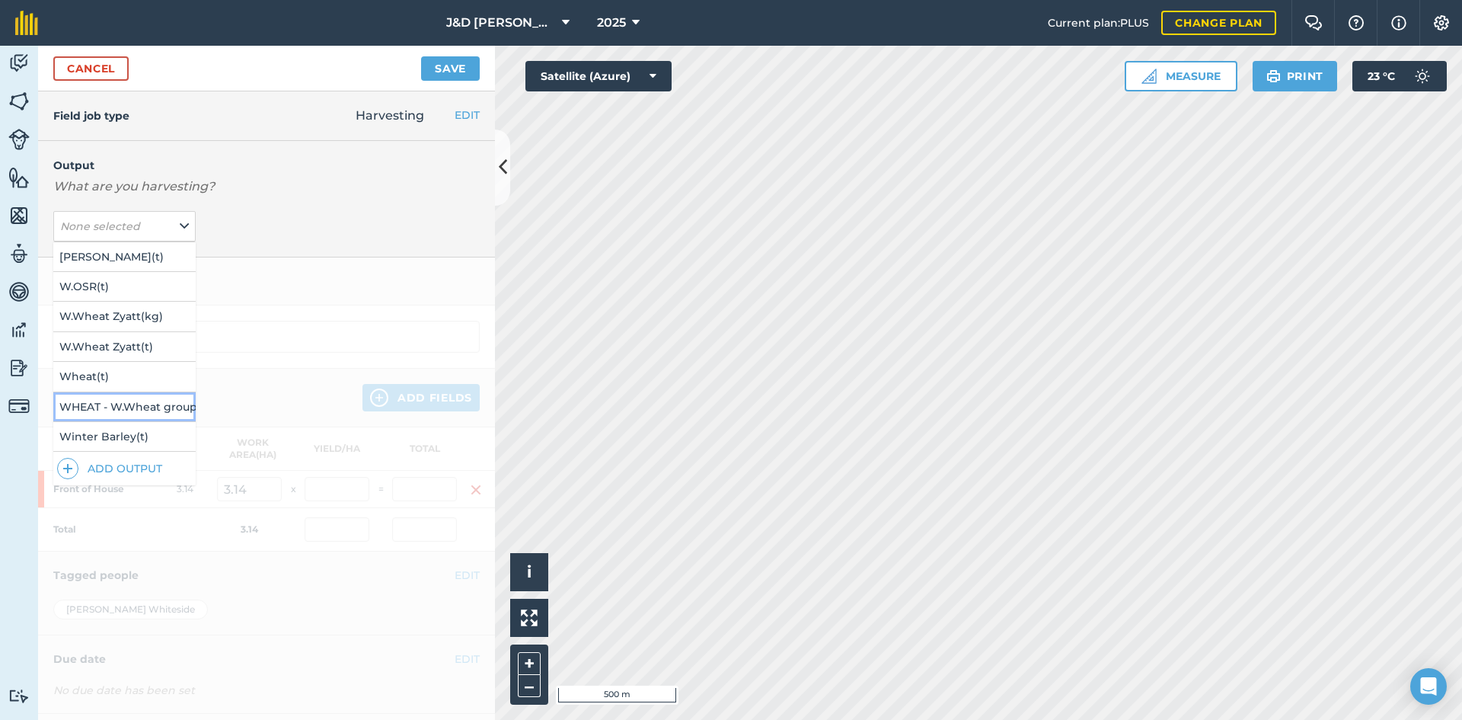
click at [112, 392] on button "WHEAT - W.Wheat group 1 skyfall ( t )" at bounding box center [124, 406] width 142 height 29
type input "Harvesting WHEAT - W.Wheat group 1 skyfall"
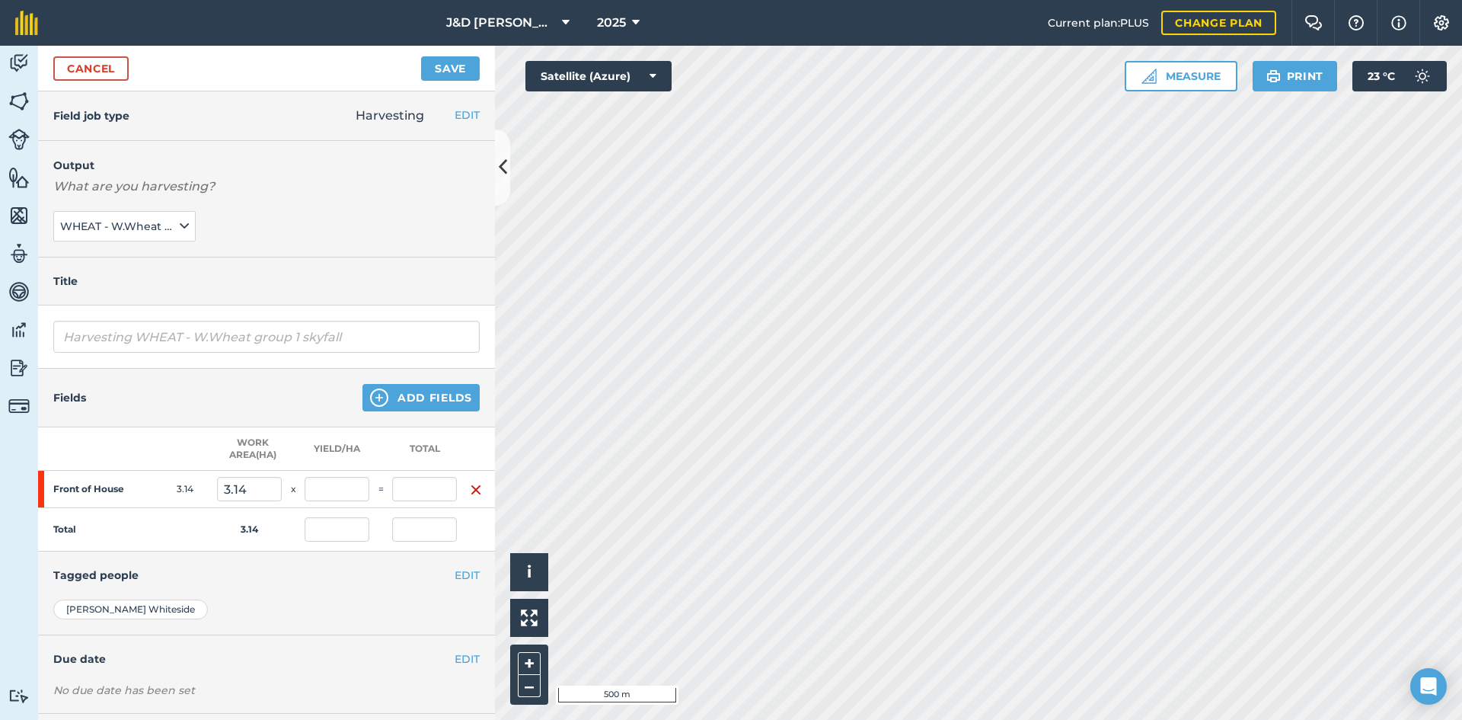
click at [193, 220] on div "Output What are you harvesting? WHEAT - W.Wheat group 1 skyfall ( t )" at bounding box center [266, 199] width 457 height 117
click at [417, 394] on button "Add Fields" at bounding box center [420, 397] width 117 height 27
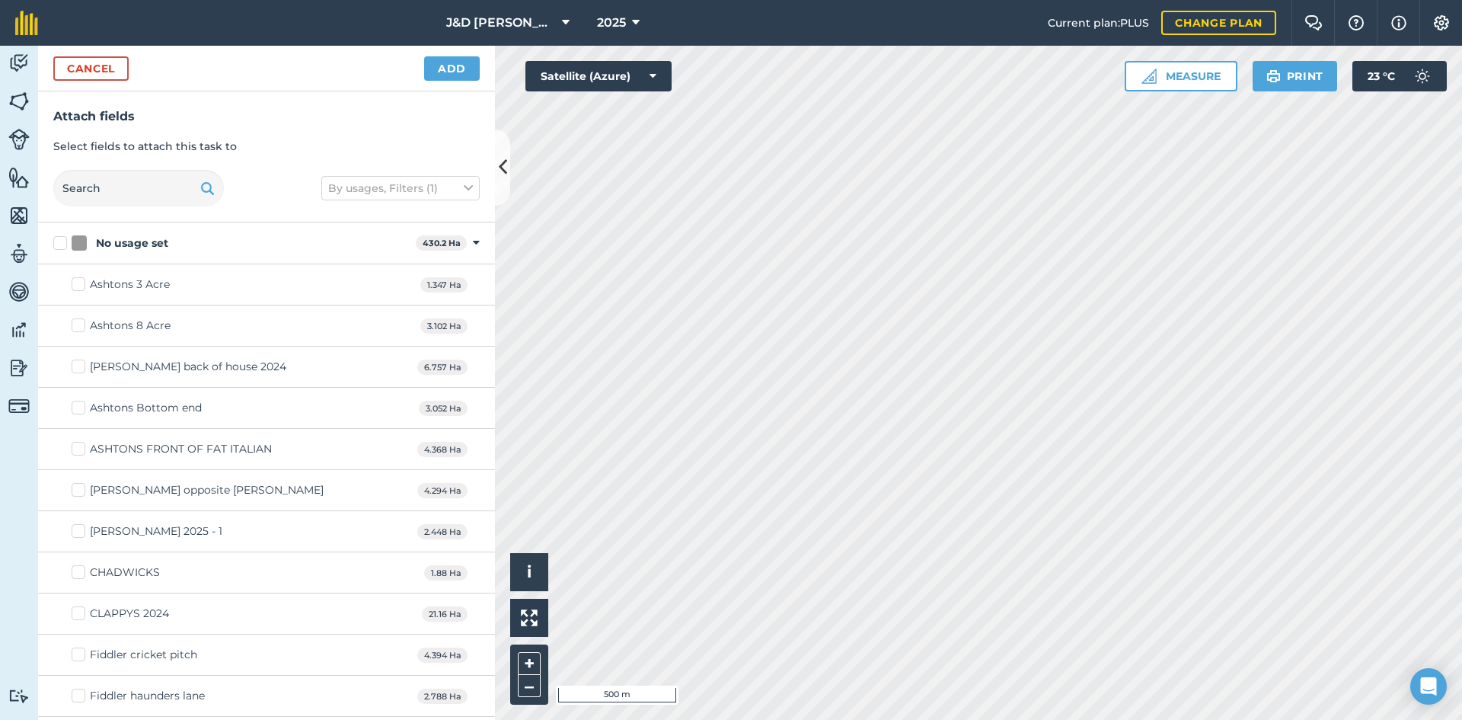
checkbox input "true"
click at [458, 80] on button "Add" at bounding box center [452, 68] width 56 height 24
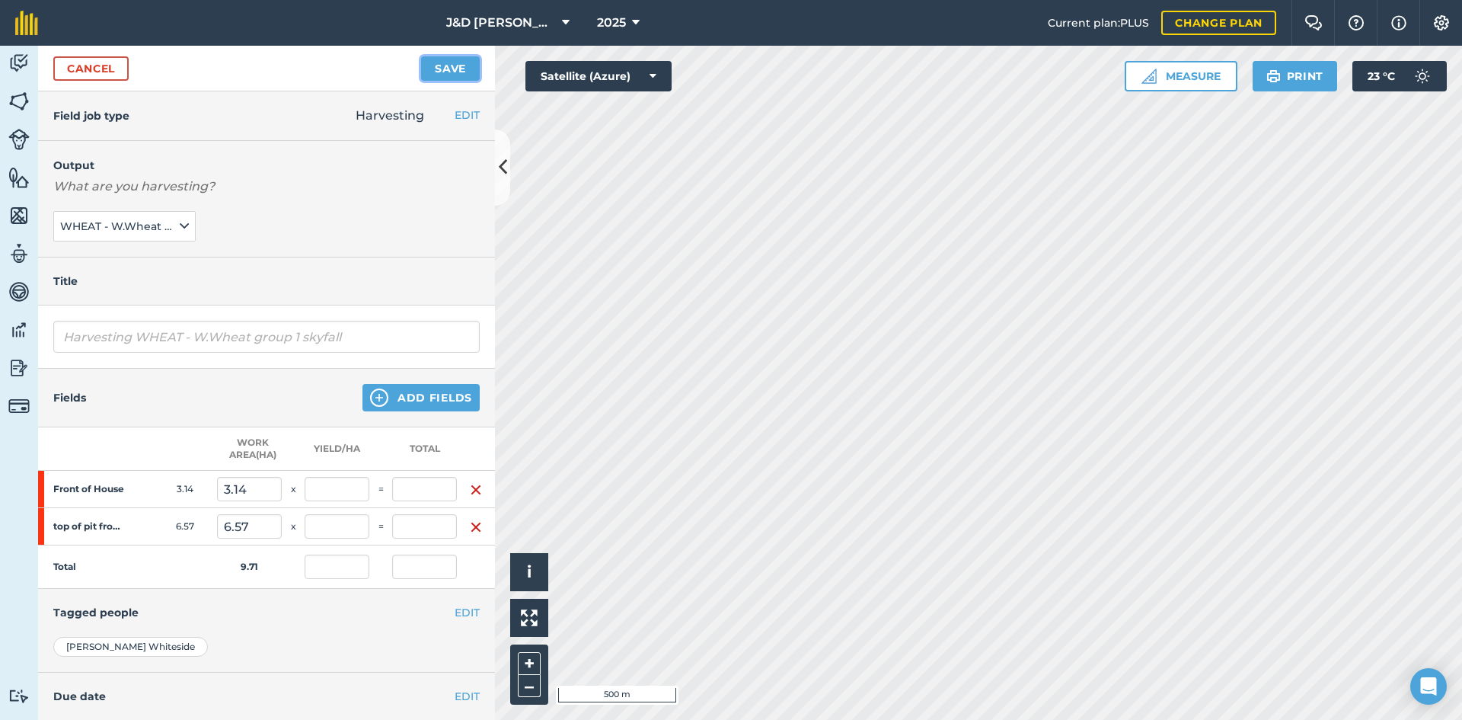
click at [450, 65] on button "Save" at bounding box center [450, 68] width 59 height 24
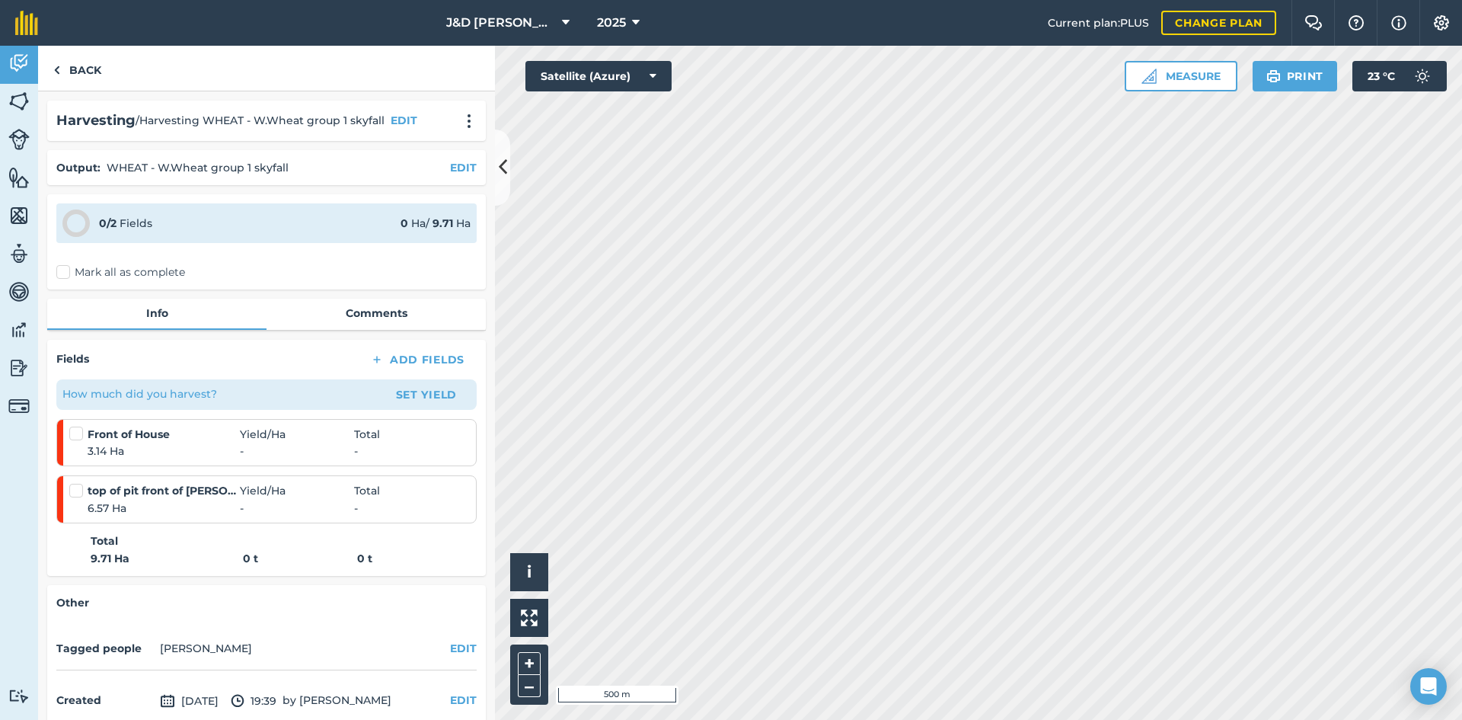
click at [61, 270] on label "Mark all as complete" at bounding box center [120, 272] width 129 height 16
click at [61, 270] on input "Mark all as complete" at bounding box center [61, 269] width 10 height 10
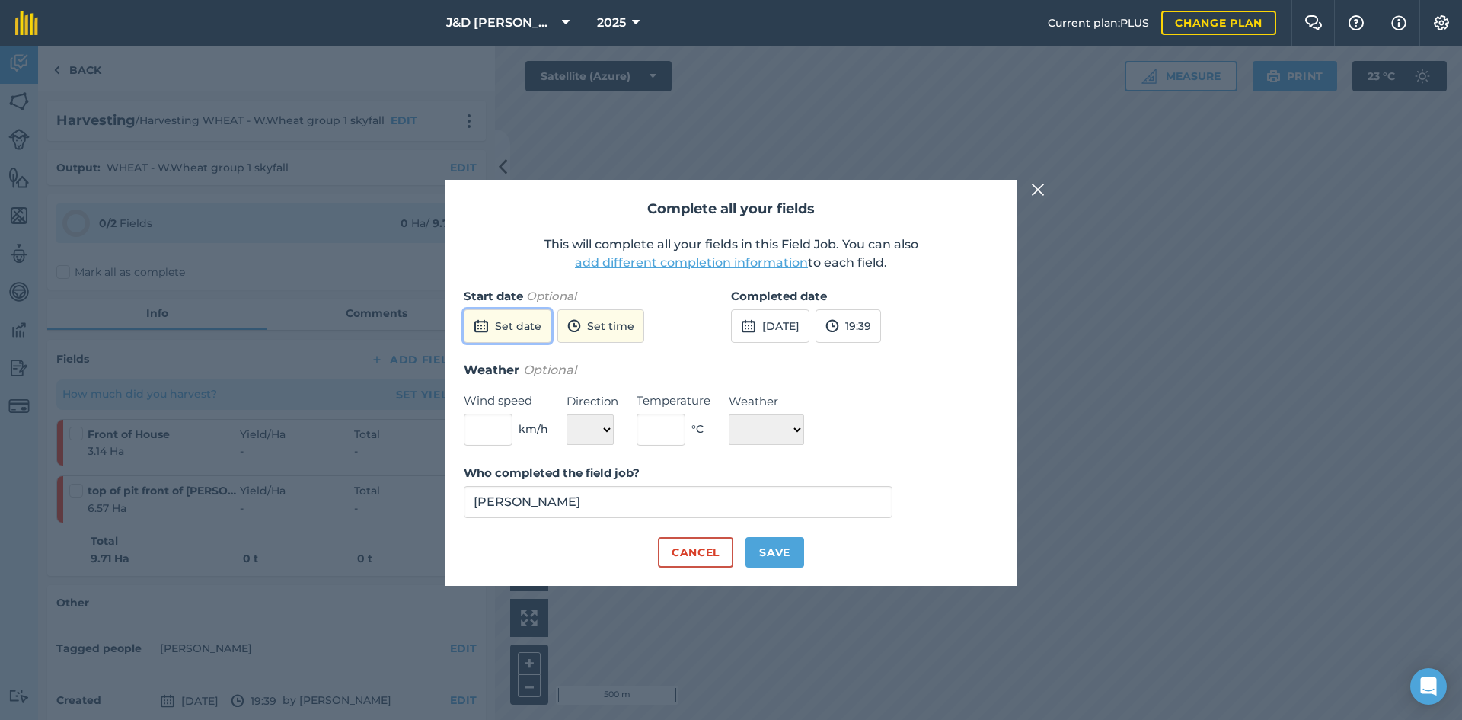
click at [542, 331] on button "Set date" at bounding box center [508, 326] width 88 height 34
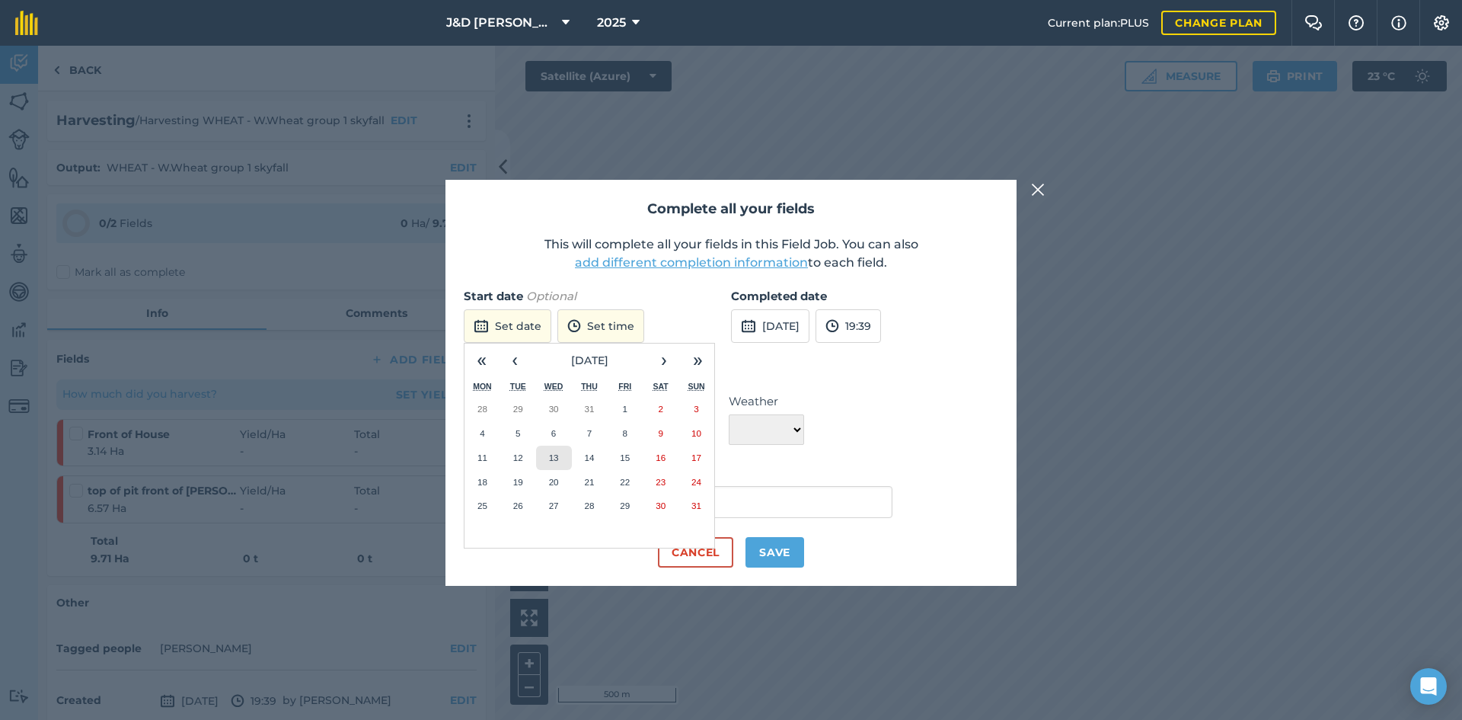
click at [557, 452] on abbr "13" at bounding box center [554, 457] width 10 height 10
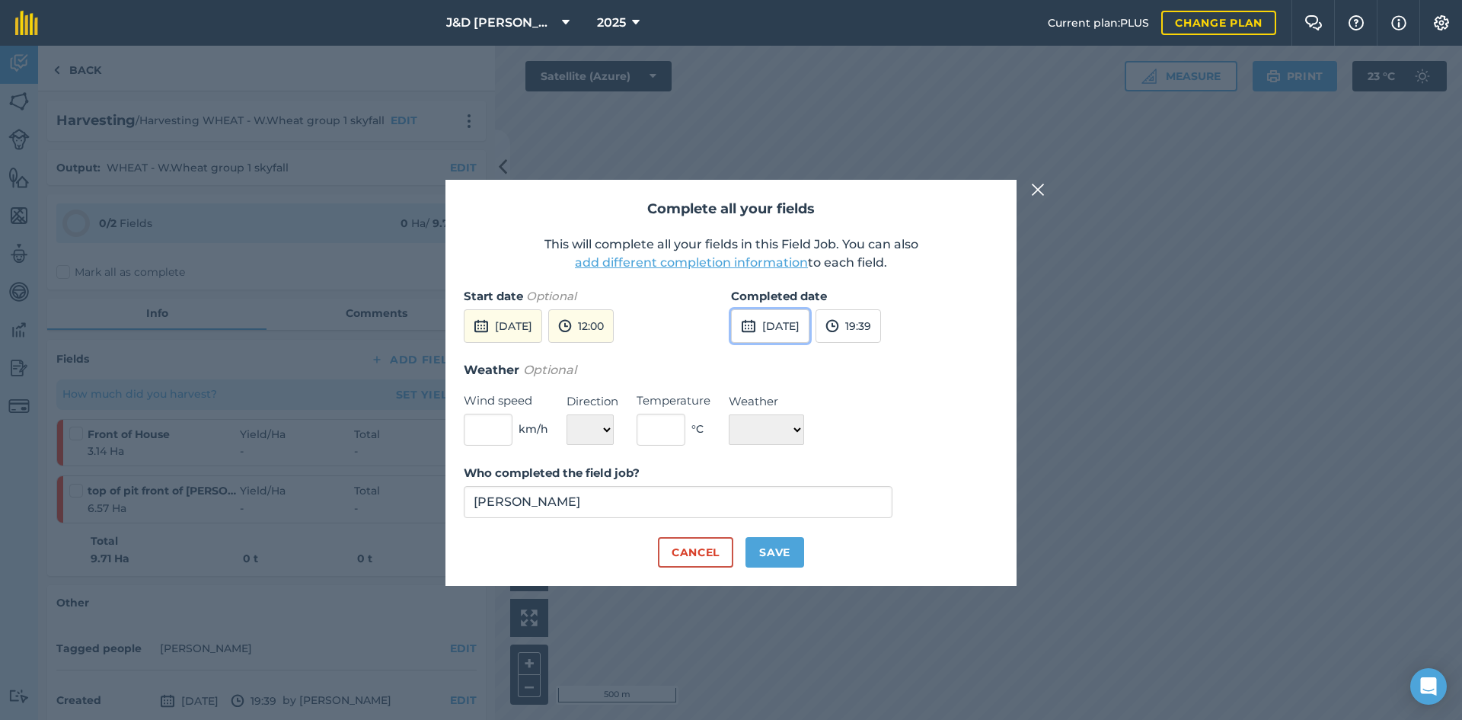
click at [810, 325] on button "[DATE]" at bounding box center [770, 326] width 78 height 34
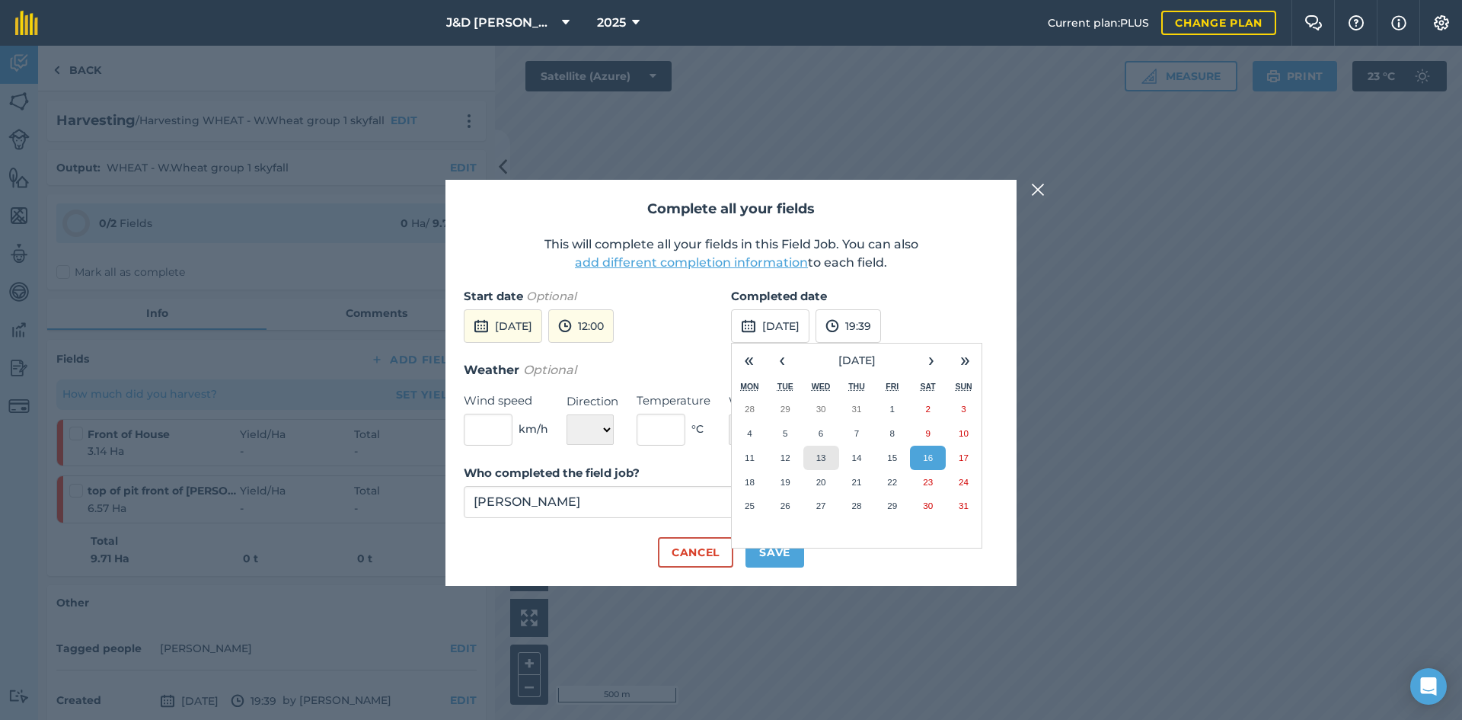
click at [824, 462] on button "13" at bounding box center [821, 458] width 36 height 24
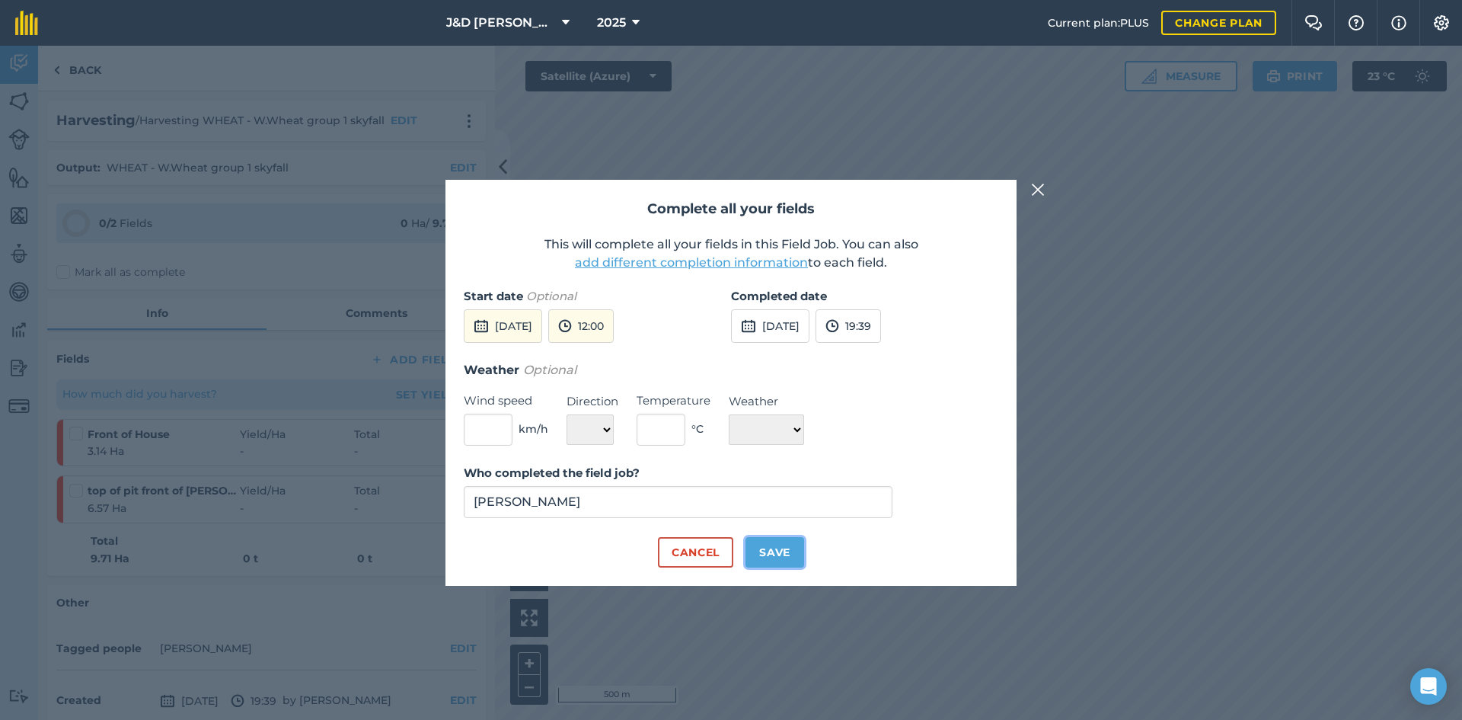
click at [776, 553] on button "Save" at bounding box center [775, 552] width 59 height 30
checkbox input "true"
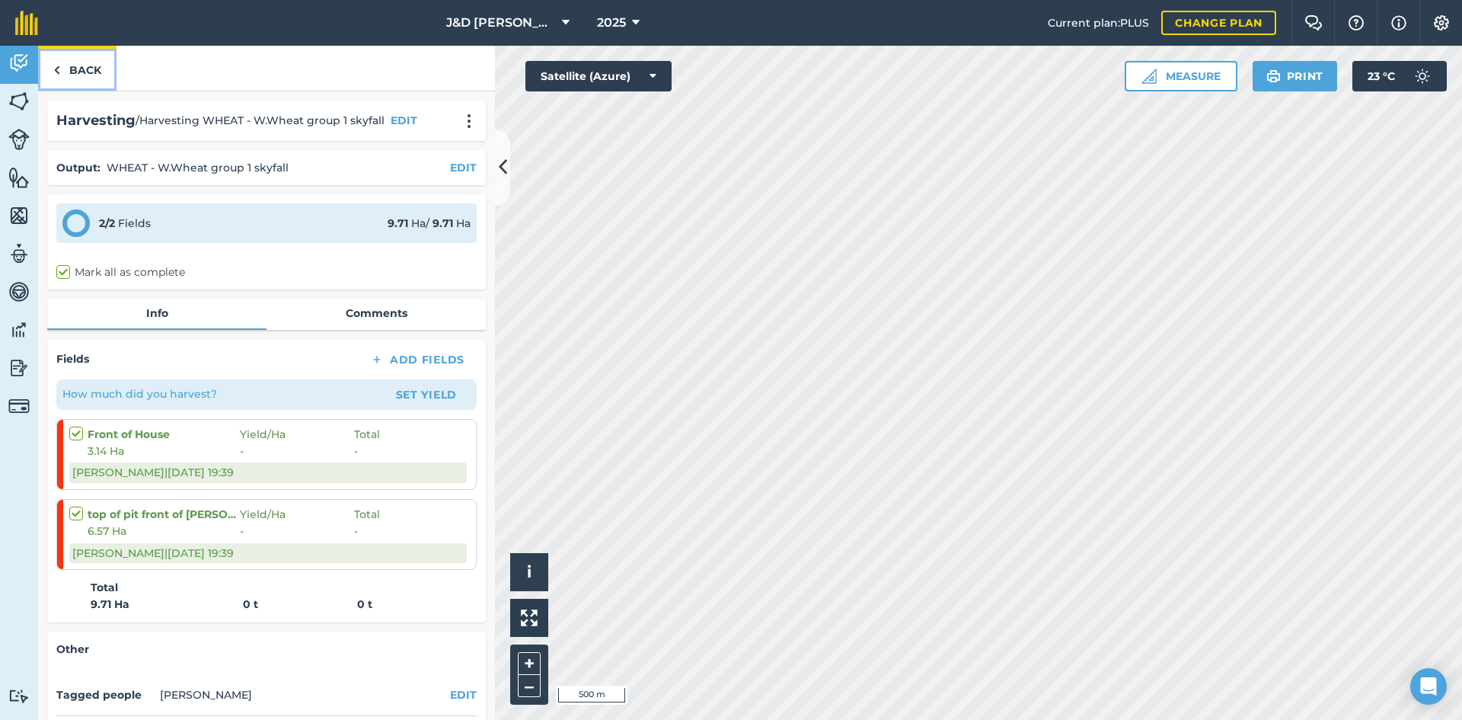
click at [94, 69] on link "Back" at bounding box center [77, 68] width 78 height 45
